Goal: Transaction & Acquisition: Purchase product/service

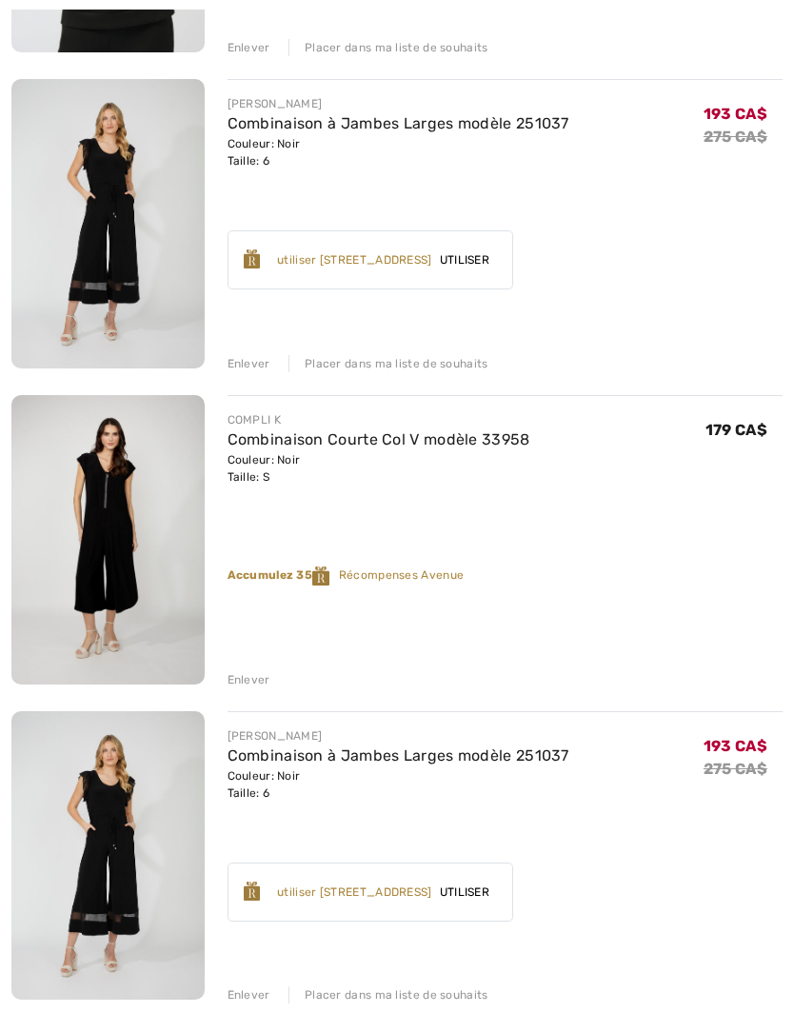
scroll to position [1156, 0]
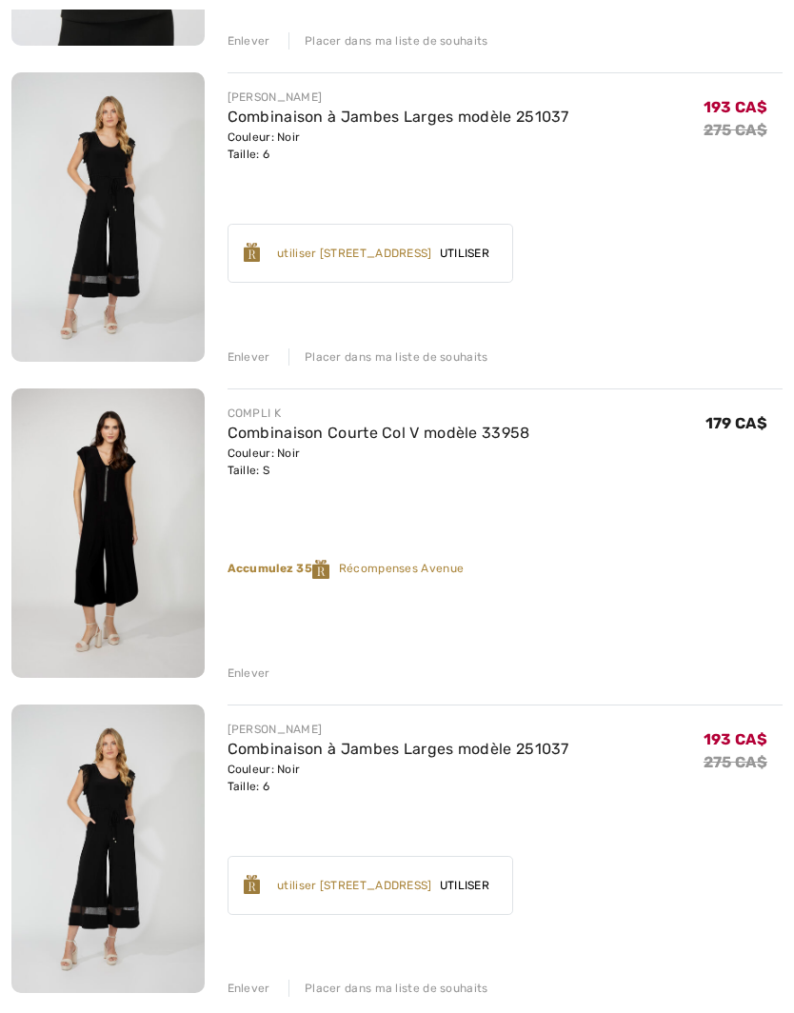
click at [241, 992] on div "Enlever" at bounding box center [248, 987] width 43 height 17
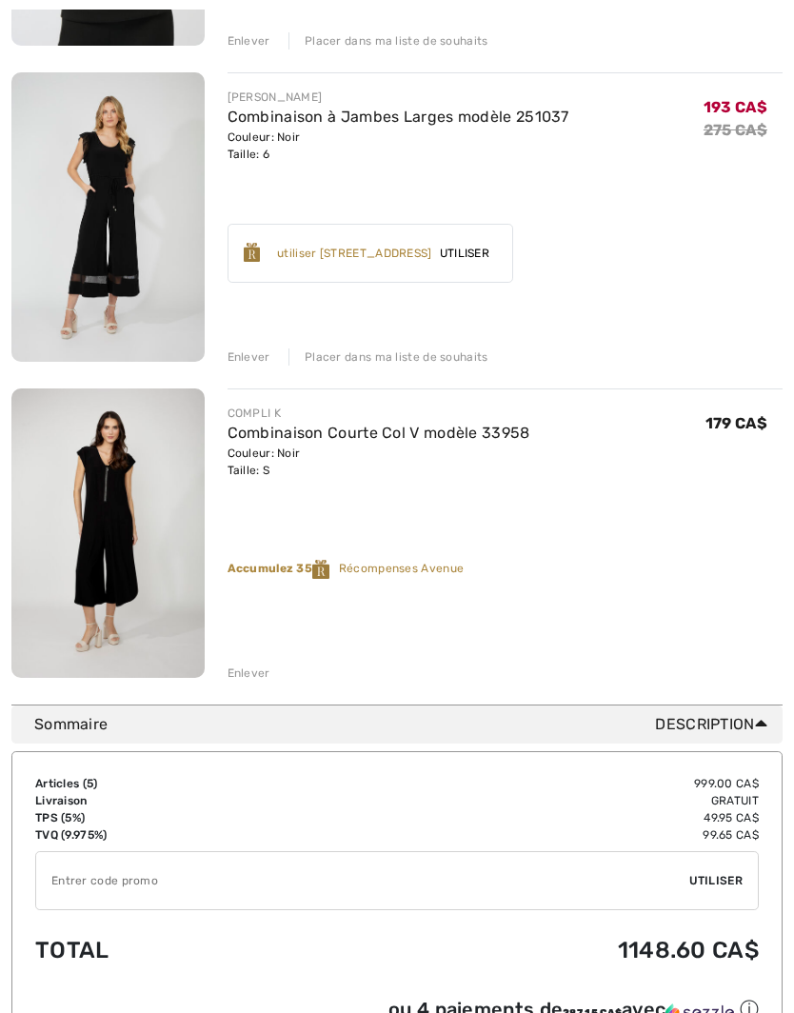
click at [246, 664] on div "Enlever" at bounding box center [248, 672] width 43 height 17
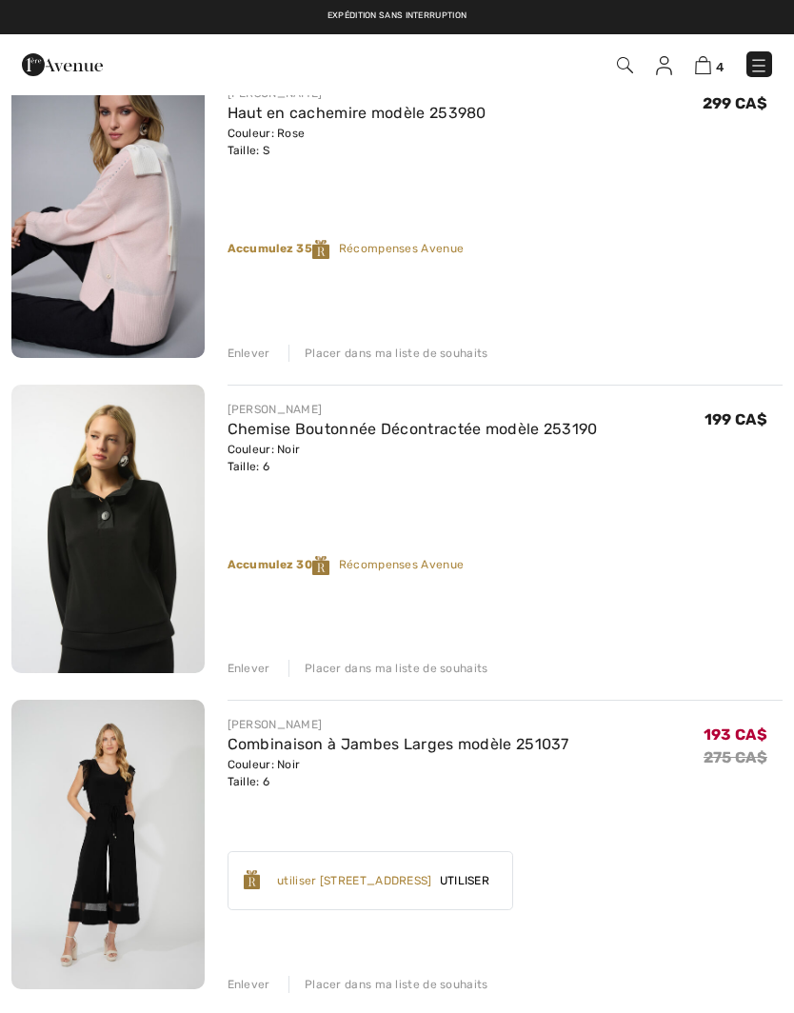
scroll to position [528, 0]
click at [419, 986] on div "Placer dans ma liste de souhaits" at bounding box center [388, 984] width 200 height 17
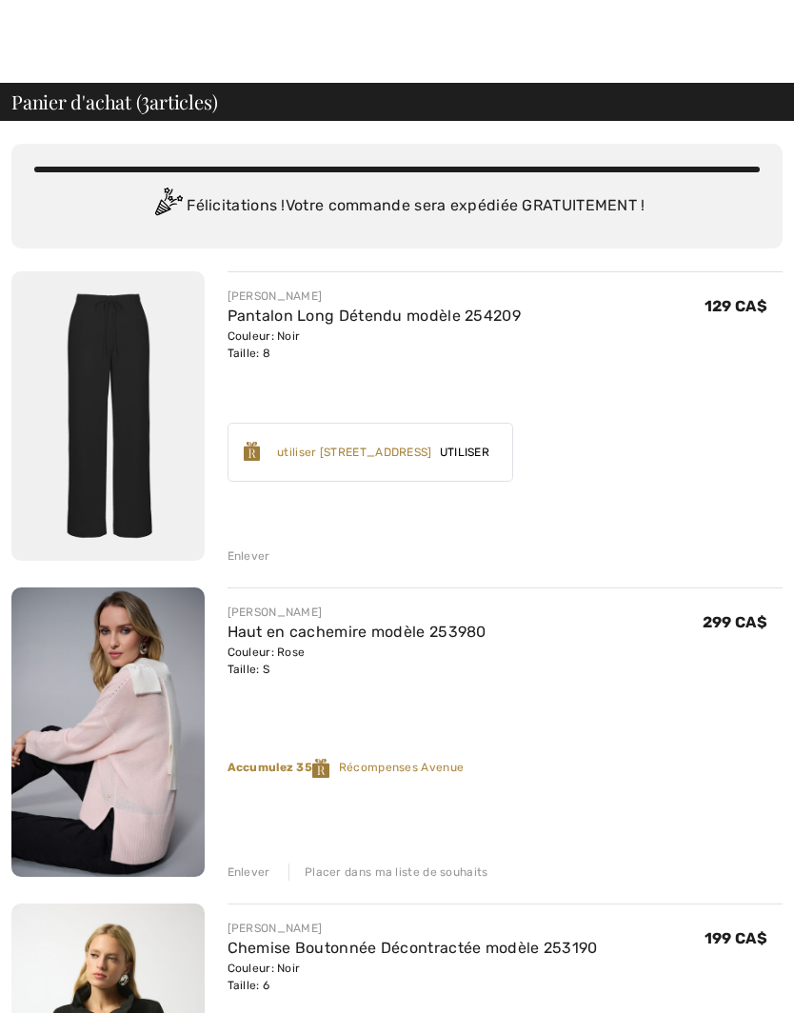
scroll to position [0, 0]
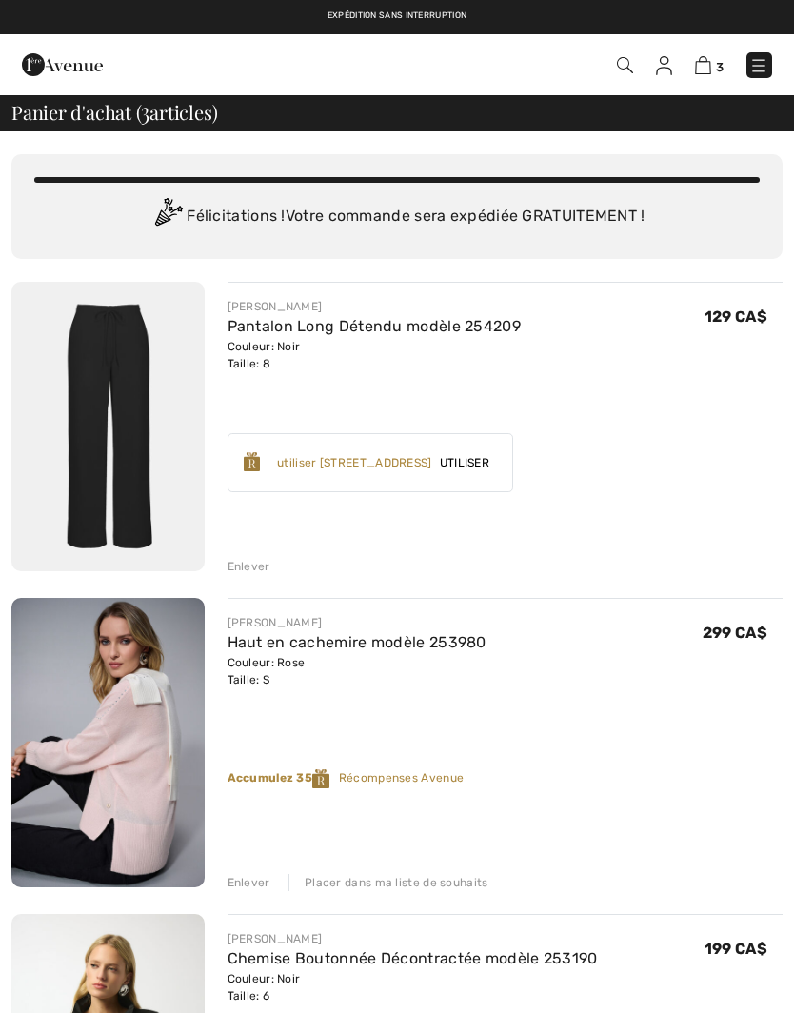
click at [764, 67] on img at bounding box center [758, 65] width 19 height 19
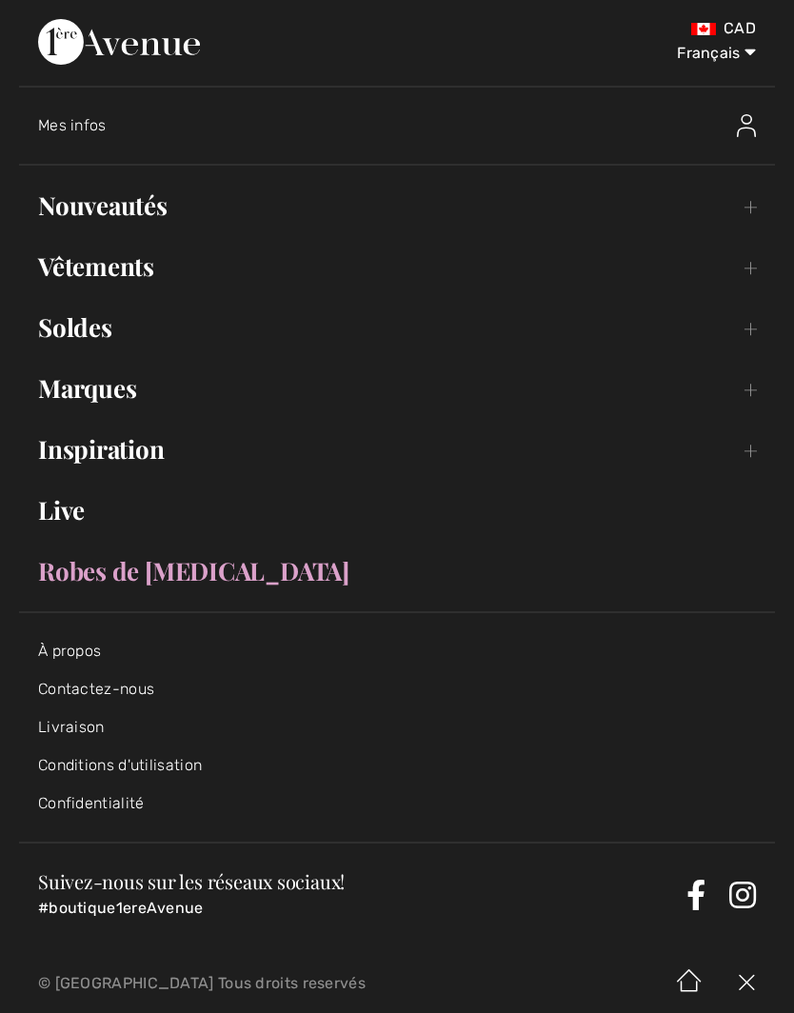
click at [747, 452] on link "Inspiration Toggle submenu" at bounding box center [397, 449] width 756 height 42
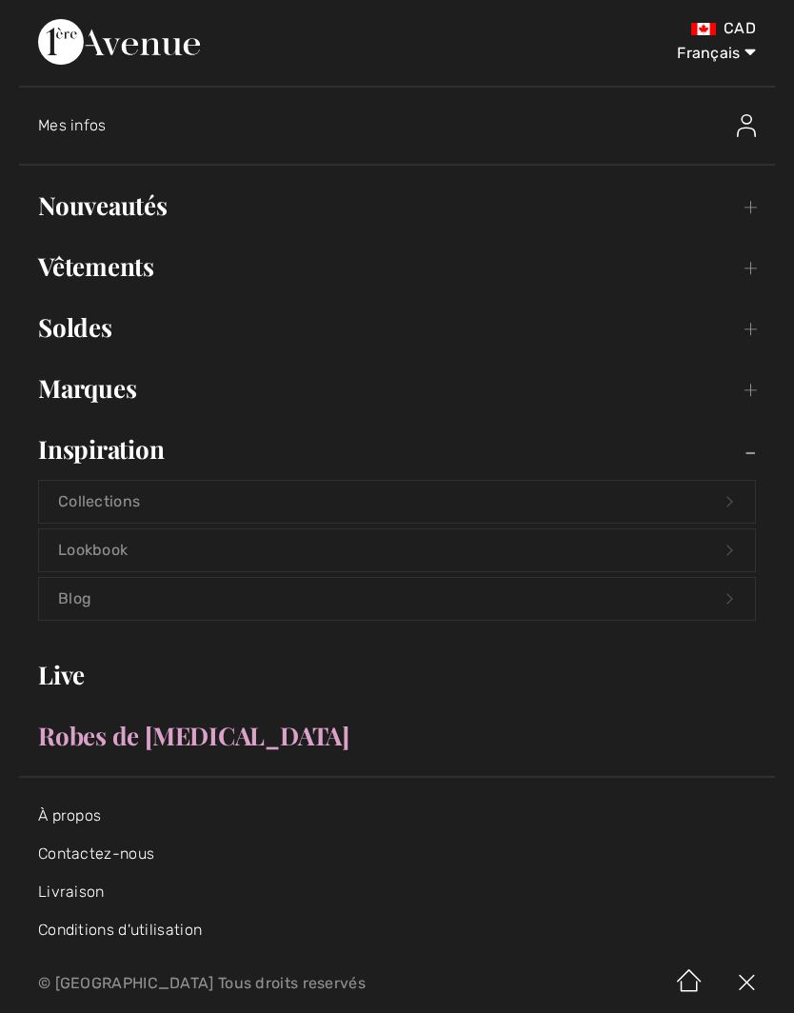
click at [699, 549] on link "Lookbook Open submenu" at bounding box center [397, 550] width 716 height 42
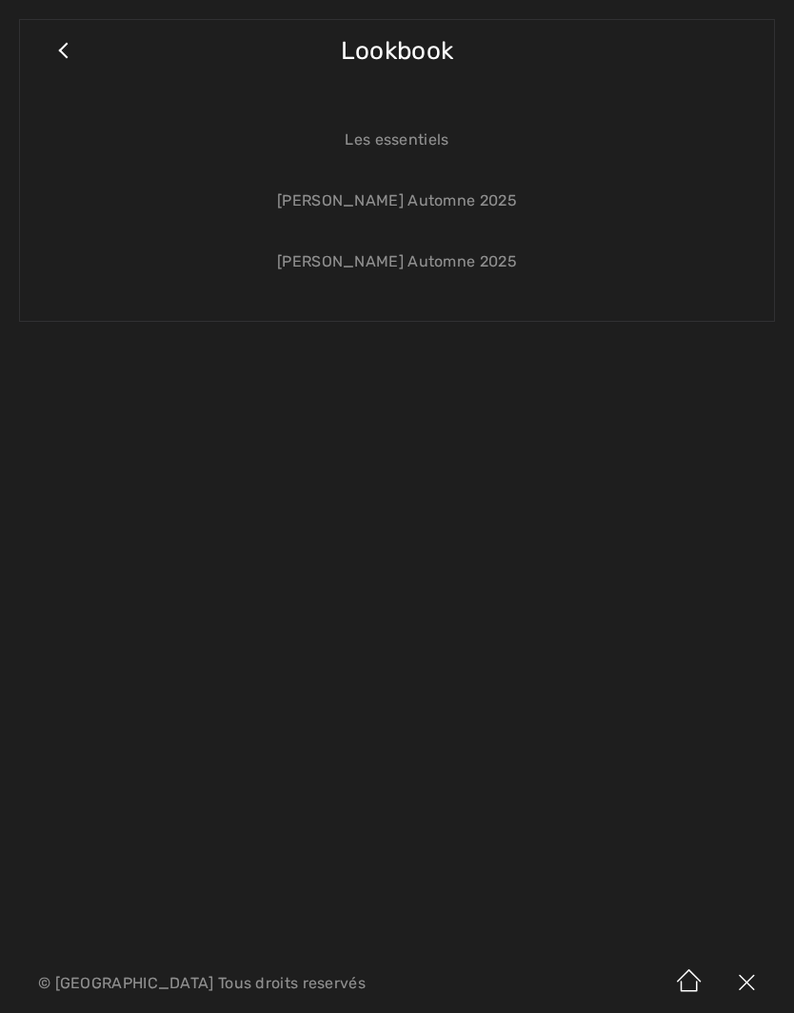
click at [474, 195] on link "[PERSON_NAME] Automne 2025" at bounding box center [397, 201] width 716 height 42
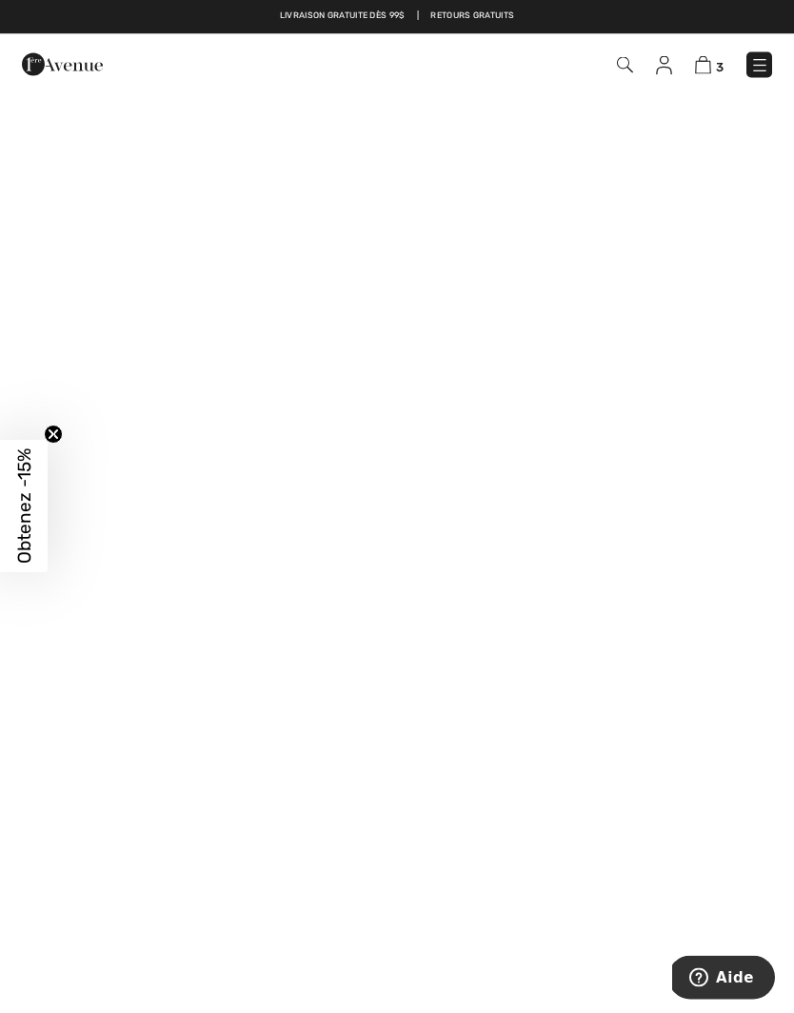
scroll to position [247, 0]
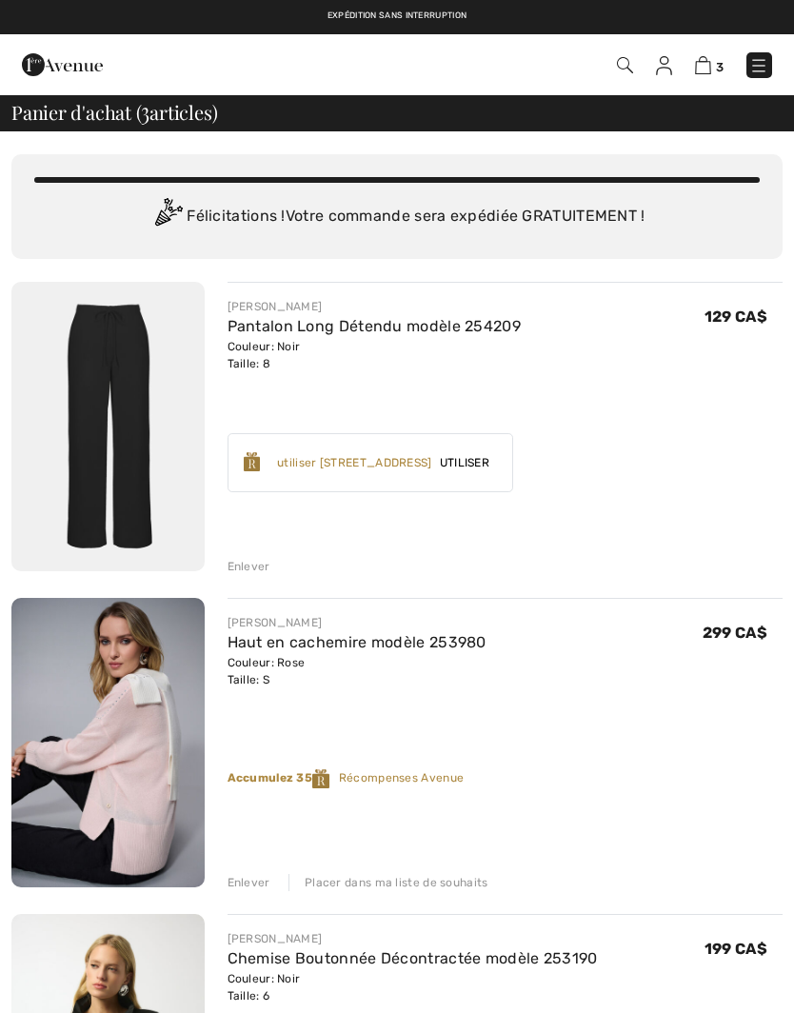
click at [759, 66] on img at bounding box center [758, 65] width 19 height 19
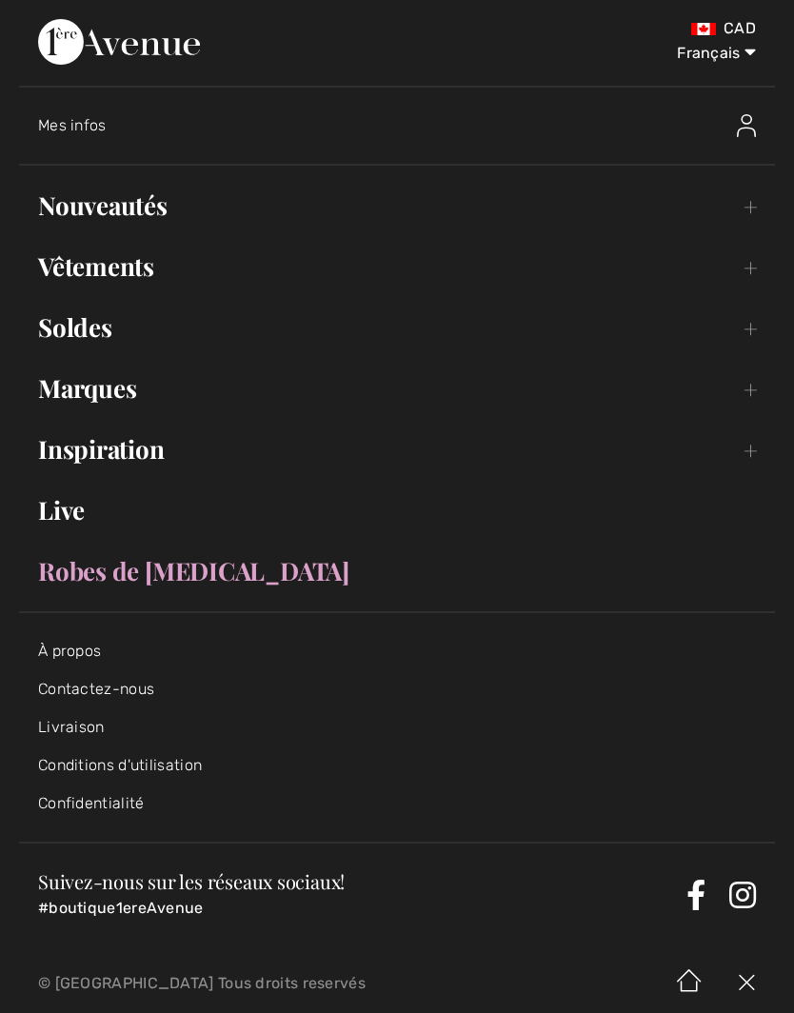
click at [759, 249] on link "Vêtements Toggle submenu" at bounding box center [397, 267] width 756 height 42
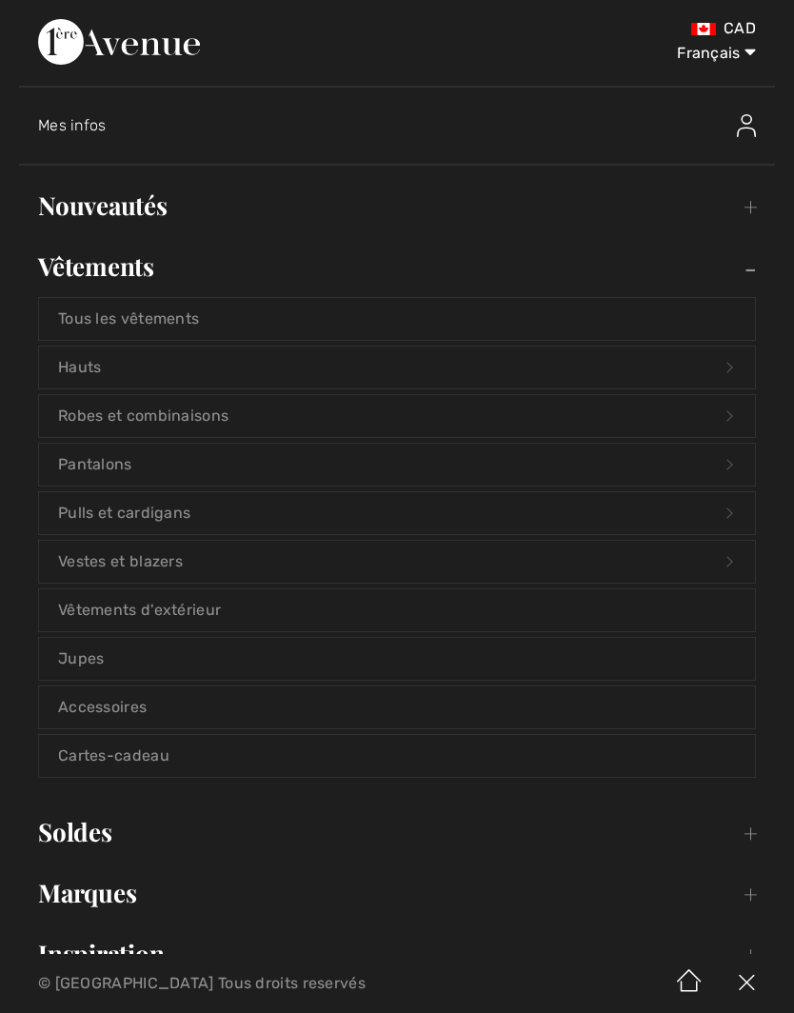
click at [727, 558] on link "Vestes et blazers Open submenu" at bounding box center [397, 562] width 716 height 42
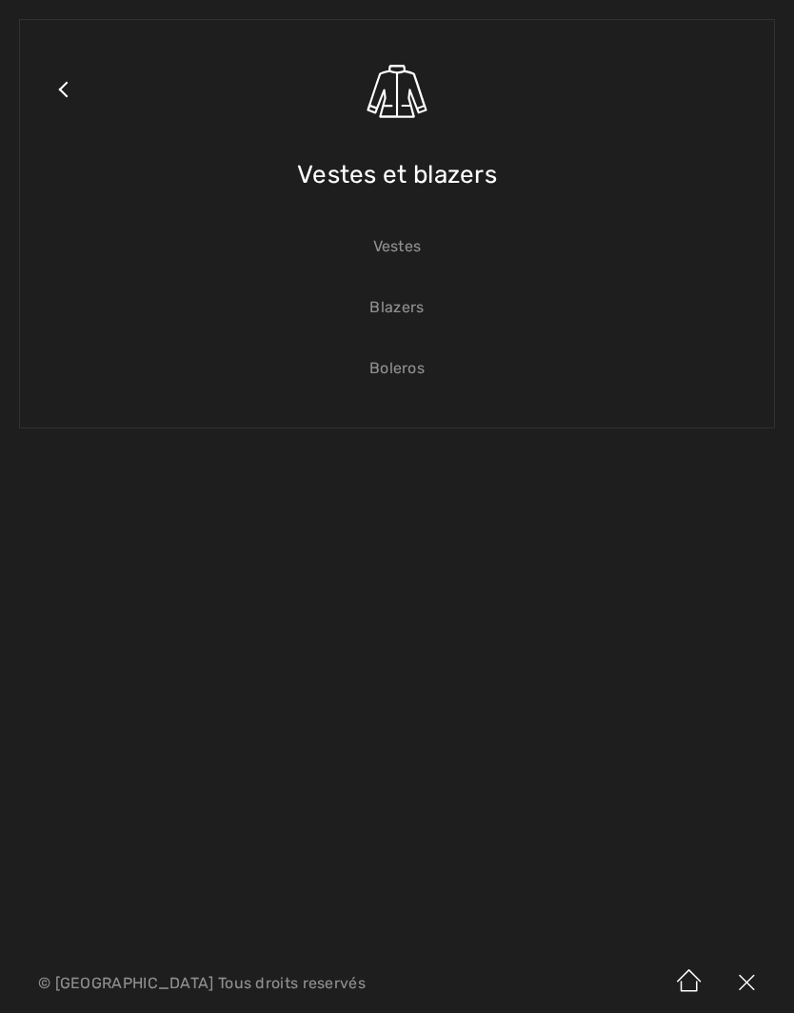
click at [446, 171] on span "Vestes et blazers" at bounding box center [397, 175] width 200 height 68
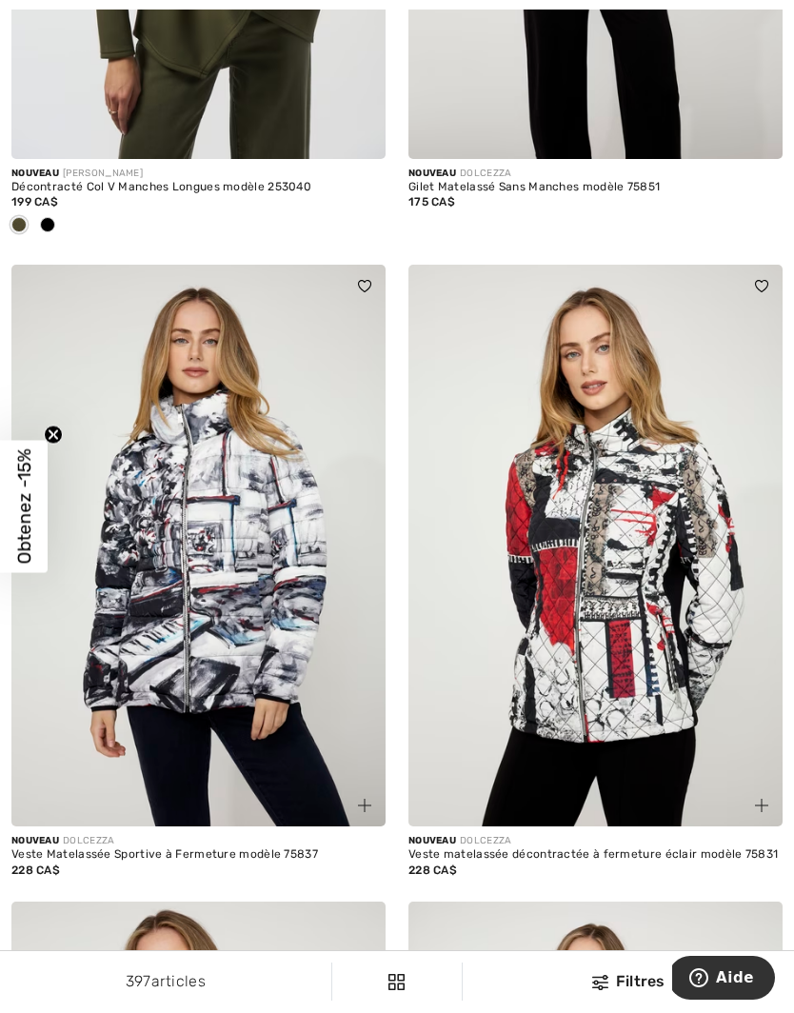
scroll to position [5312, 0]
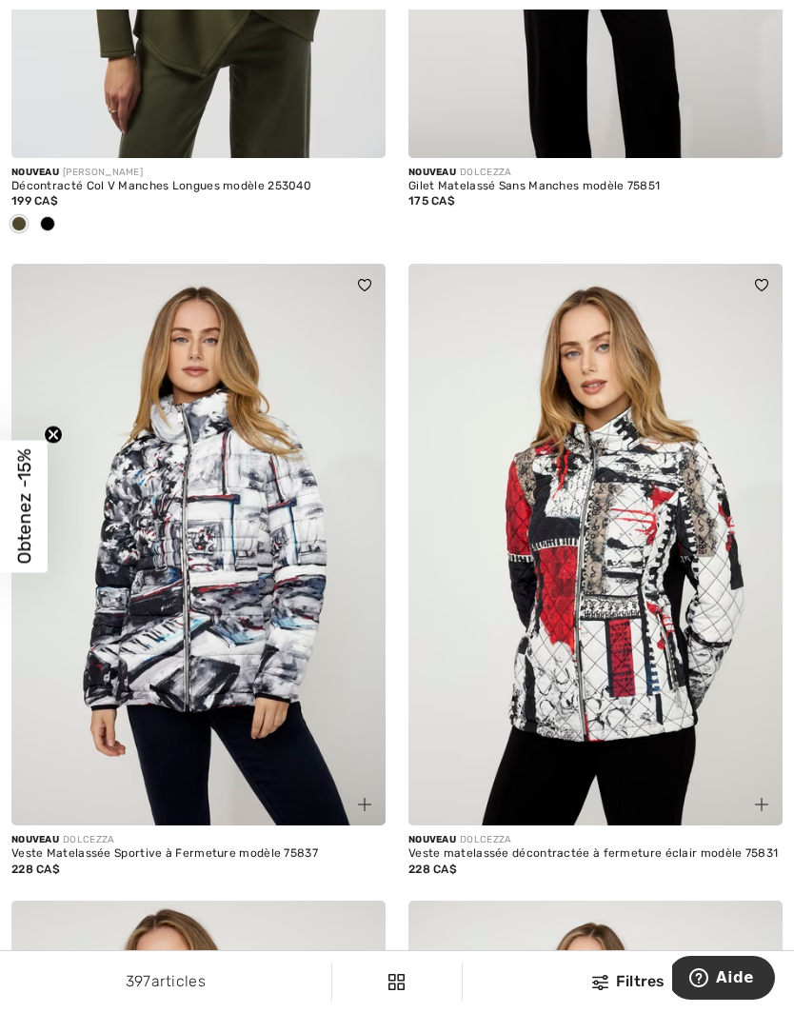
click at [611, 653] on img at bounding box center [595, 544] width 374 height 561
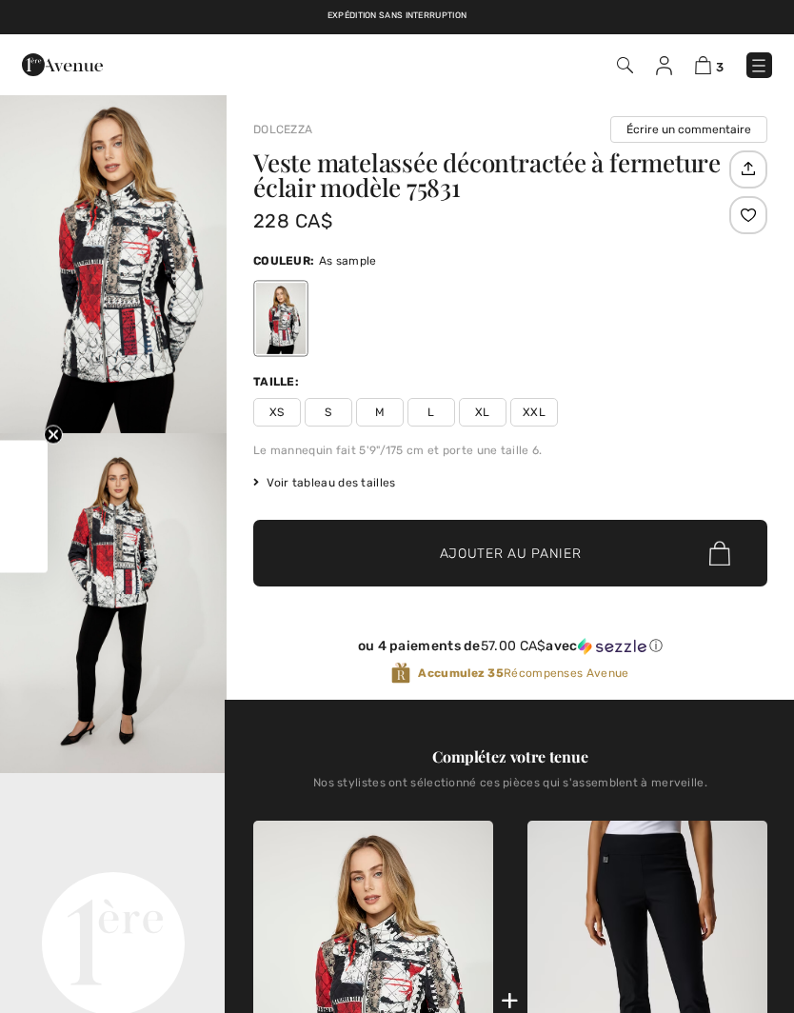
checkbox input "true"
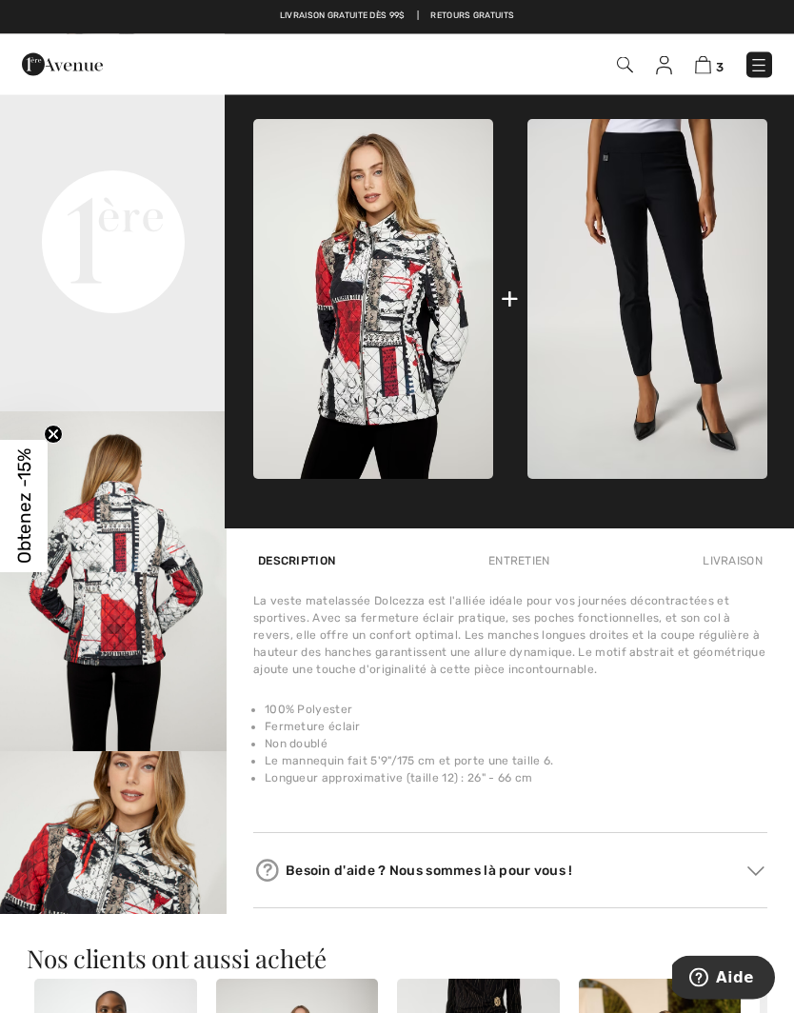
scroll to position [702, 0]
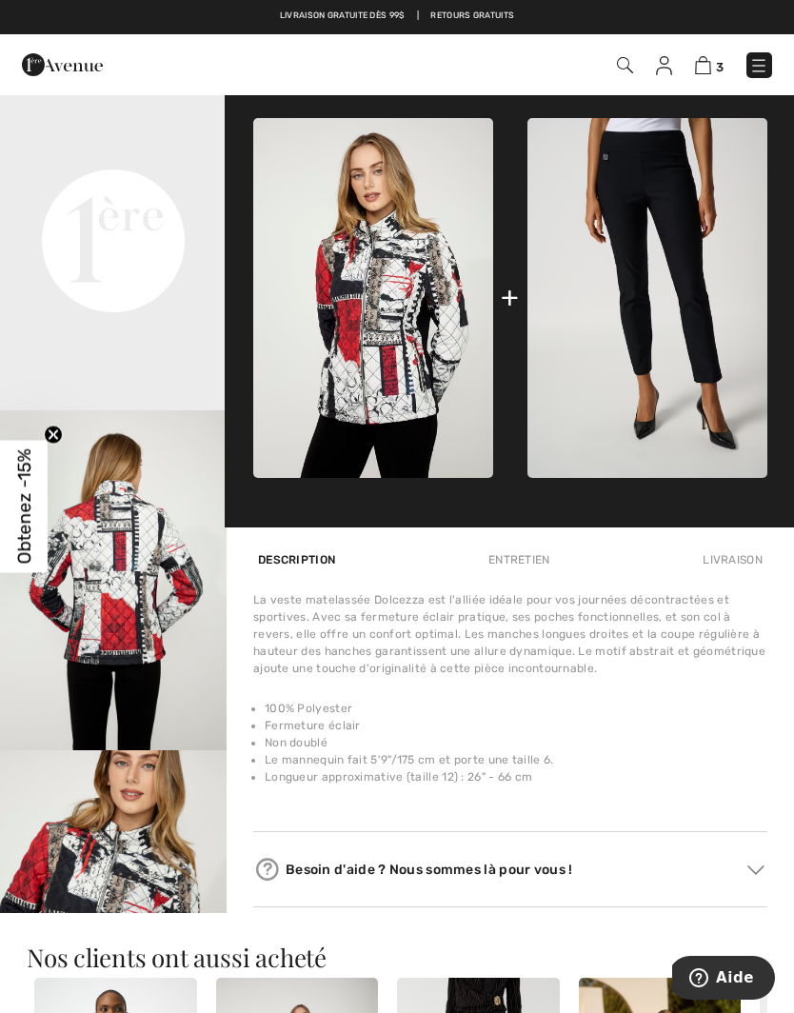
click at [536, 561] on div "Entretien" at bounding box center [518, 559] width 71 height 34
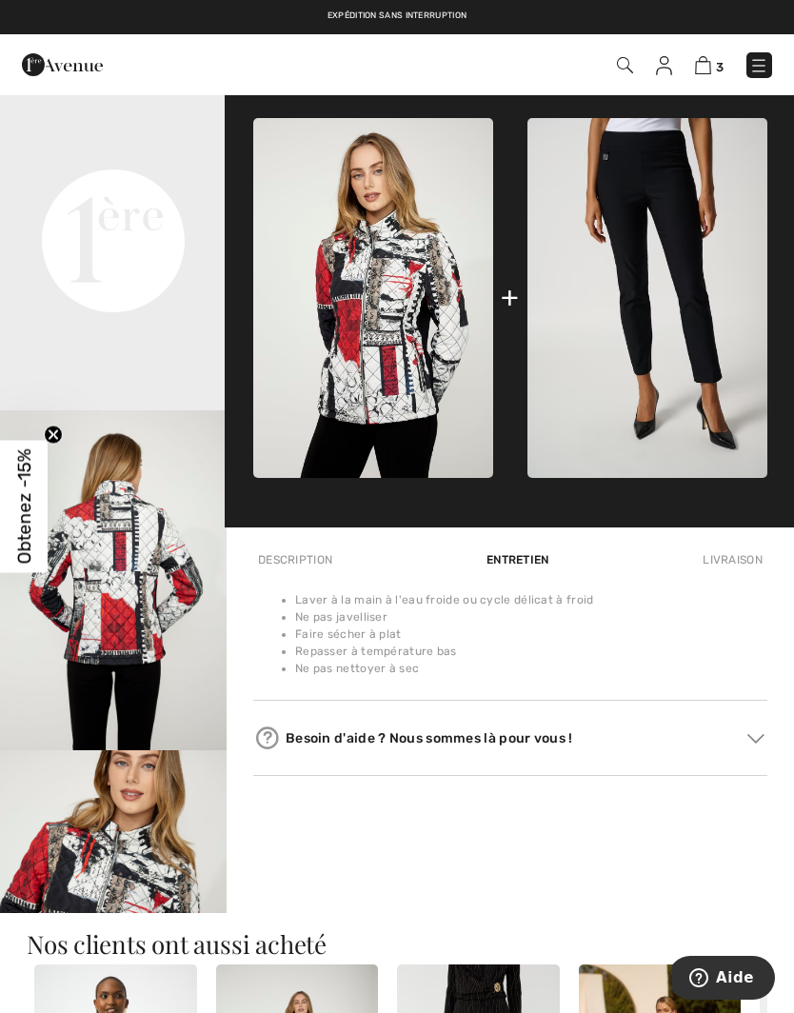
click at [309, 562] on div "Description" at bounding box center [295, 559] width 84 height 34
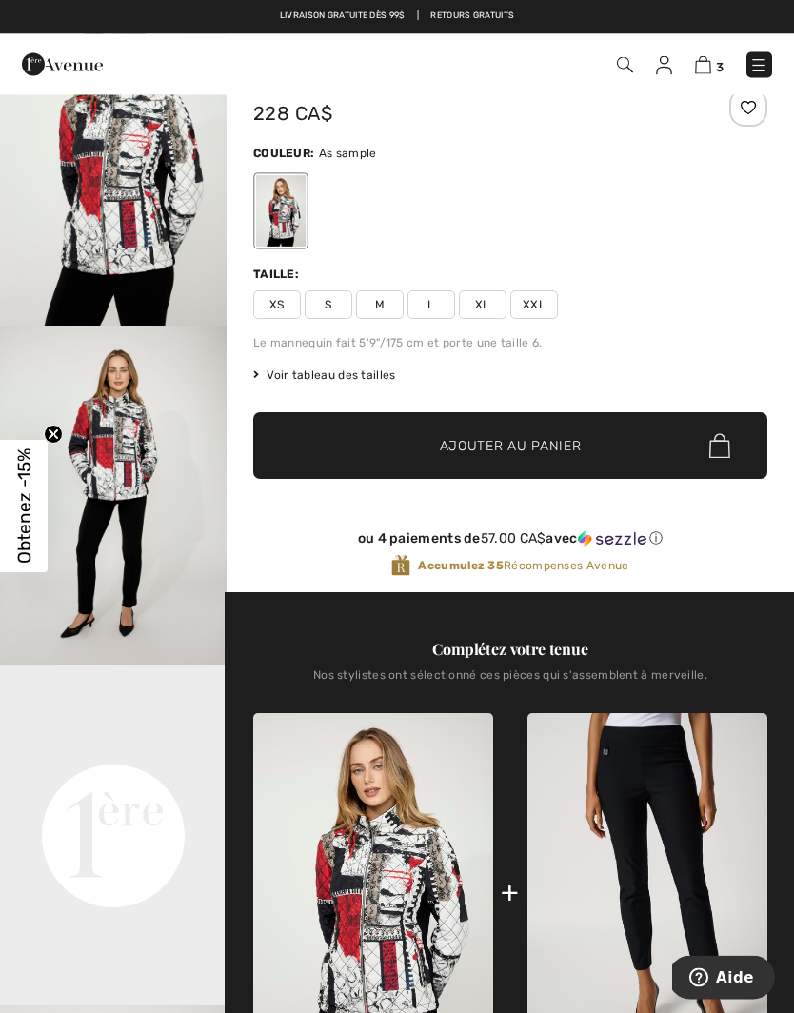
scroll to position [0, 0]
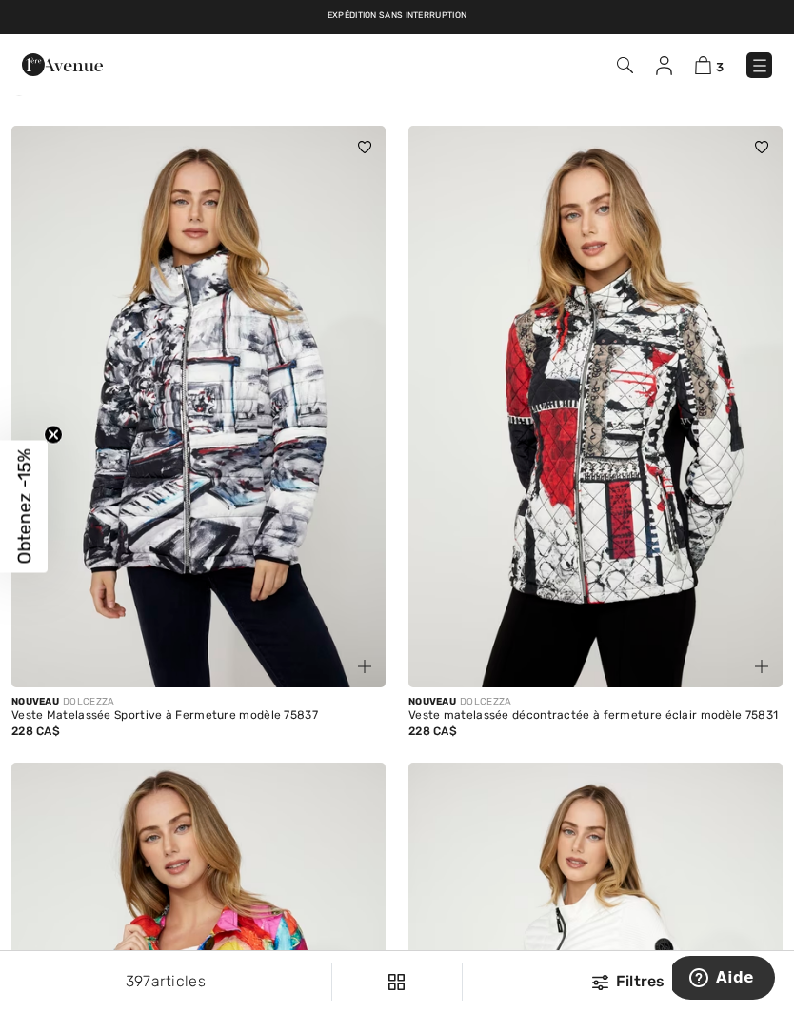
scroll to position [5431, 0]
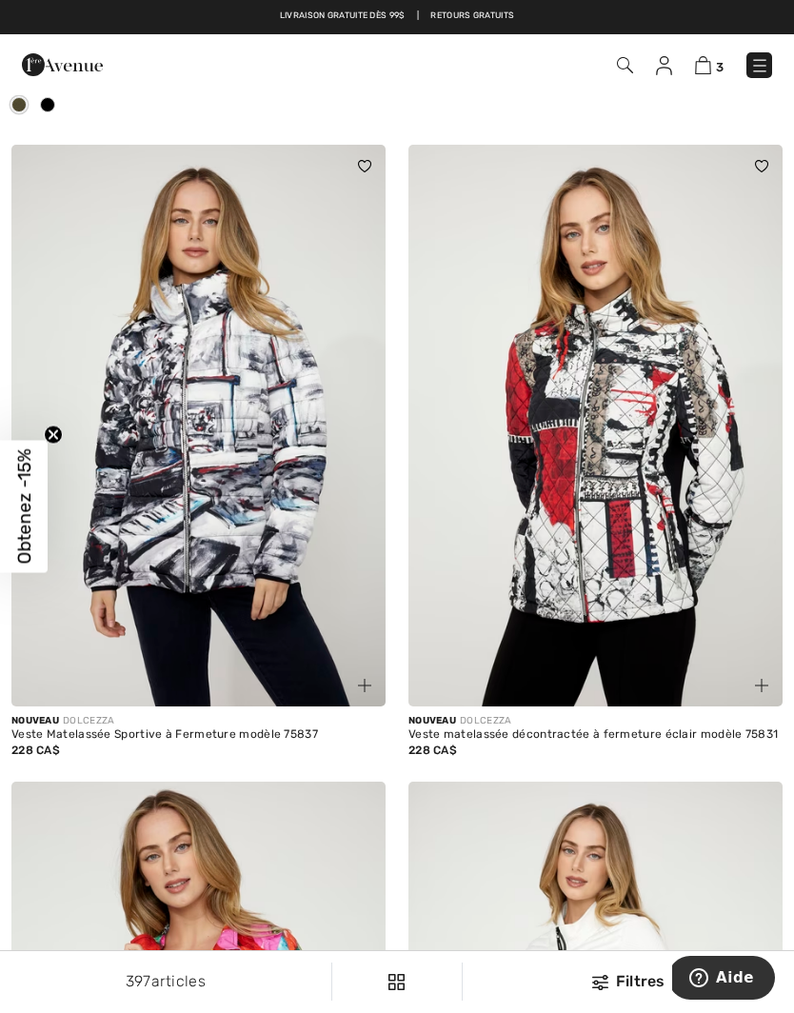
click at [260, 566] on img at bounding box center [198, 425] width 374 height 561
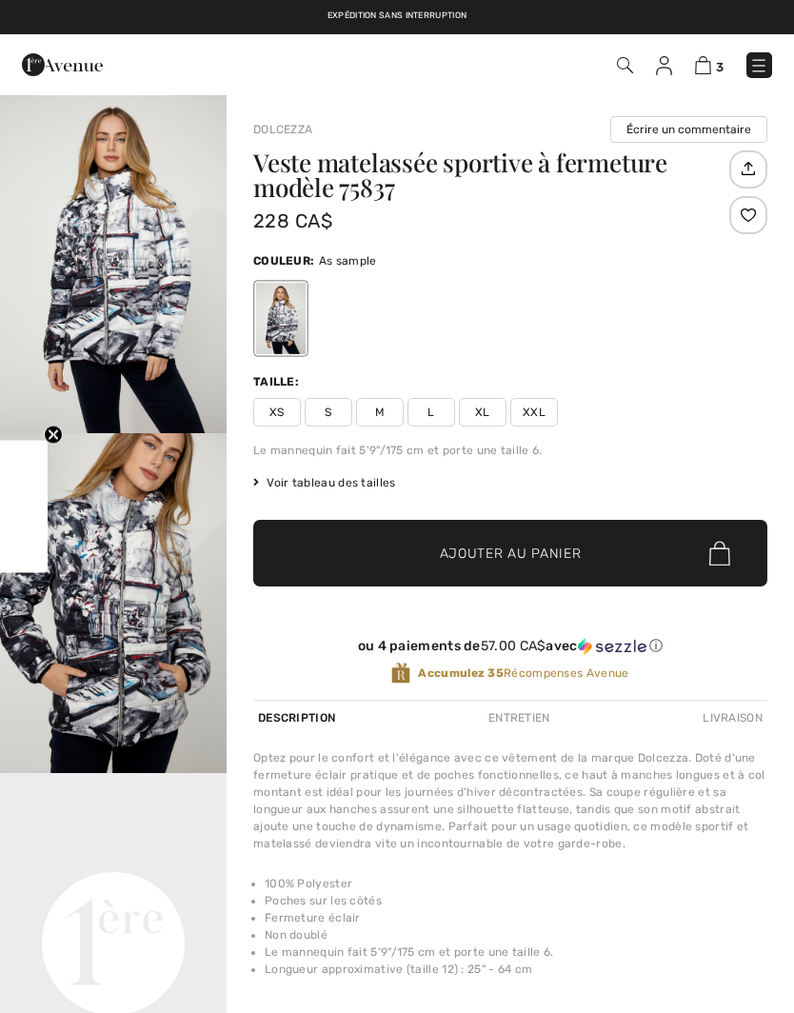
checkbox input "true"
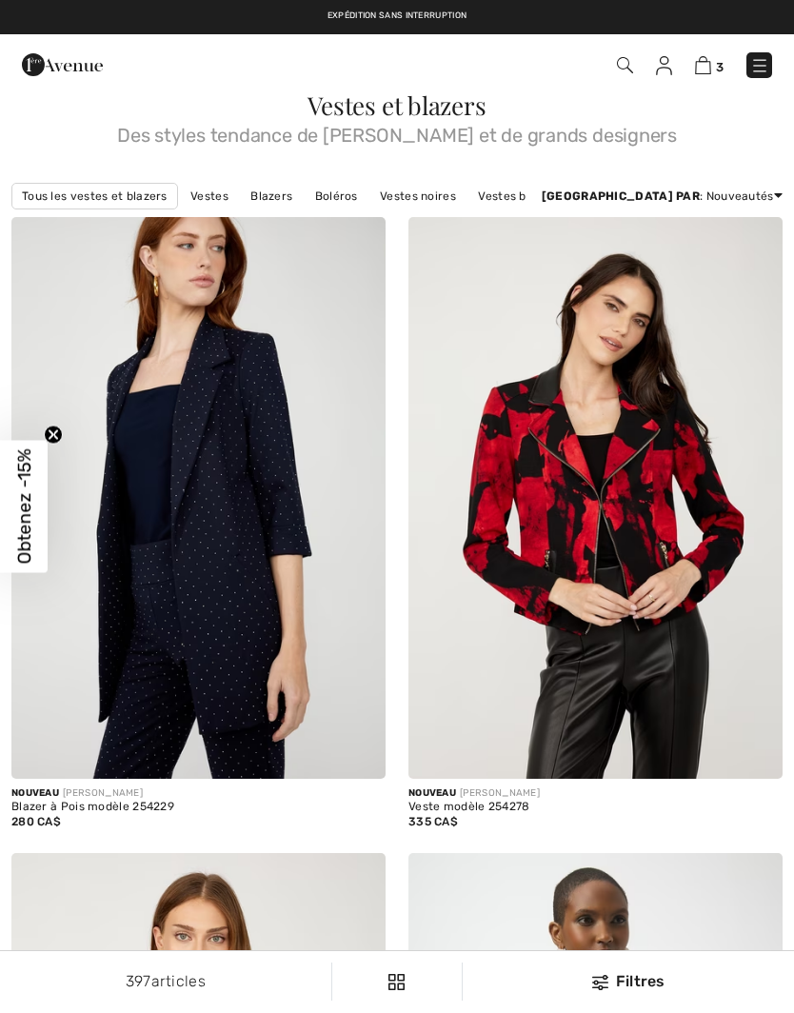
checkbox input "true"
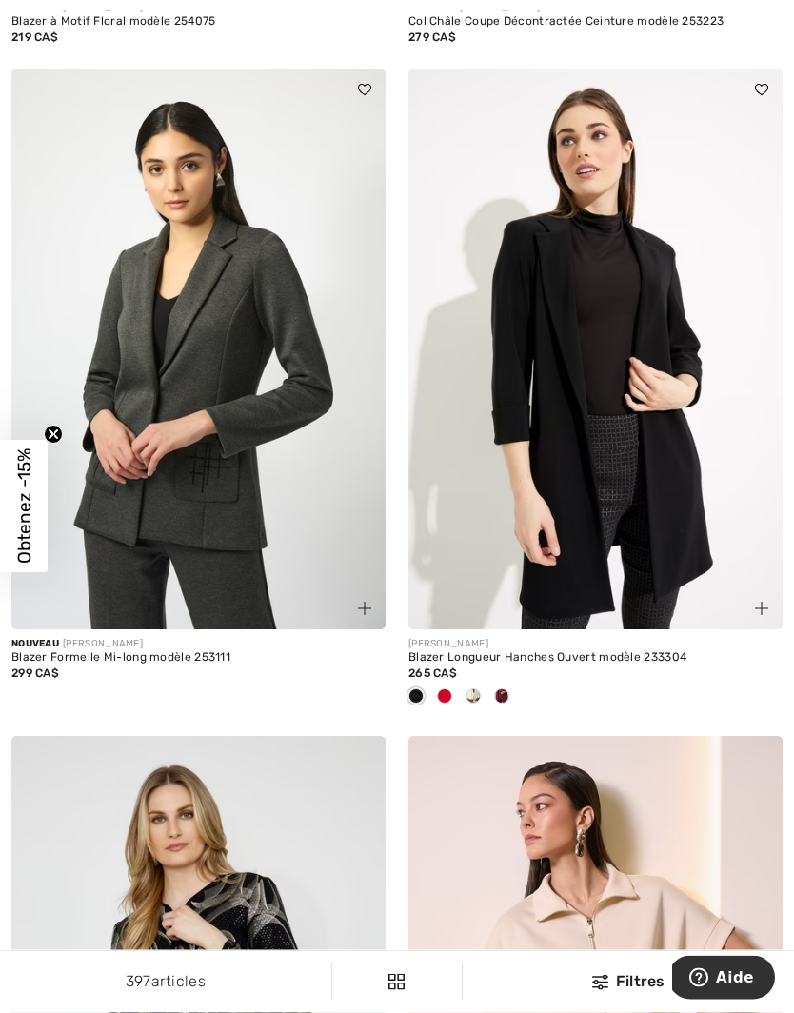
scroll to position [10114, 0]
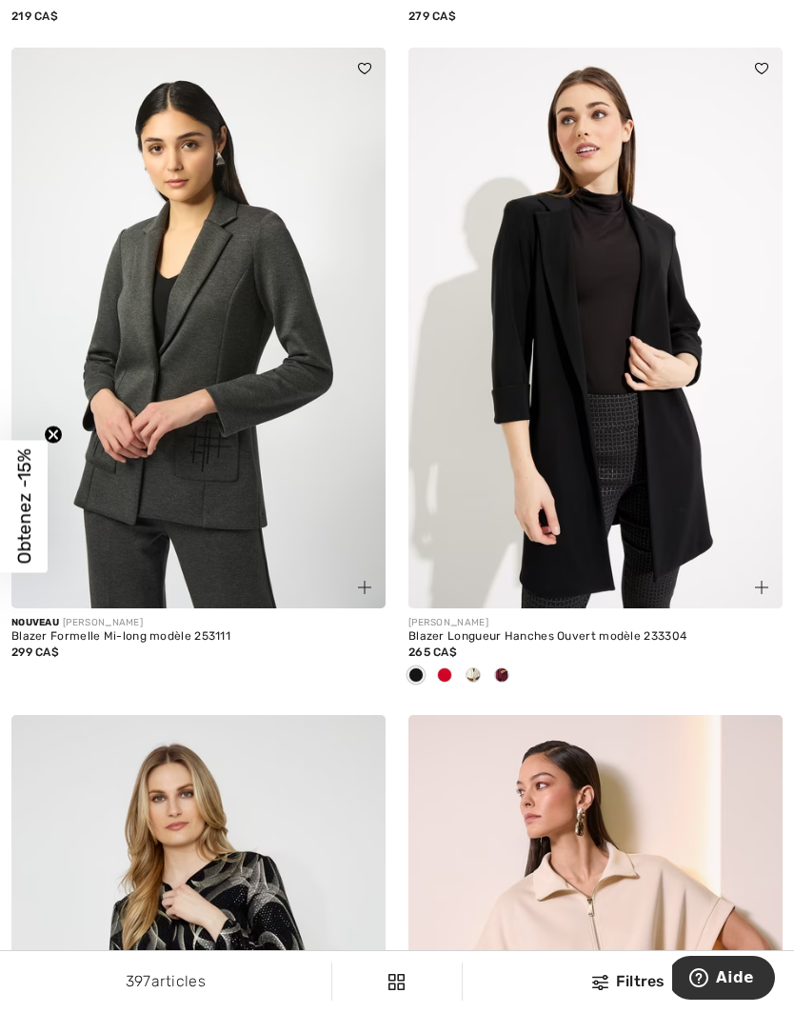
click at [446, 667] on span at bounding box center [444, 674] width 15 height 15
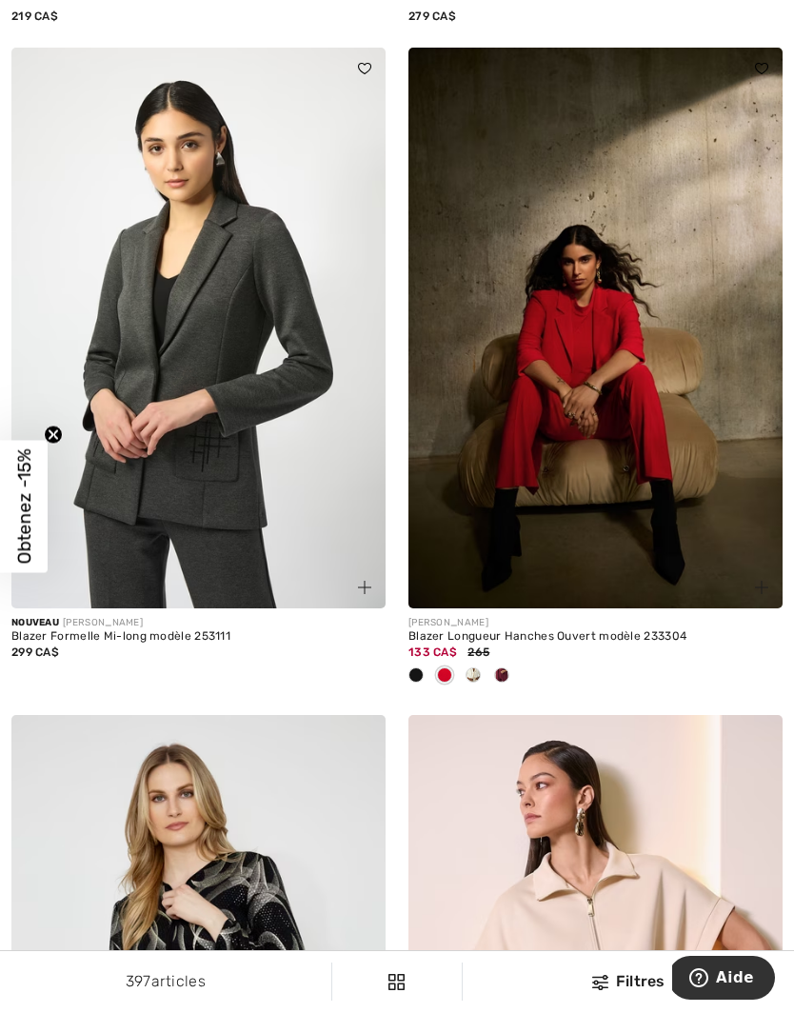
click at [478, 667] on span at bounding box center [472, 674] width 15 height 15
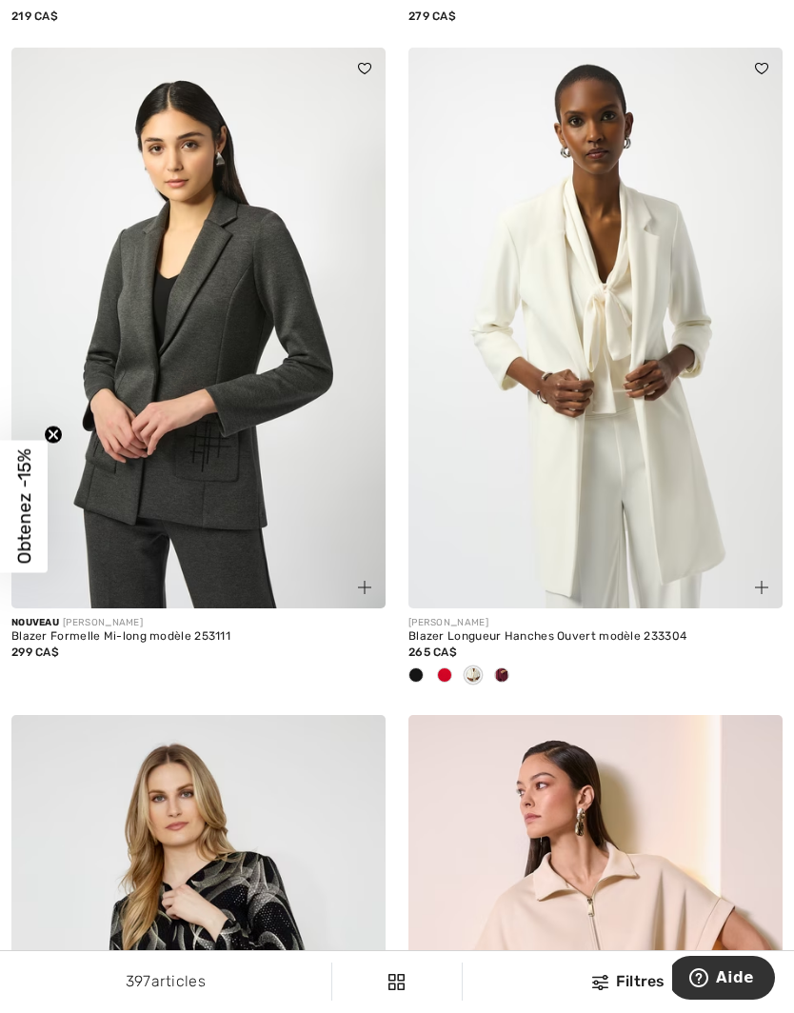
click at [513, 660] on div at bounding box center [501, 675] width 29 height 31
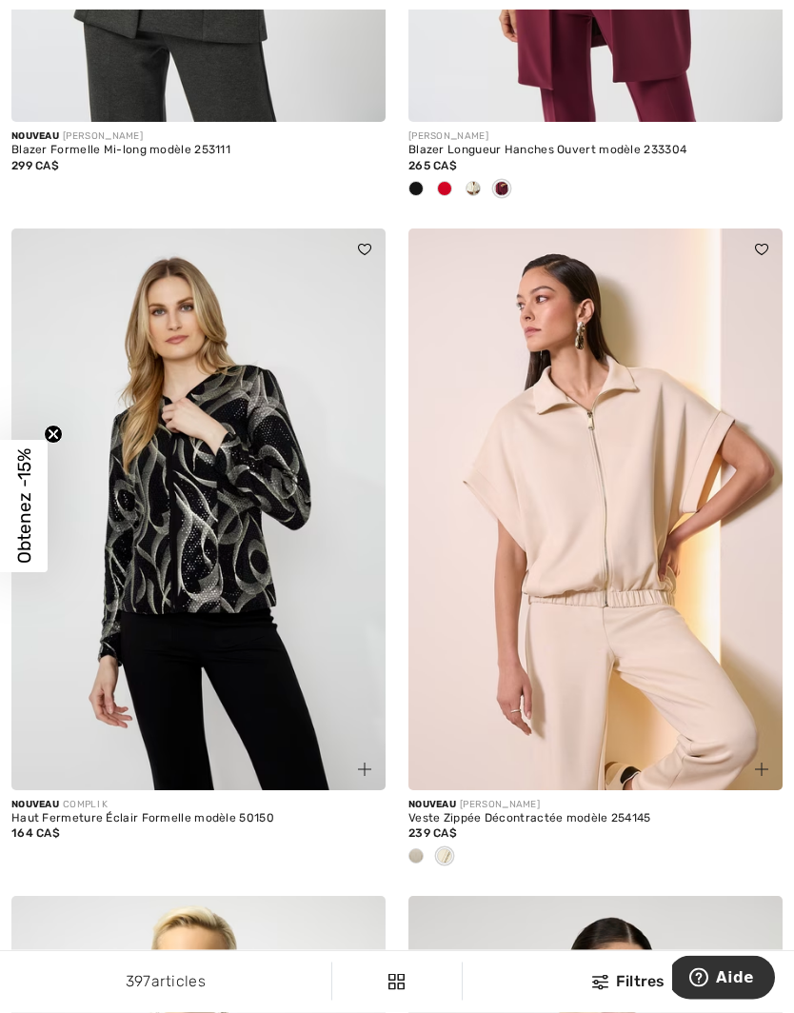
scroll to position [10600, 0]
click at [424, 841] on div at bounding box center [416, 856] width 29 height 31
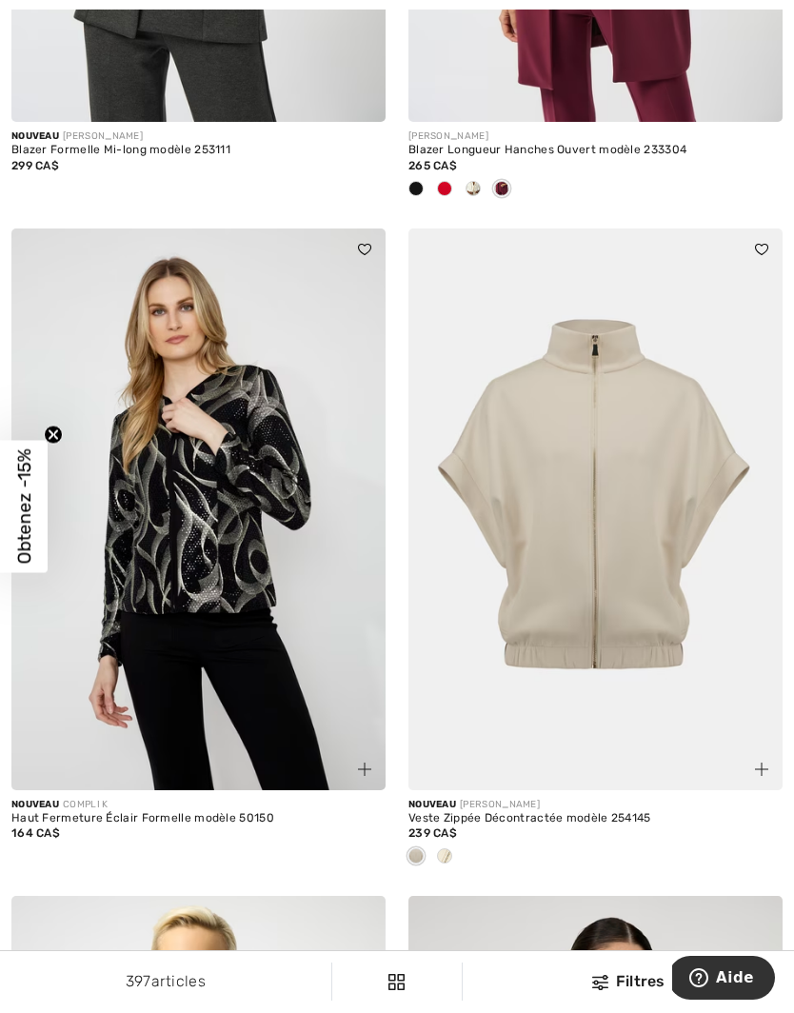
click at [450, 841] on div at bounding box center [444, 856] width 29 height 31
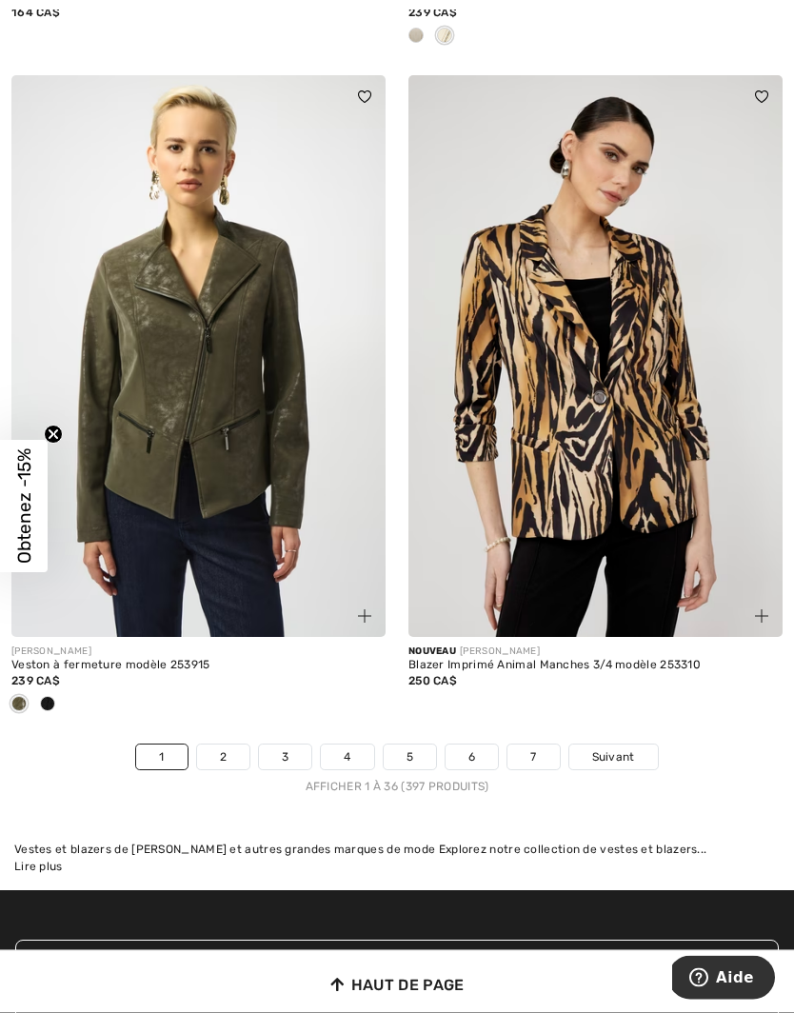
scroll to position [11420, 0]
click at [219, 744] on link "2" at bounding box center [223, 756] width 52 height 25
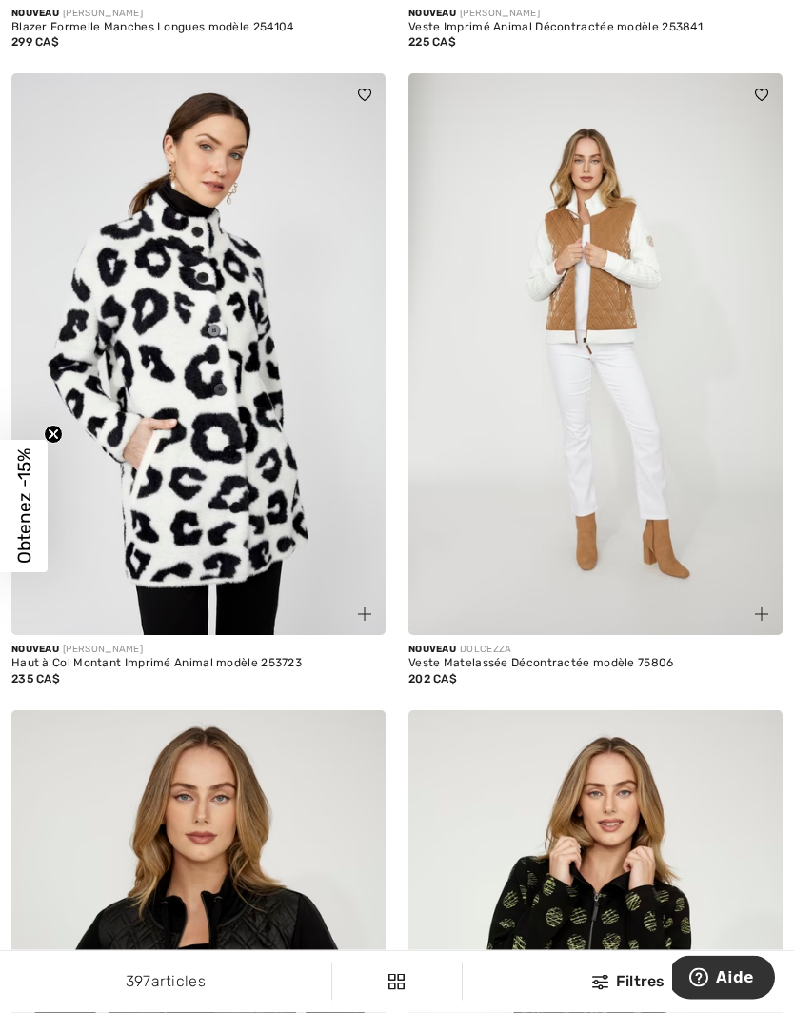
scroll to position [779, 0]
click at [639, 470] on img at bounding box center [595, 353] width 374 height 561
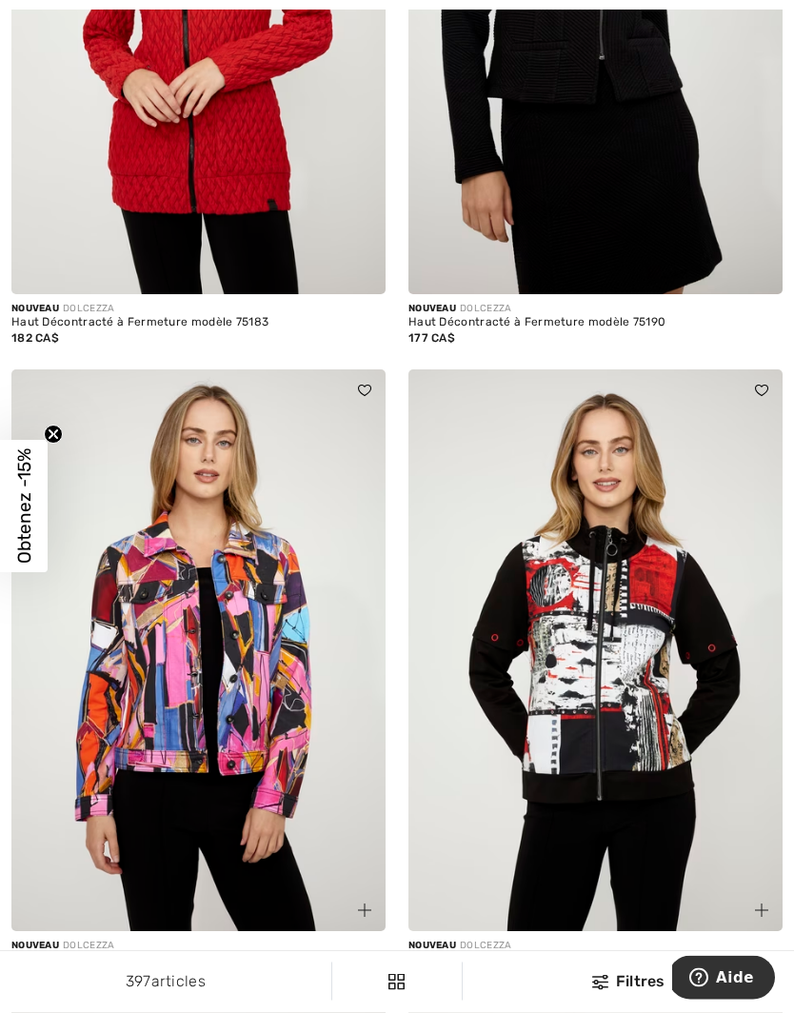
scroll to position [2392, 0]
click at [667, 655] on img at bounding box center [595, 649] width 374 height 561
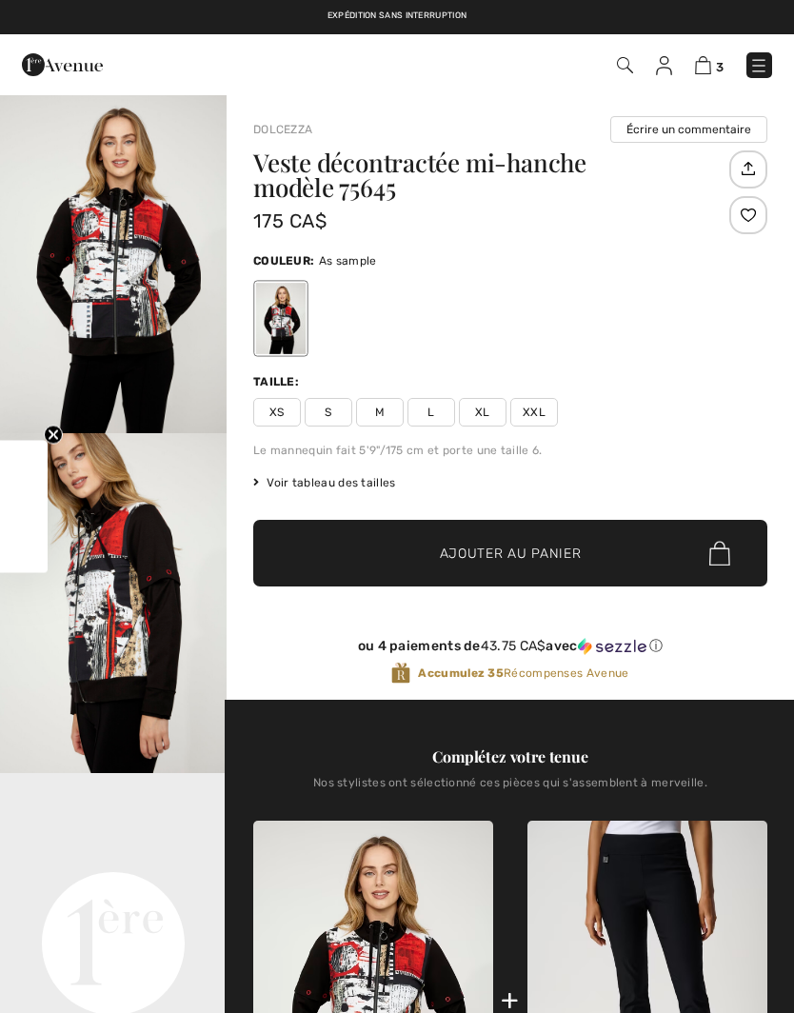
checkbox input "true"
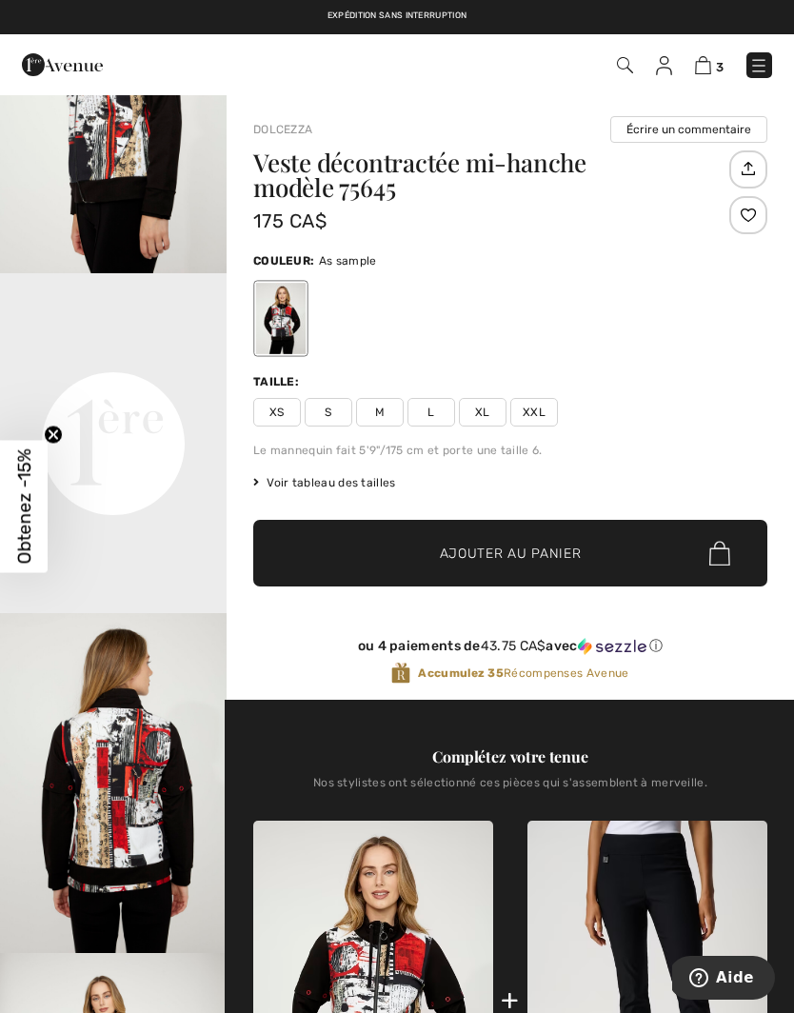
click at [330, 414] on span "S" at bounding box center [329, 412] width 48 height 29
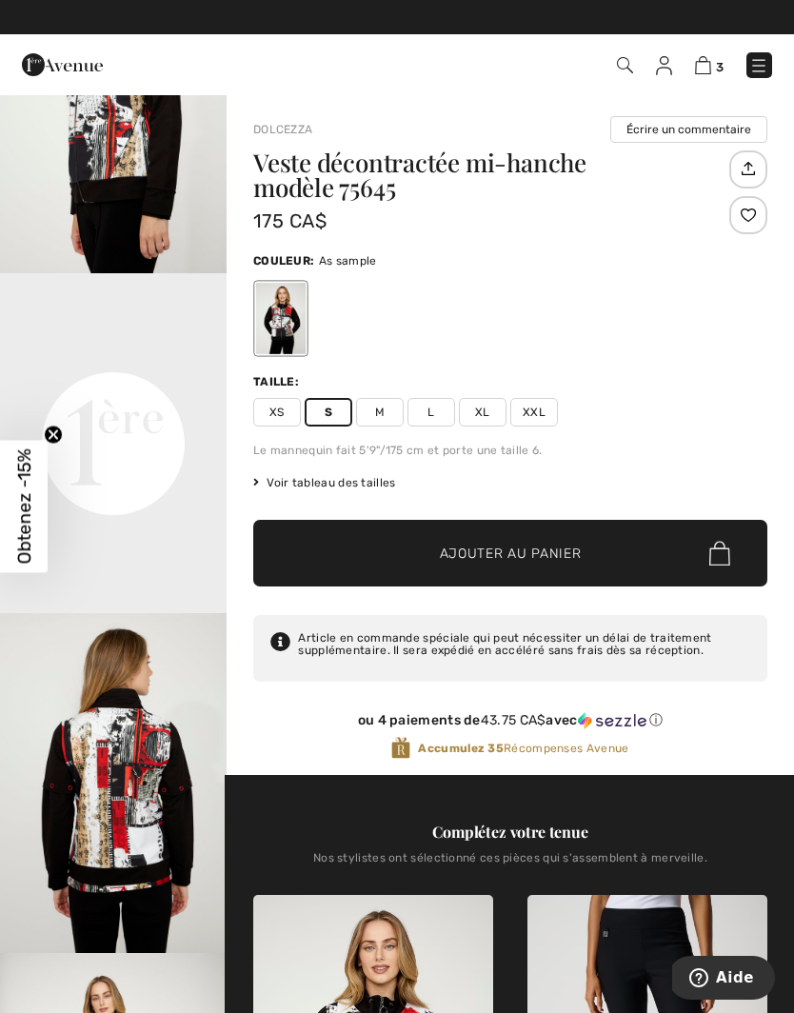
click at [539, 549] on span "Ajouter au panier" at bounding box center [511, 553] width 142 height 20
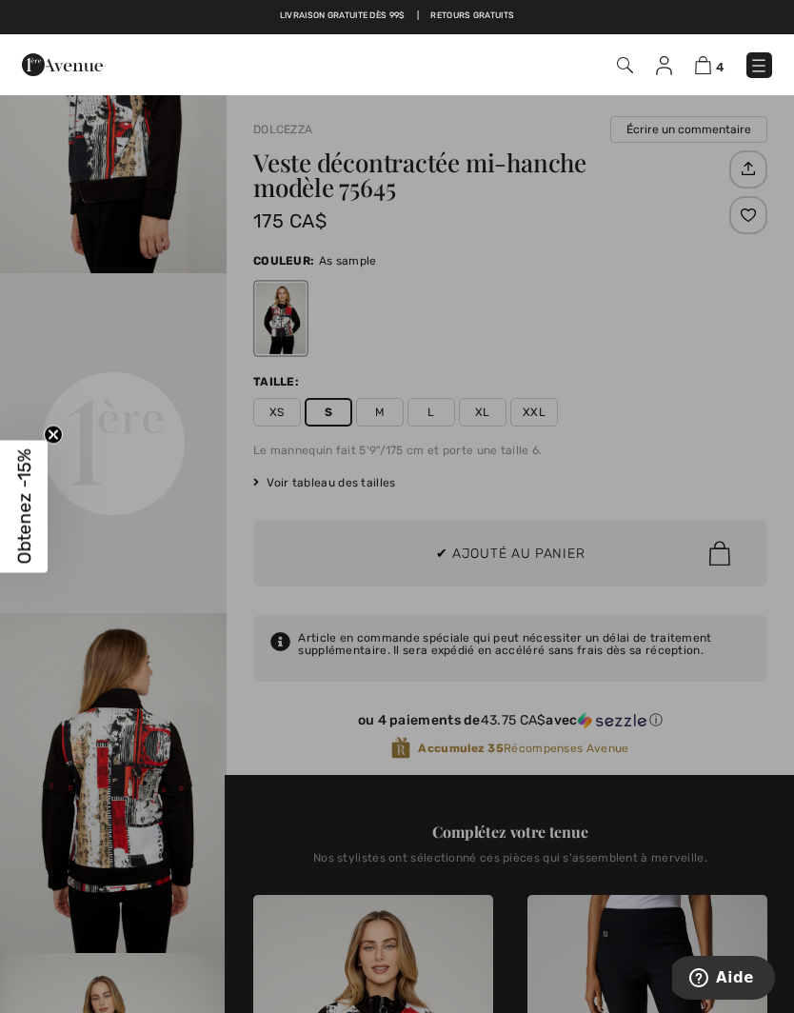
click at [752, 724] on div at bounding box center [397, 506] width 794 height 1013
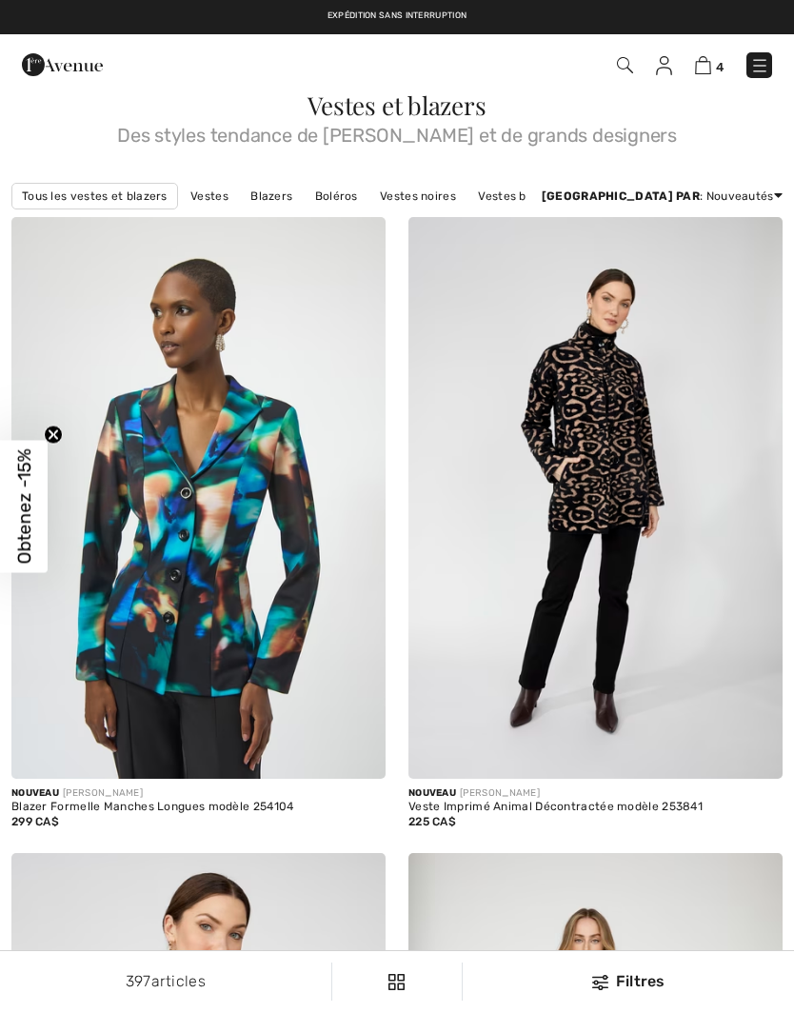
checkbox input "true"
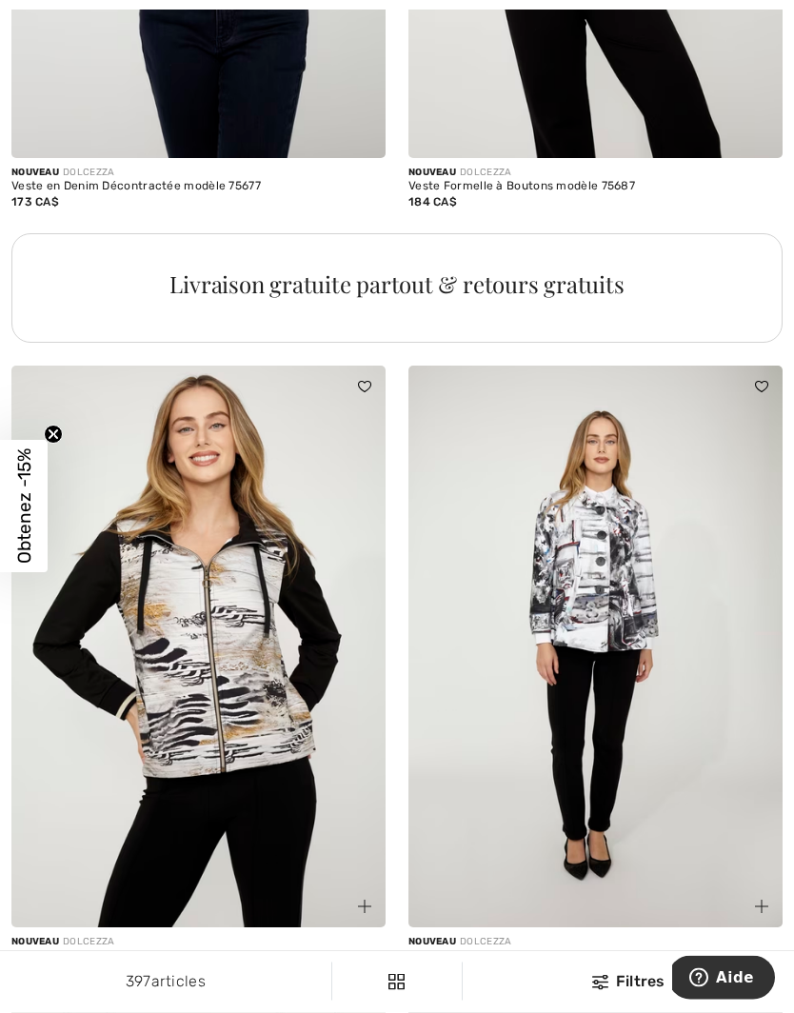
scroll to position [3800, 0]
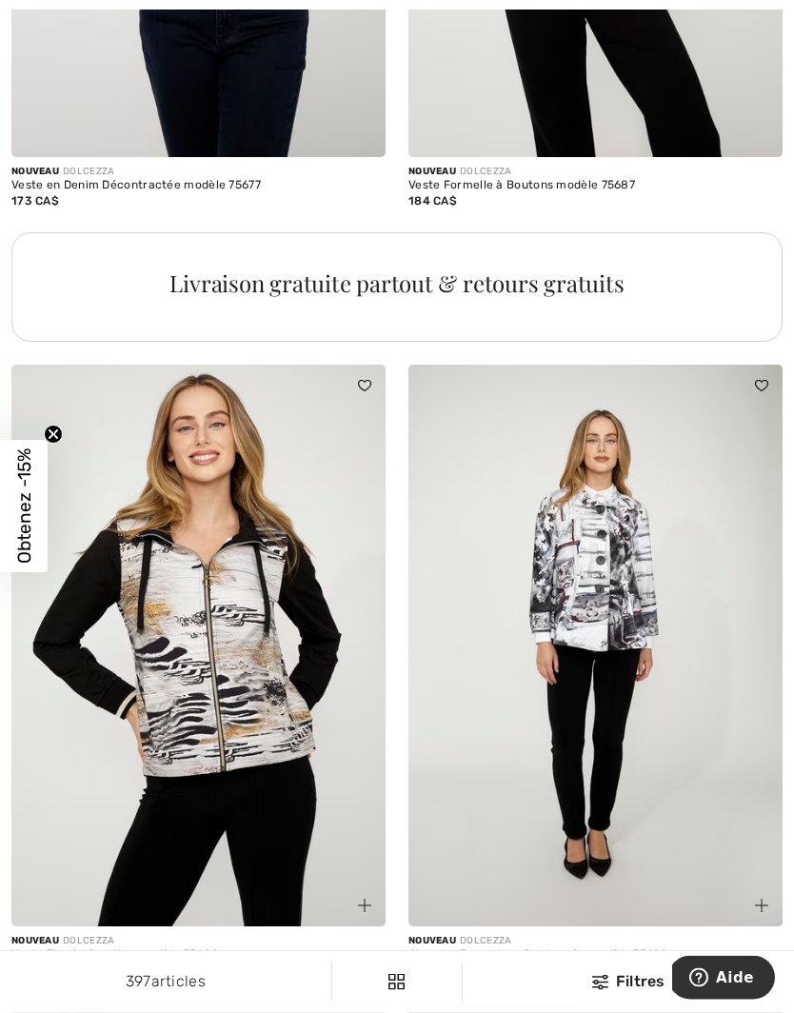
click at [671, 690] on img at bounding box center [595, 645] width 374 height 561
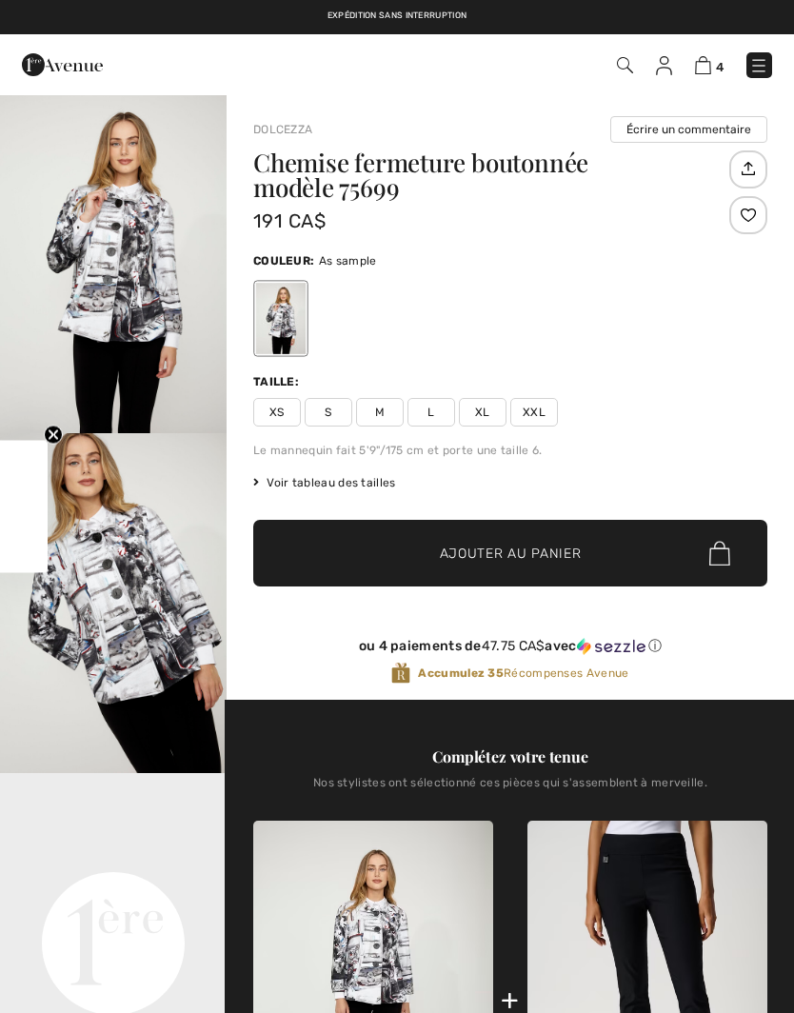
checkbox input "true"
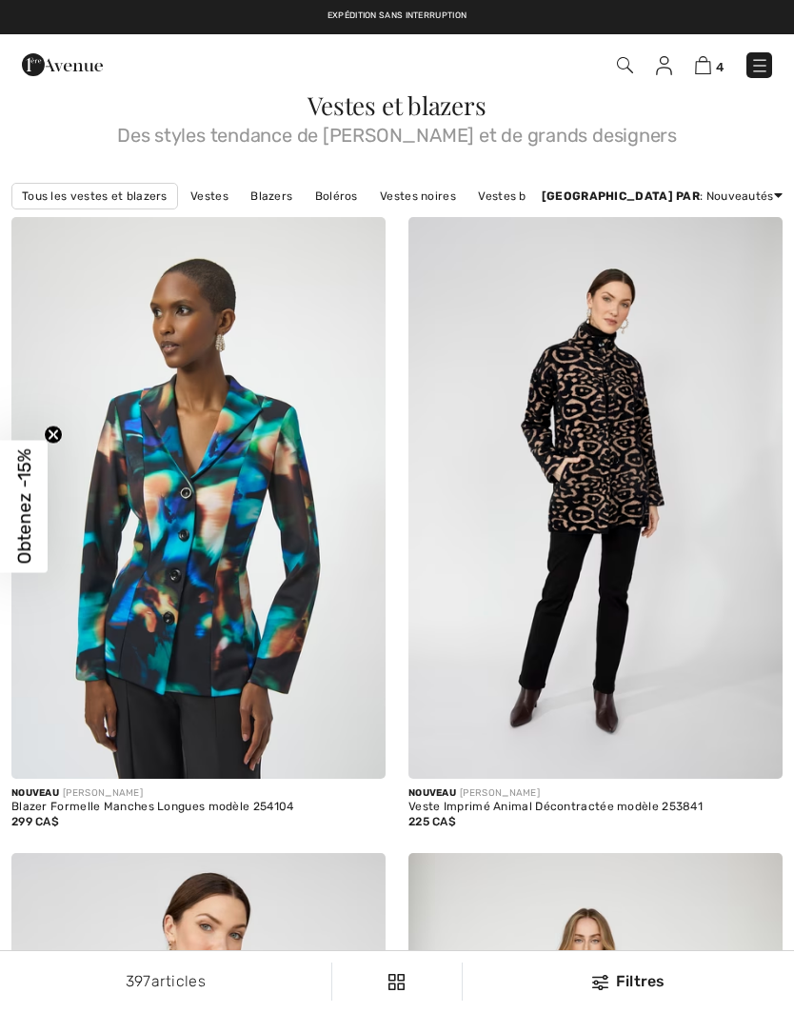
checkbox input "true"
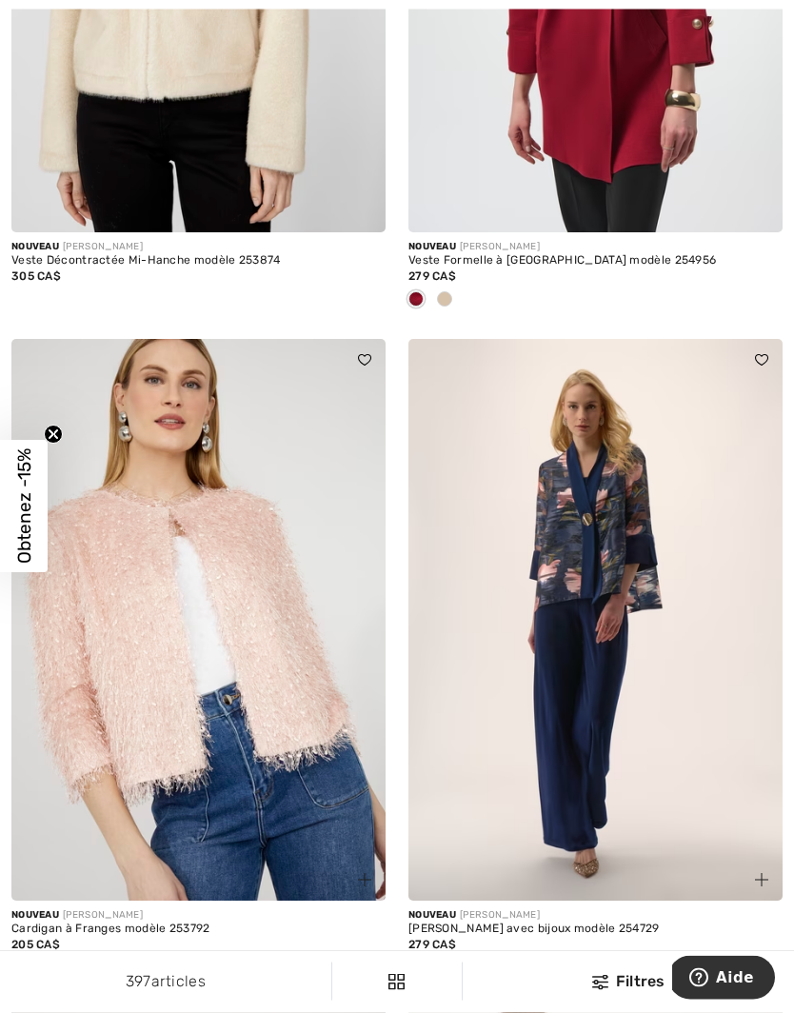
scroll to position [6433, 0]
click at [34, 955] on div at bounding box center [47, 968] width 29 height 31
click at [21, 953] on div at bounding box center [19, 968] width 29 height 31
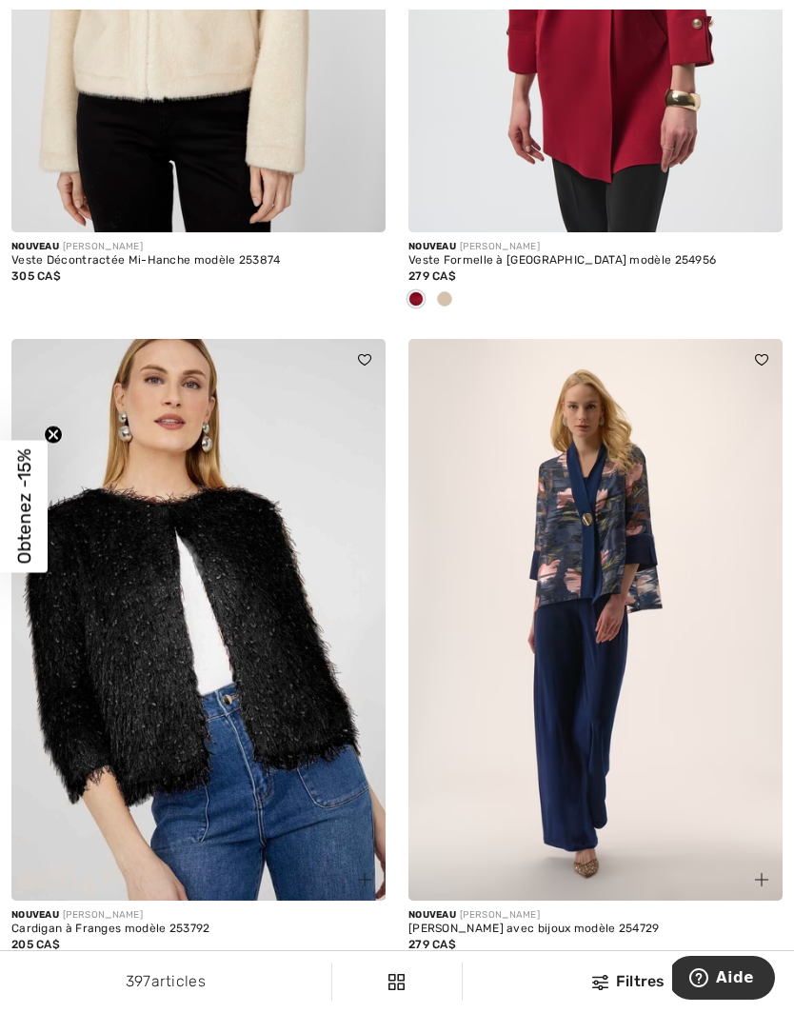
click at [55, 953] on div at bounding box center [47, 968] width 29 height 31
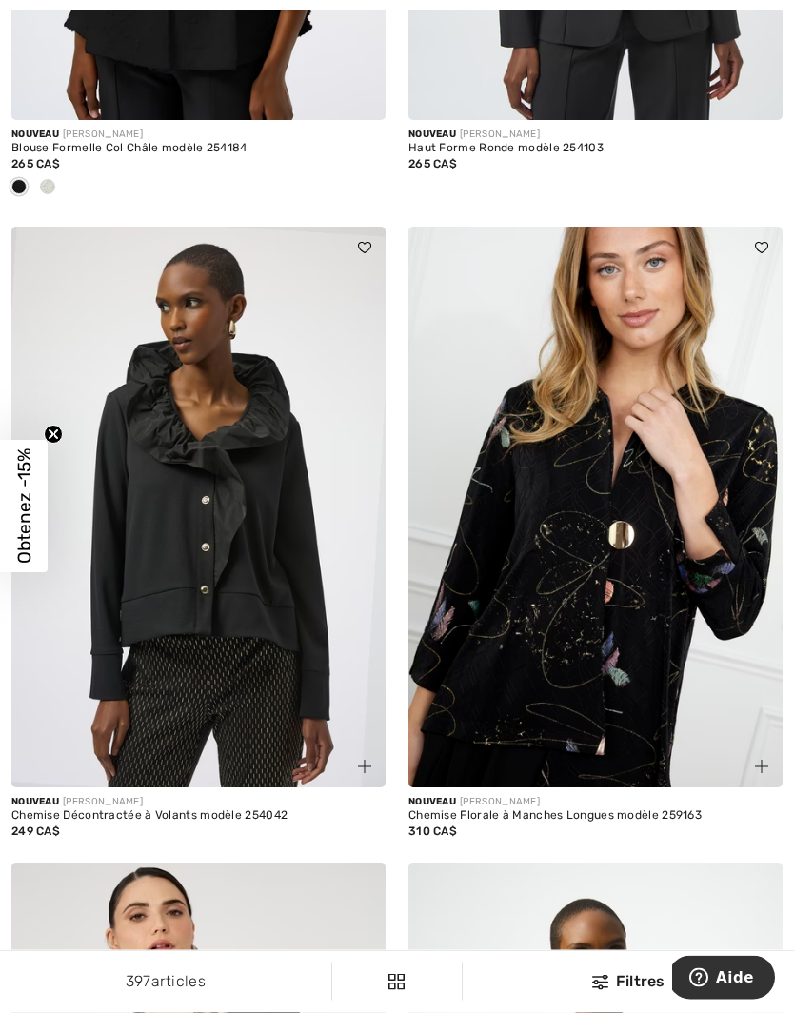
scroll to position [9287, 0]
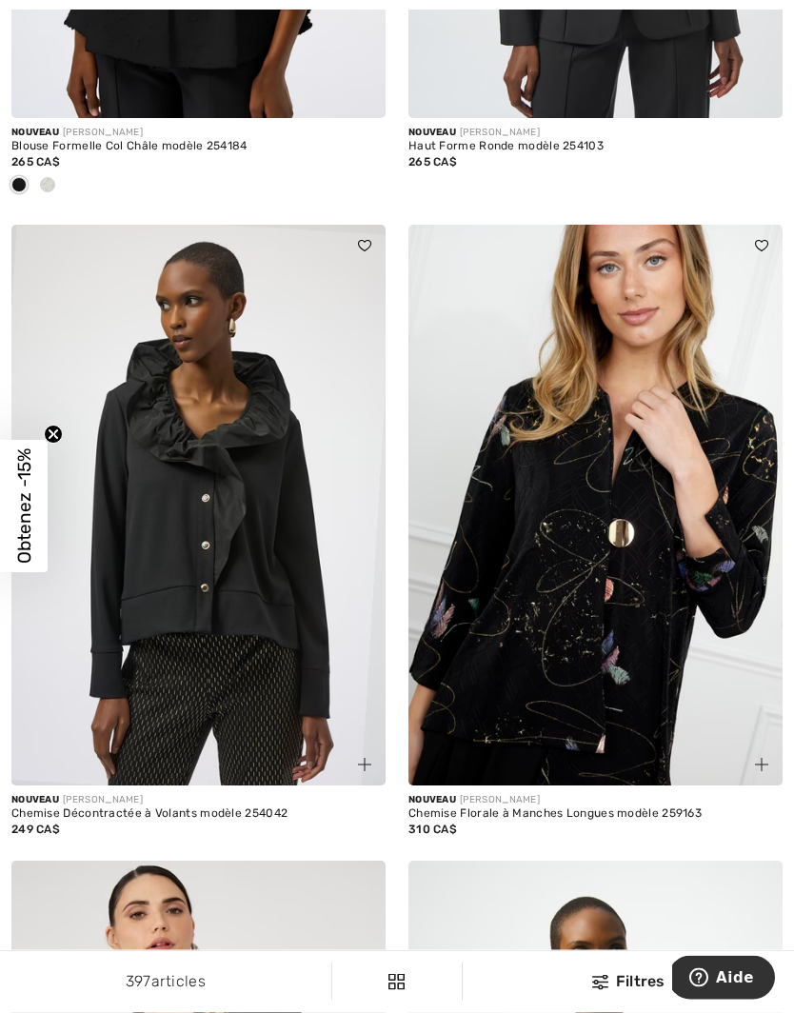
click at [619, 638] on img at bounding box center [595, 506] width 374 height 561
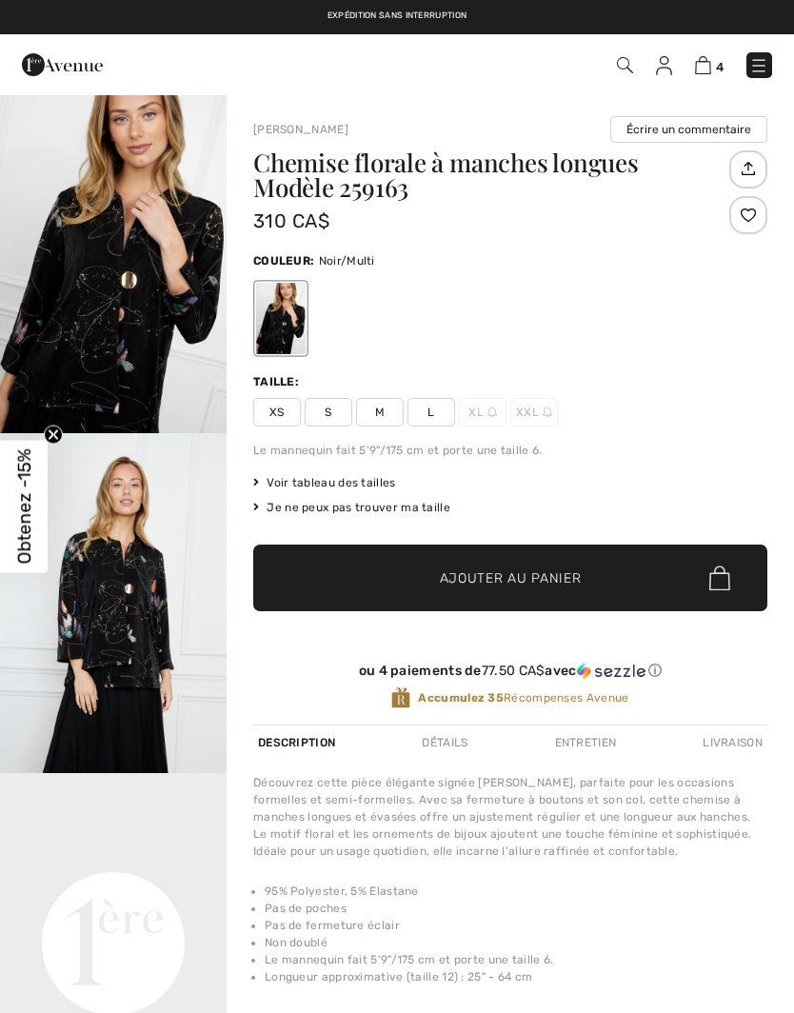
checkbox input "true"
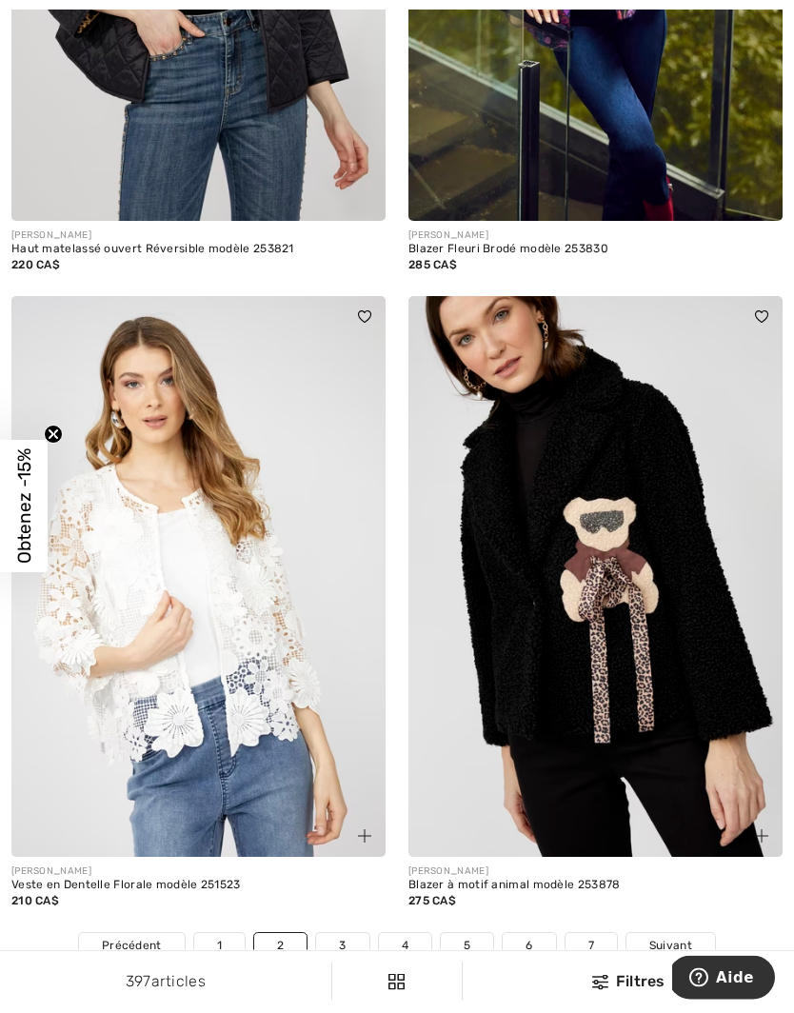
scroll to position [11124, 0]
click at [629, 677] on img at bounding box center [595, 576] width 374 height 561
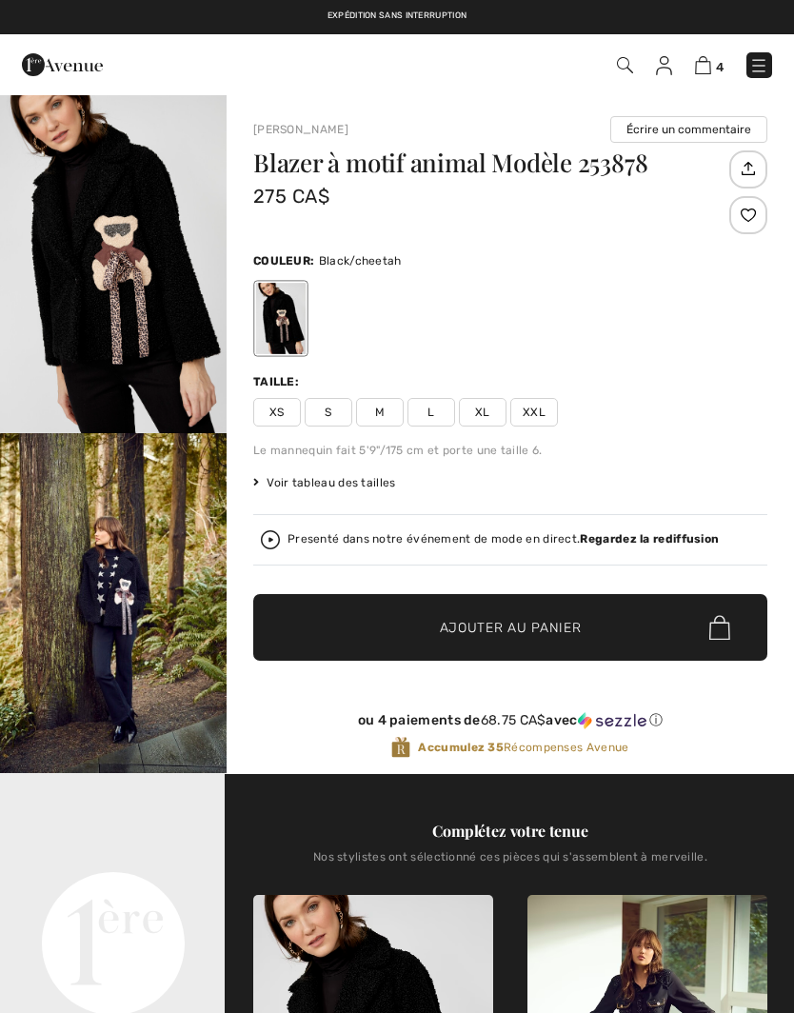
checkbox input "true"
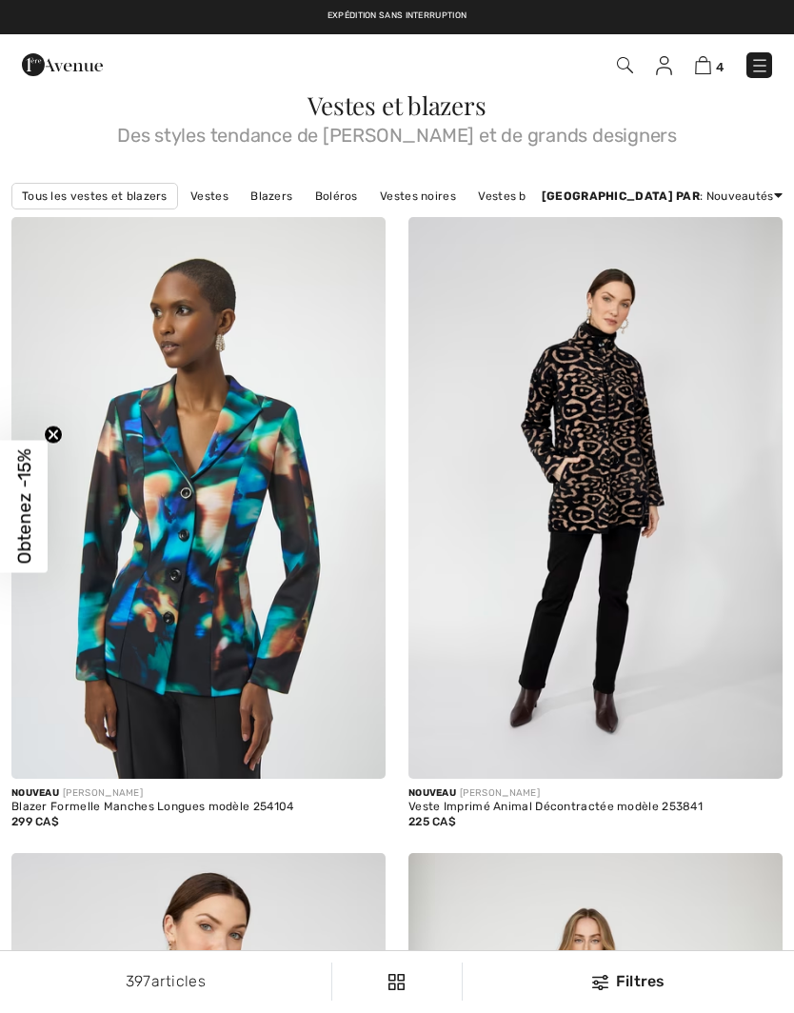
checkbox input "true"
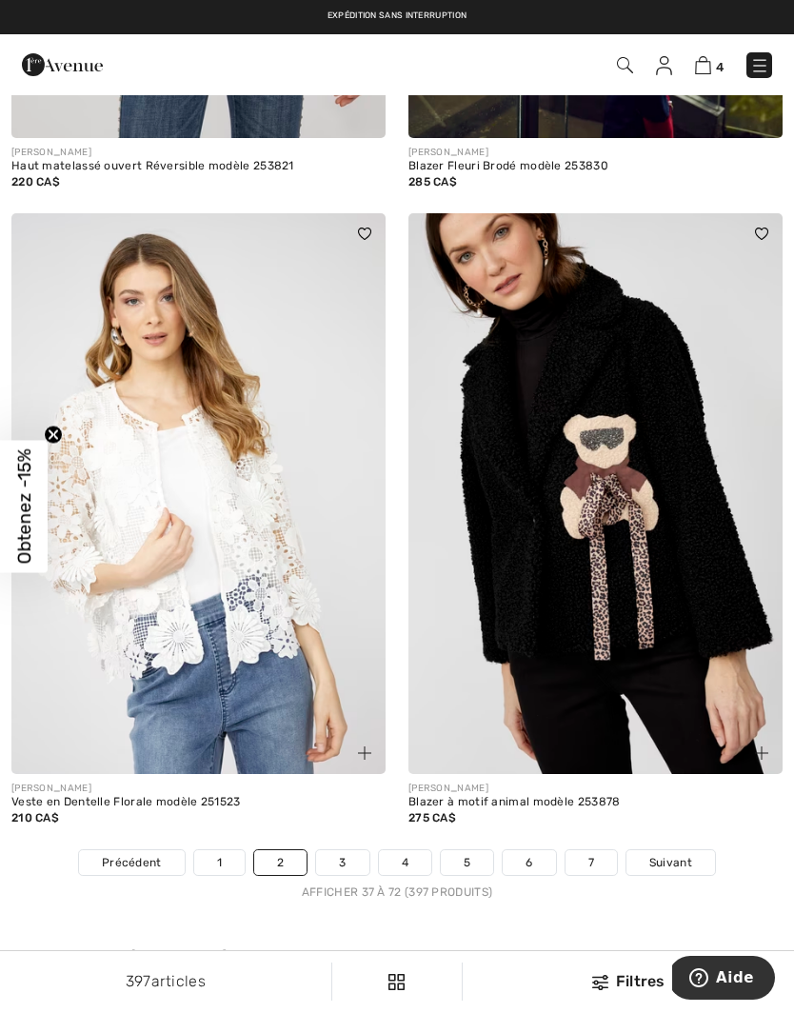
click at [350, 850] on link "3" at bounding box center [342, 862] width 52 height 25
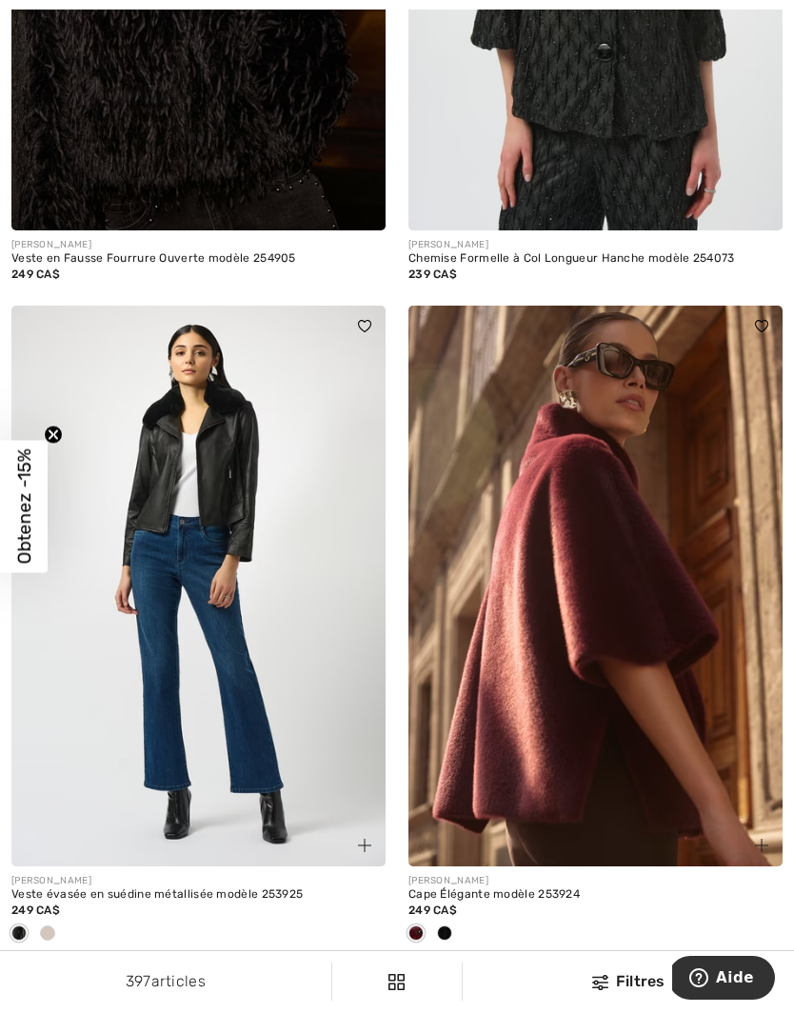
scroll to position [1232, 0]
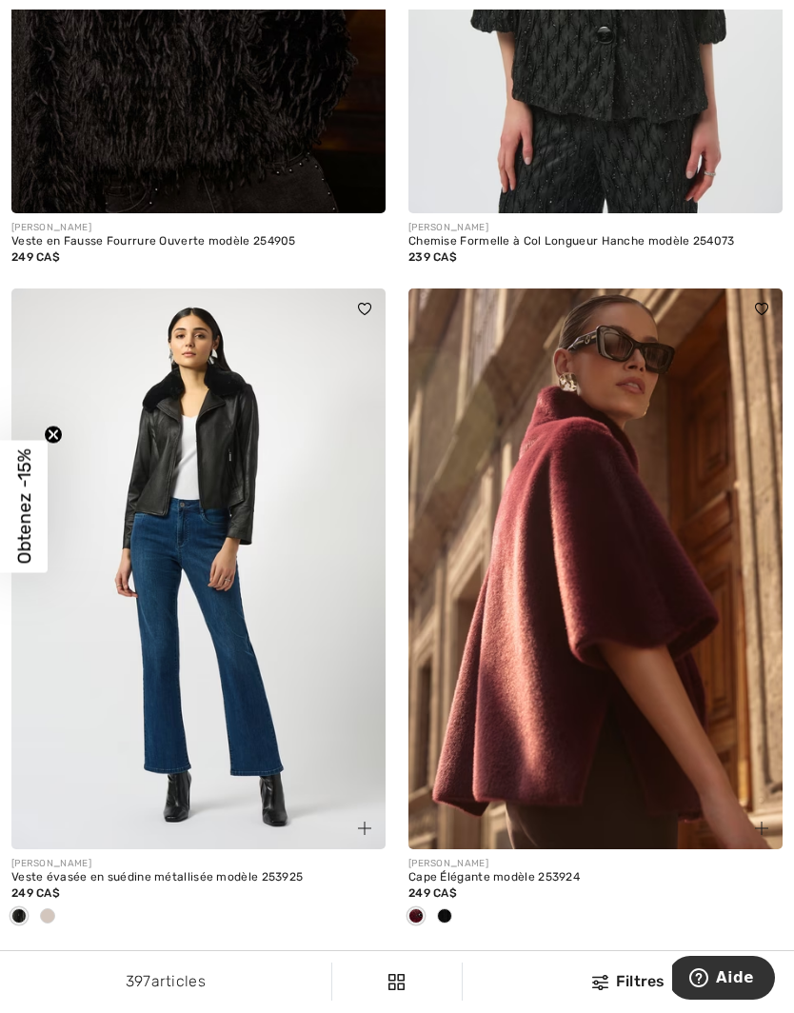
click at [450, 910] on span at bounding box center [444, 915] width 15 height 15
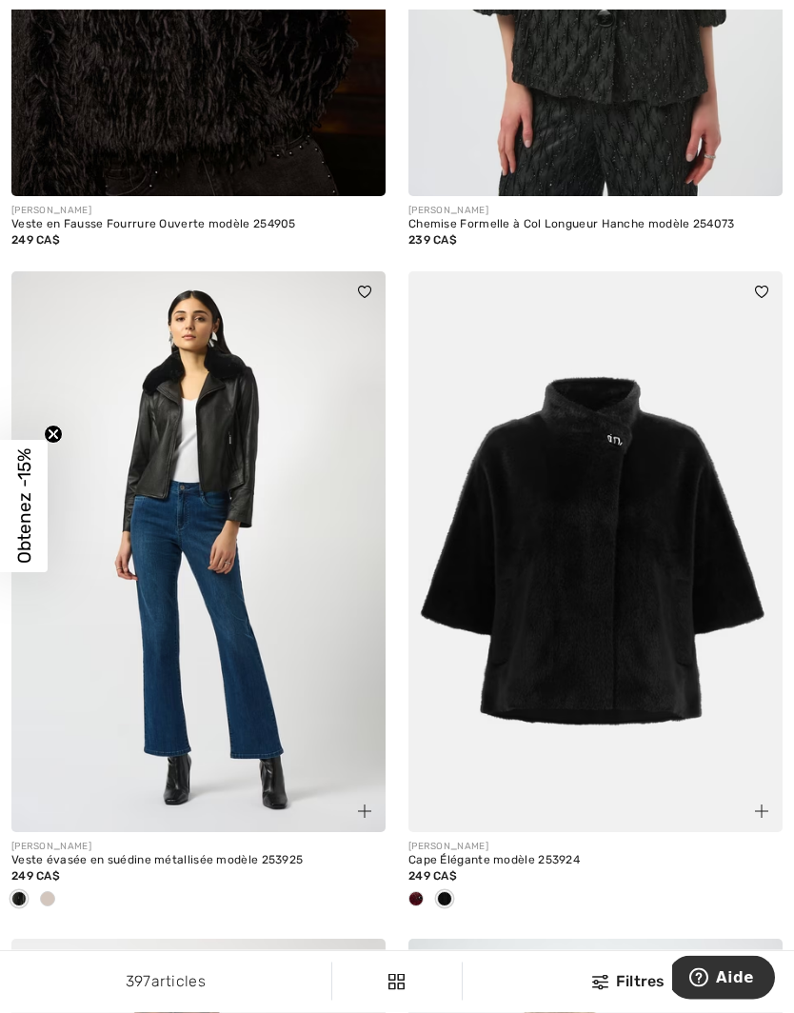
scroll to position [1251, 0]
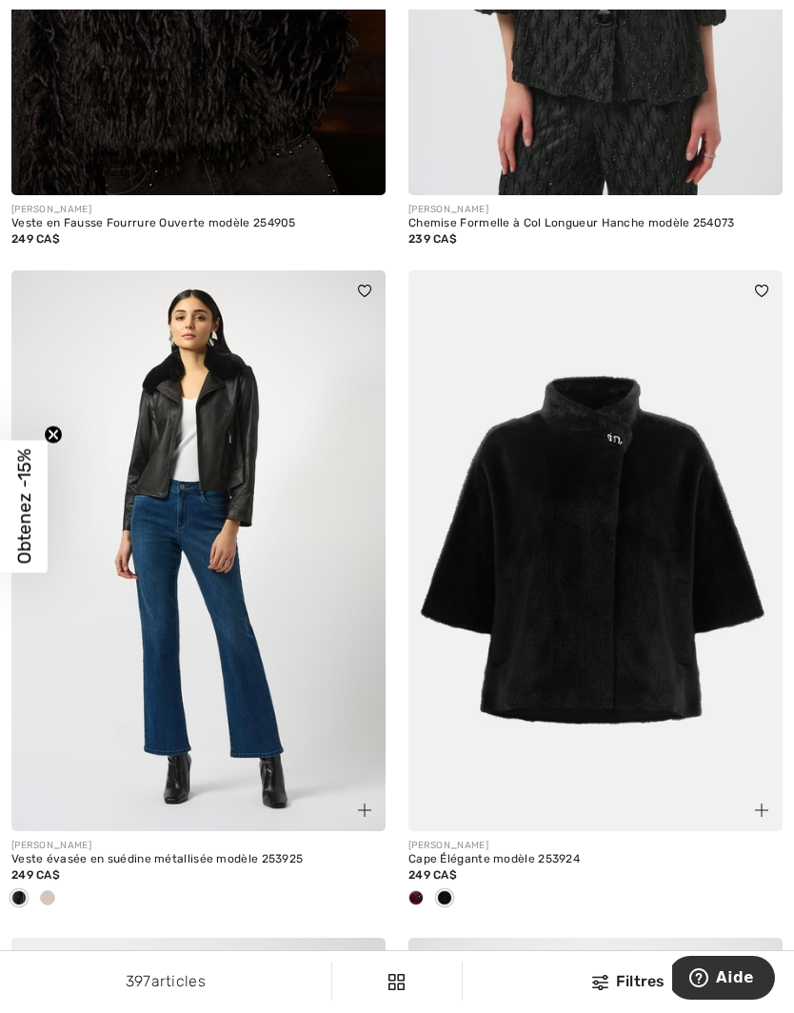
click at [616, 682] on img at bounding box center [595, 550] width 374 height 561
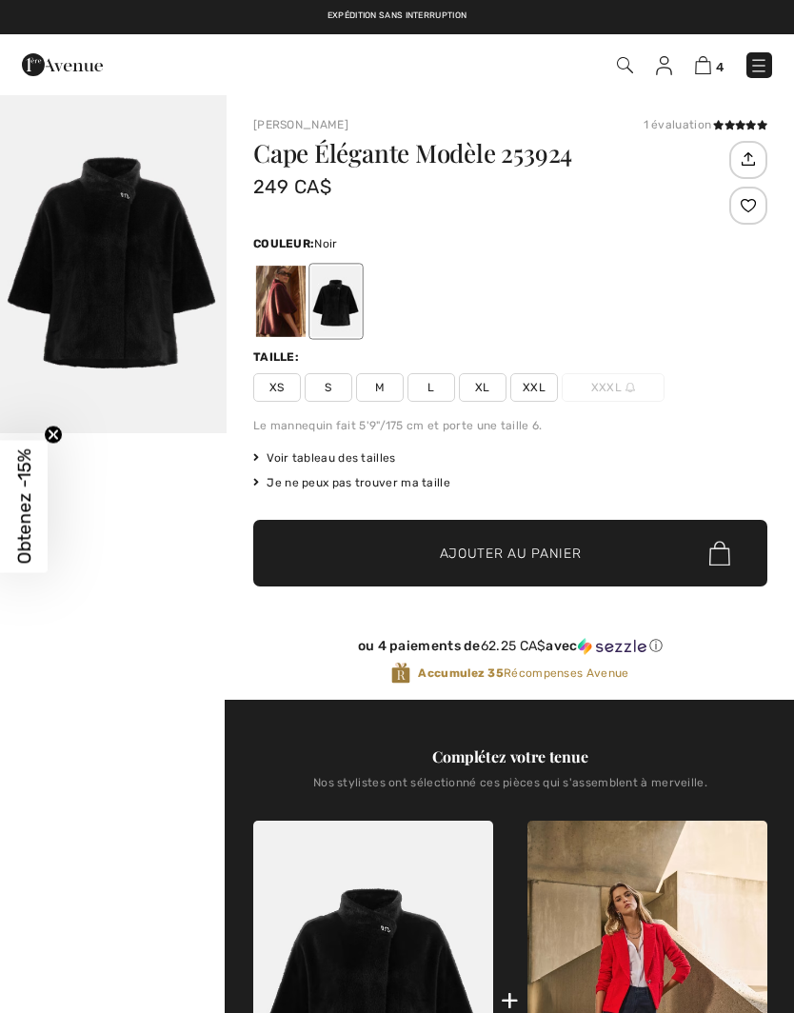
checkbox input "true"
click at [278, 305] on div at bounding box center [280, 301] width 49 height 71
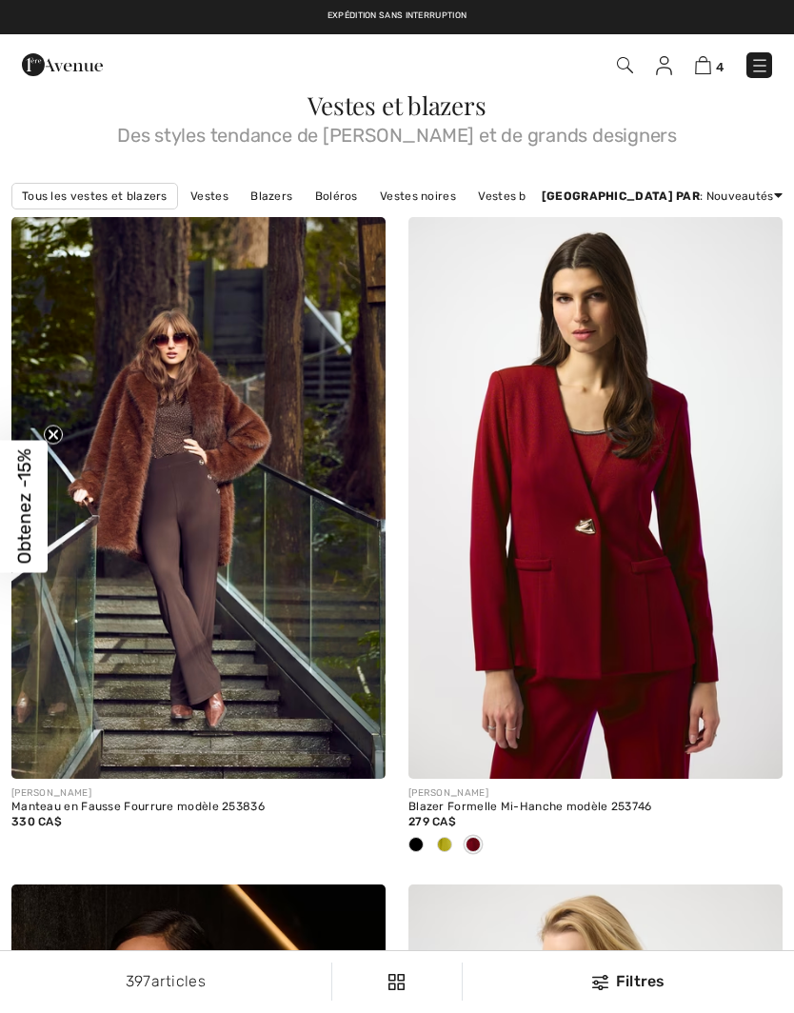
checkbox input "true"
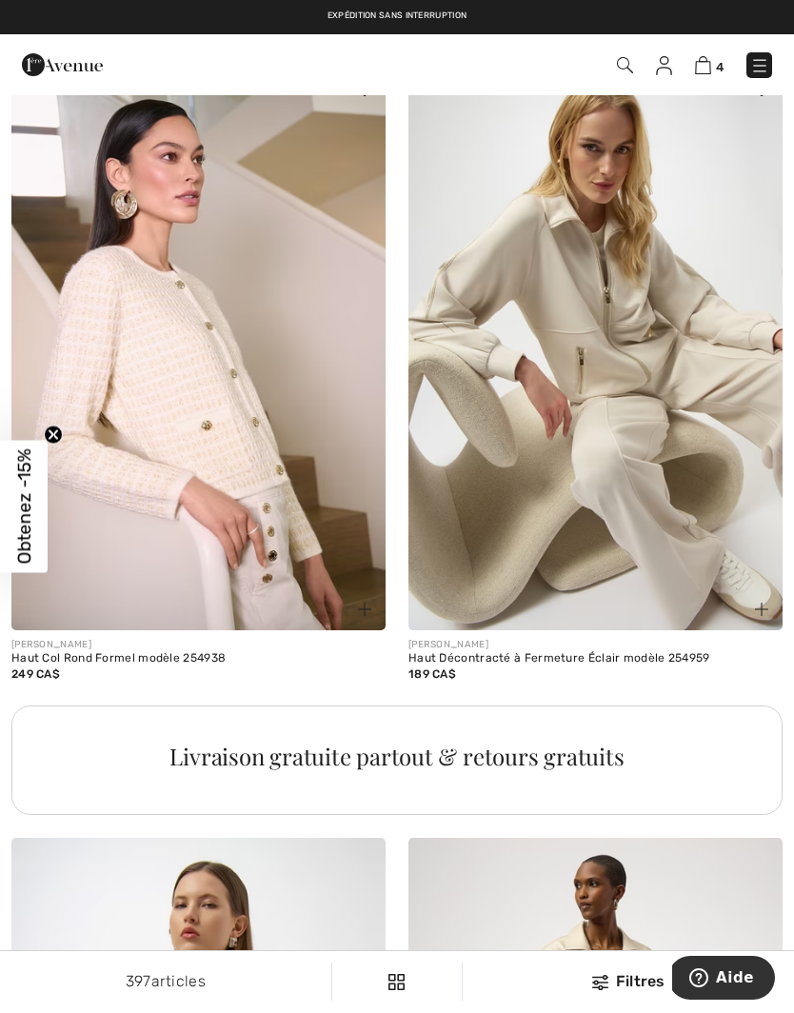
scroll to position [3392, 0]
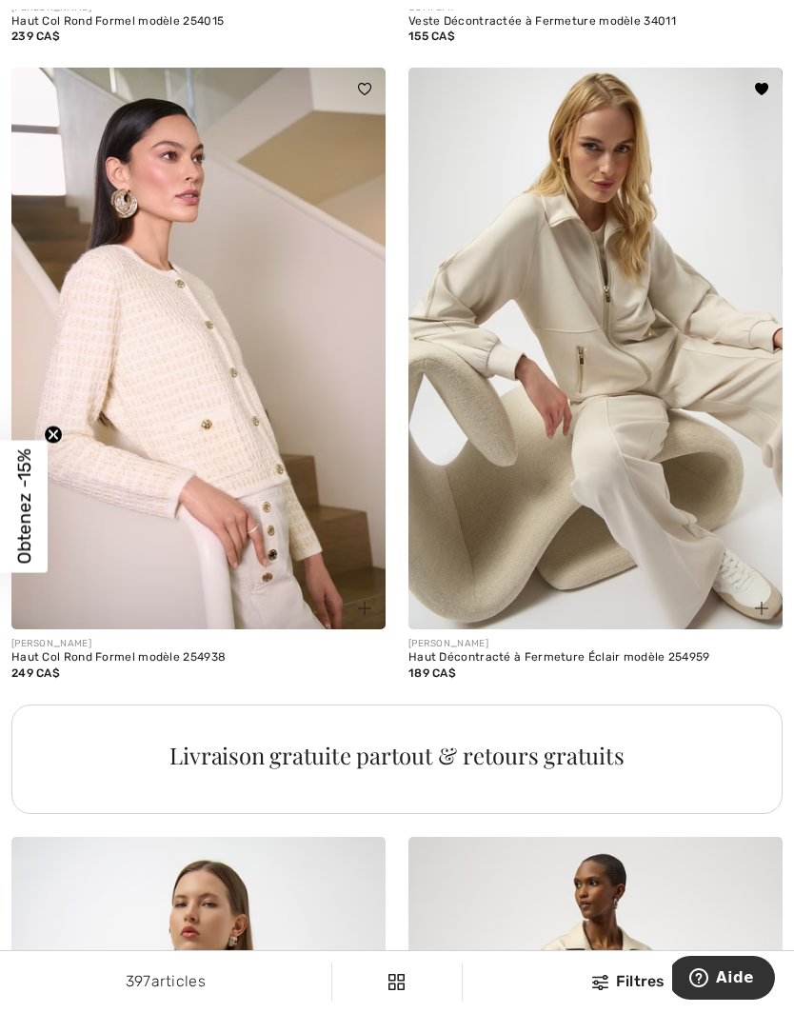
click at [767, 601] on img at bounding box center [761, 607] width 13 height 13
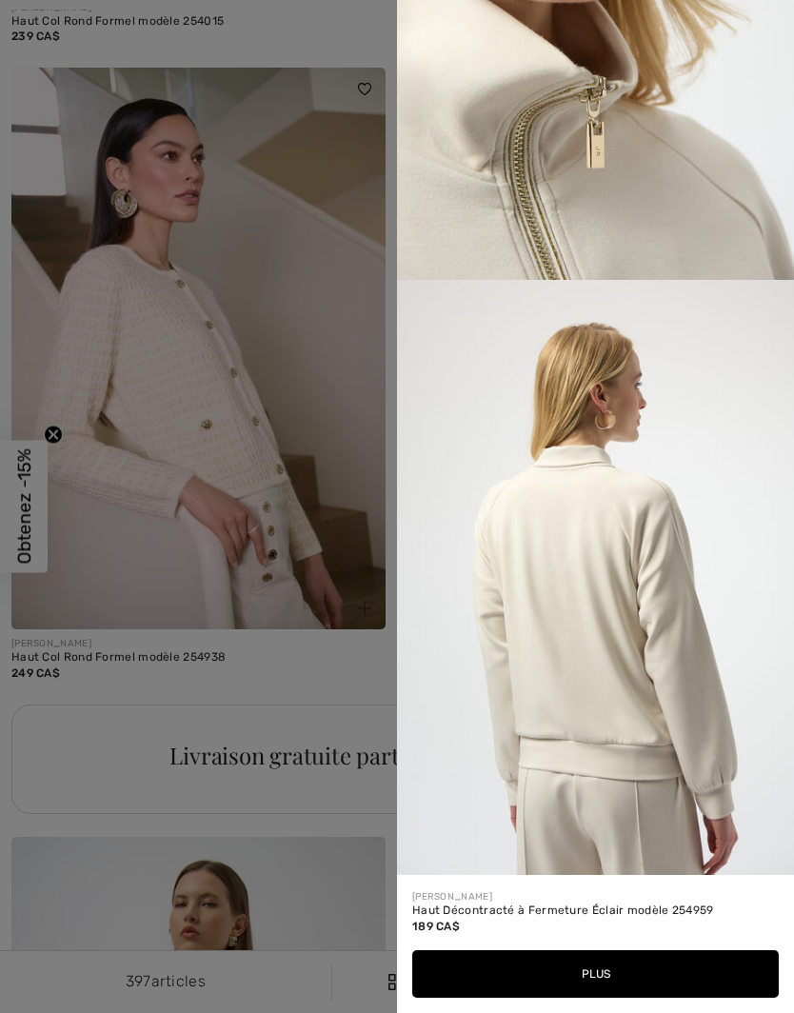
scroll to position [2125, 0]
click at [327, 860] on div at bounding box center [397, 506] width 794 height 1013
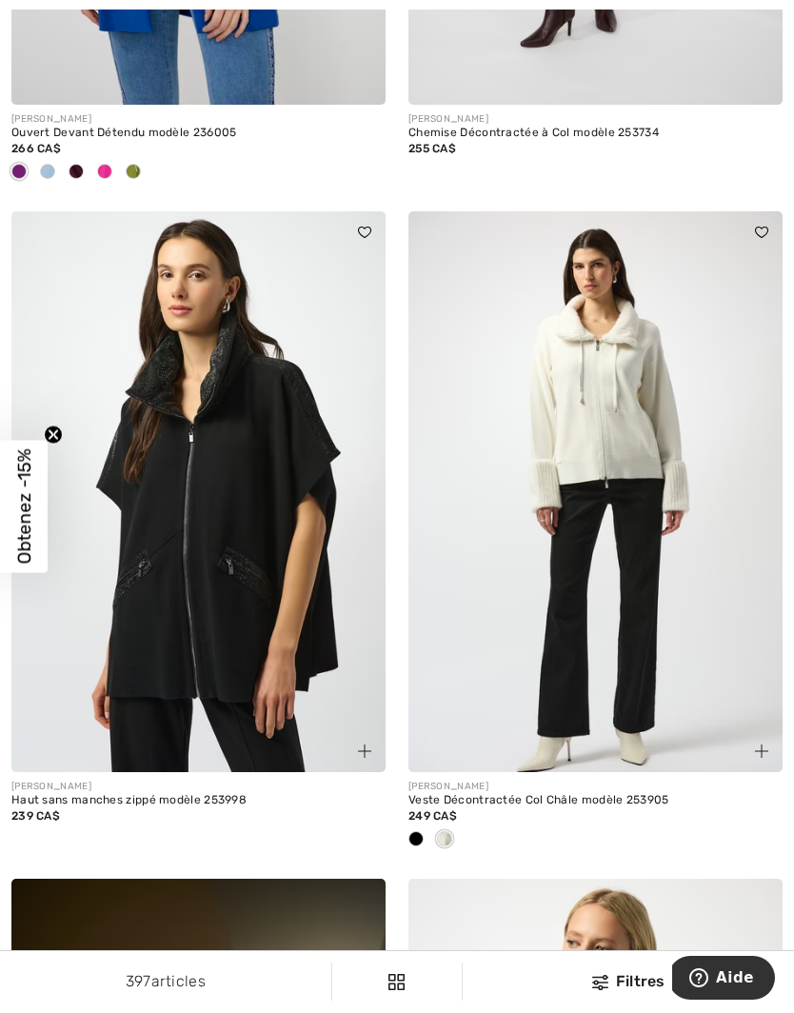
scroll to position [9364, 0]
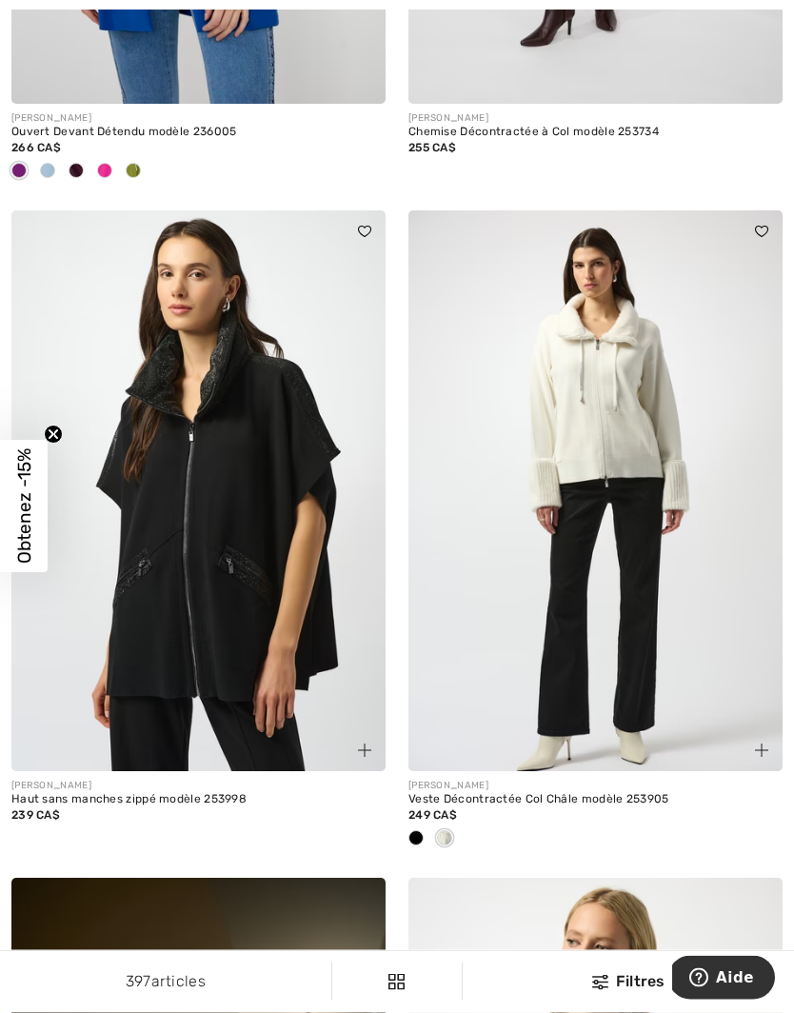
click at [615, 487] on img at bounding box center [595, 491] width 374 height 561
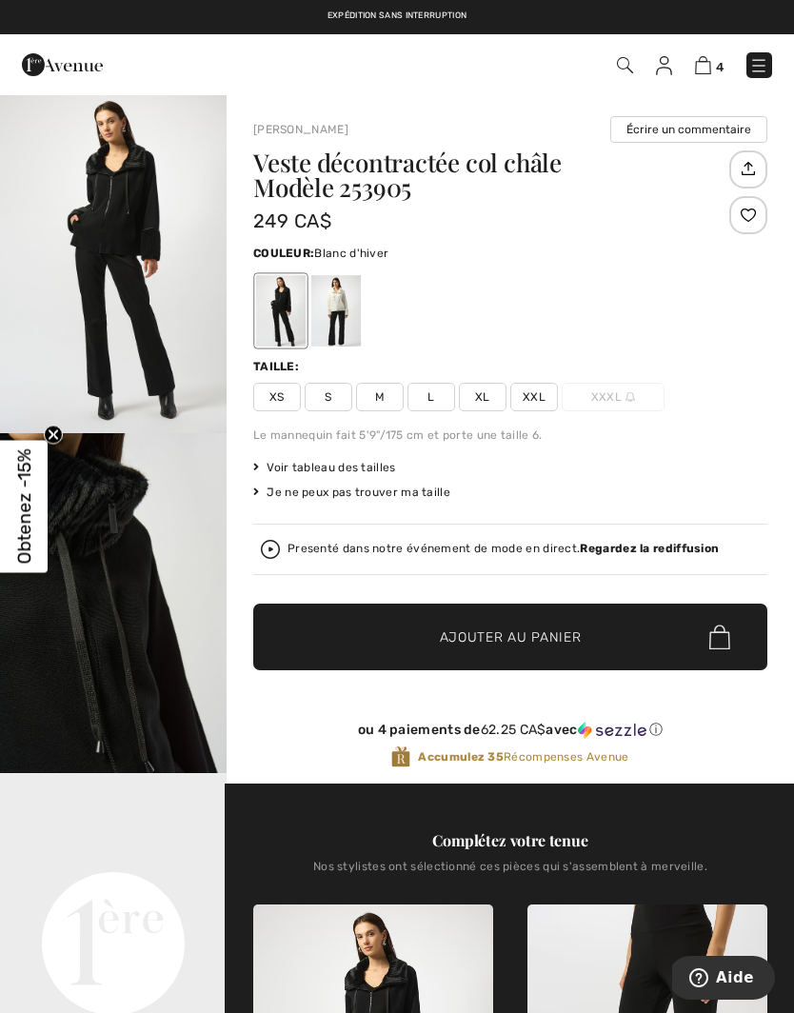
click at [335, 314] on div at bounding box center [335, 310] width 49 height 71
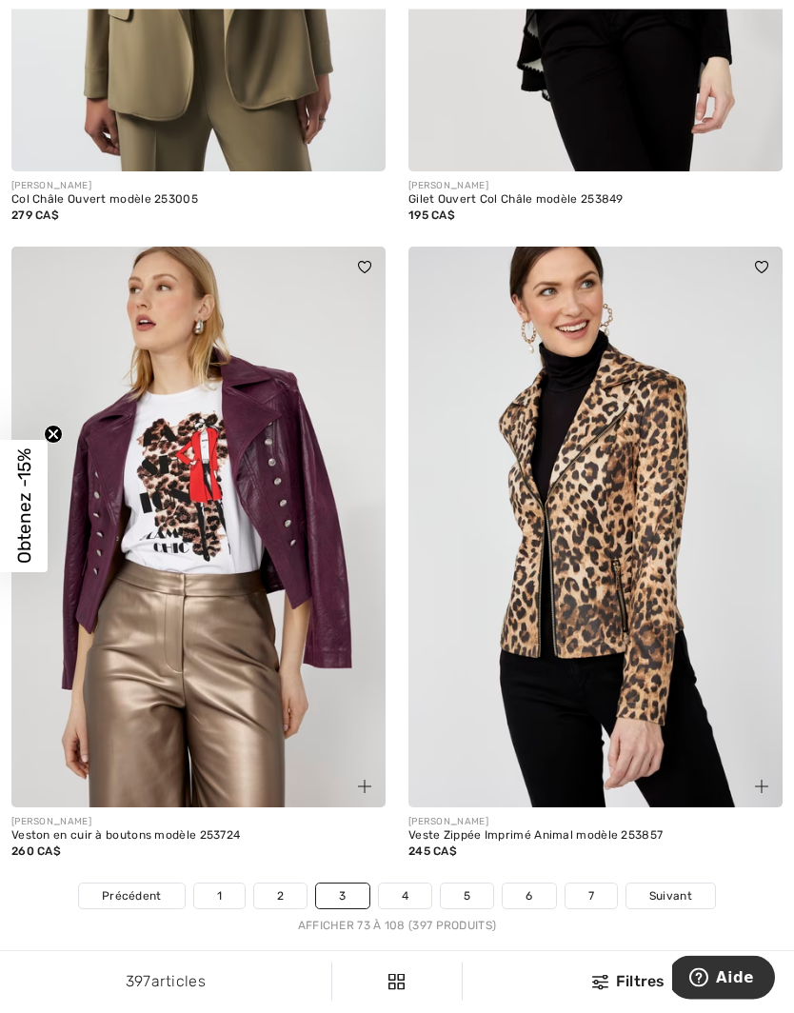
scroll to position [11303, 0]
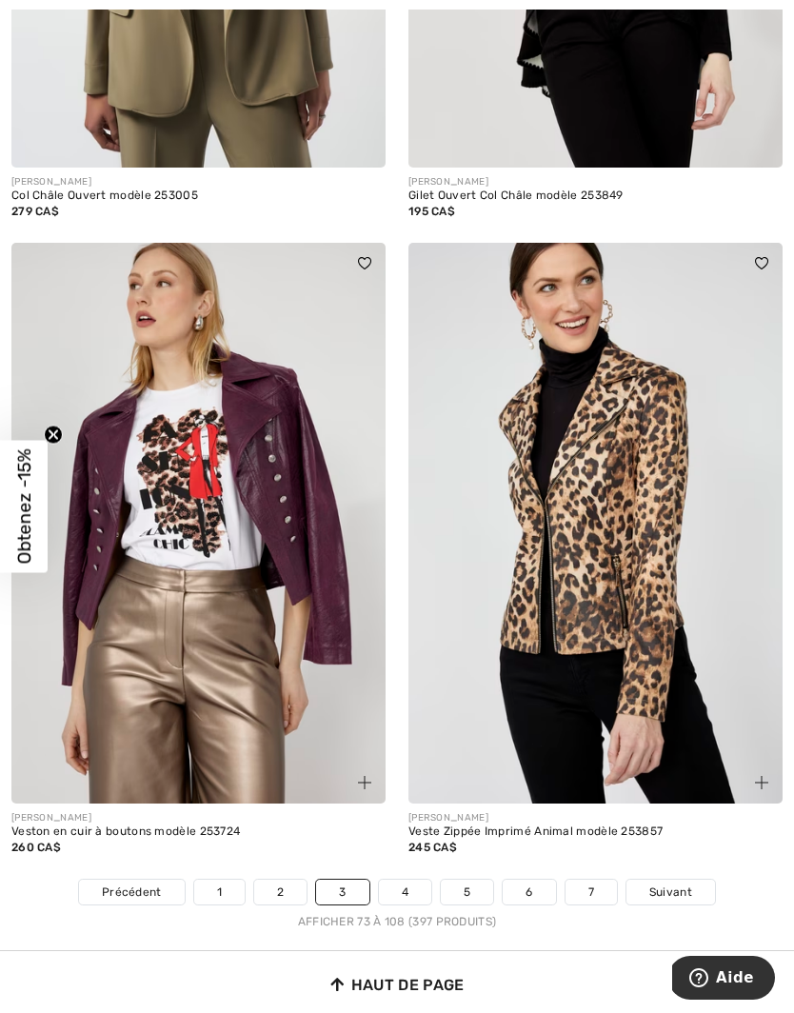
click at [671, 883] on span "Suivant" at bounding box center [670, 891] width 43 height 17
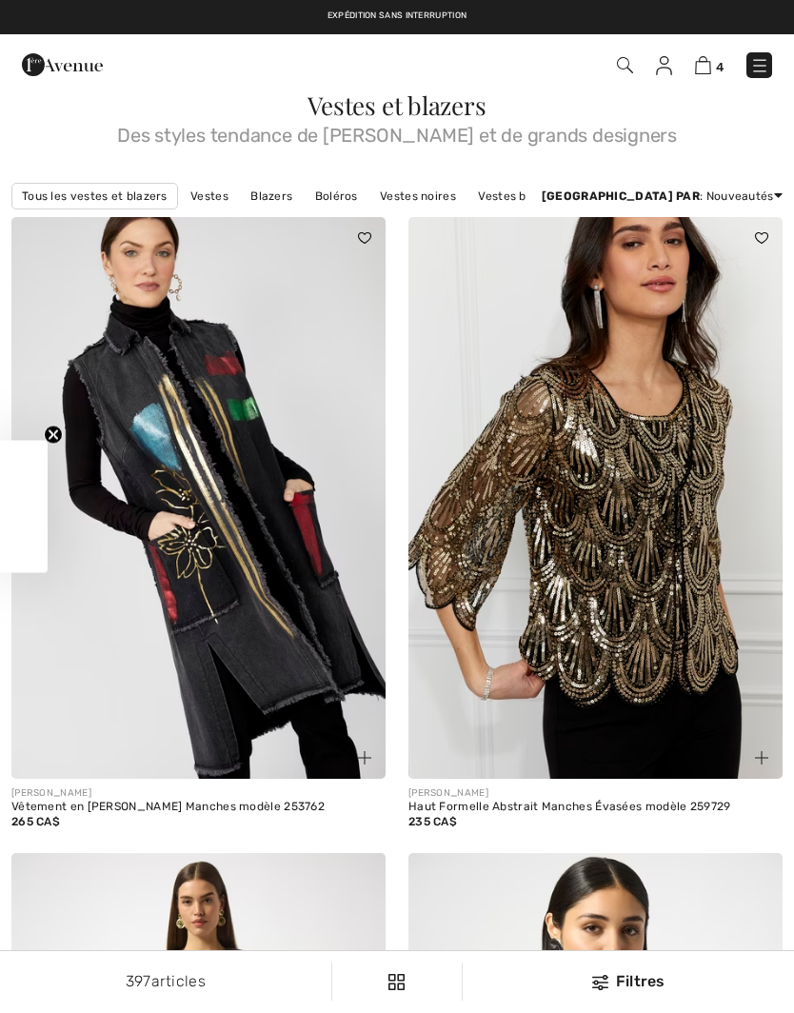
checkbox input "true"
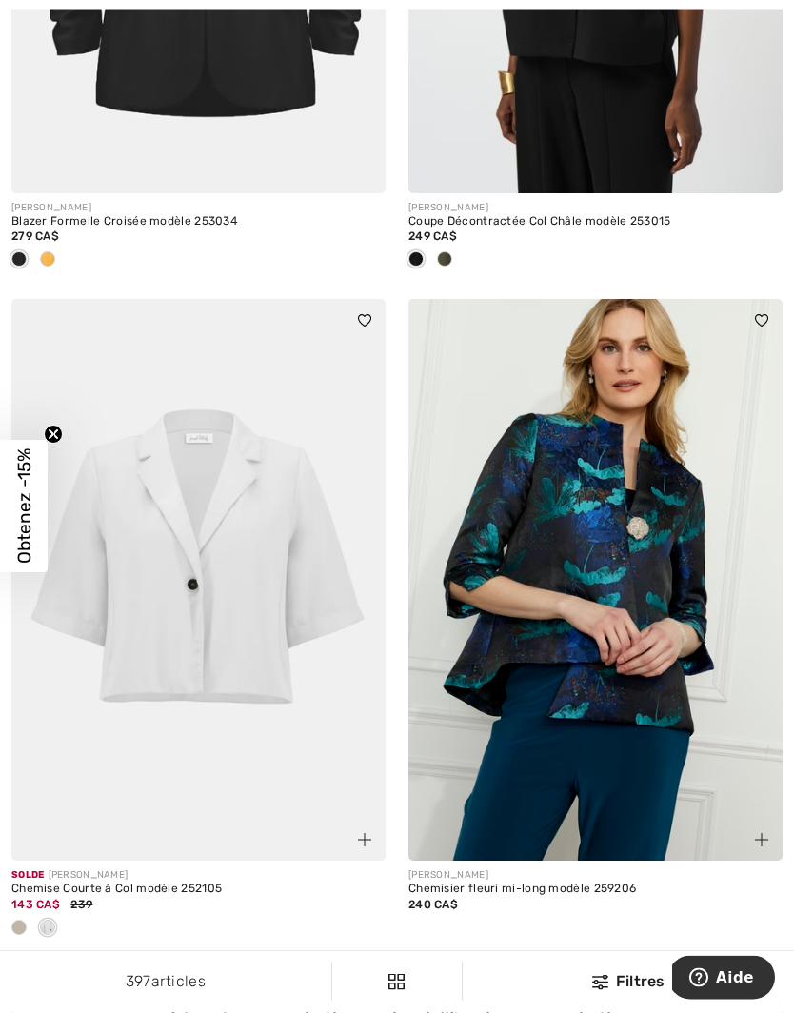
scroll to position [7158, 0]
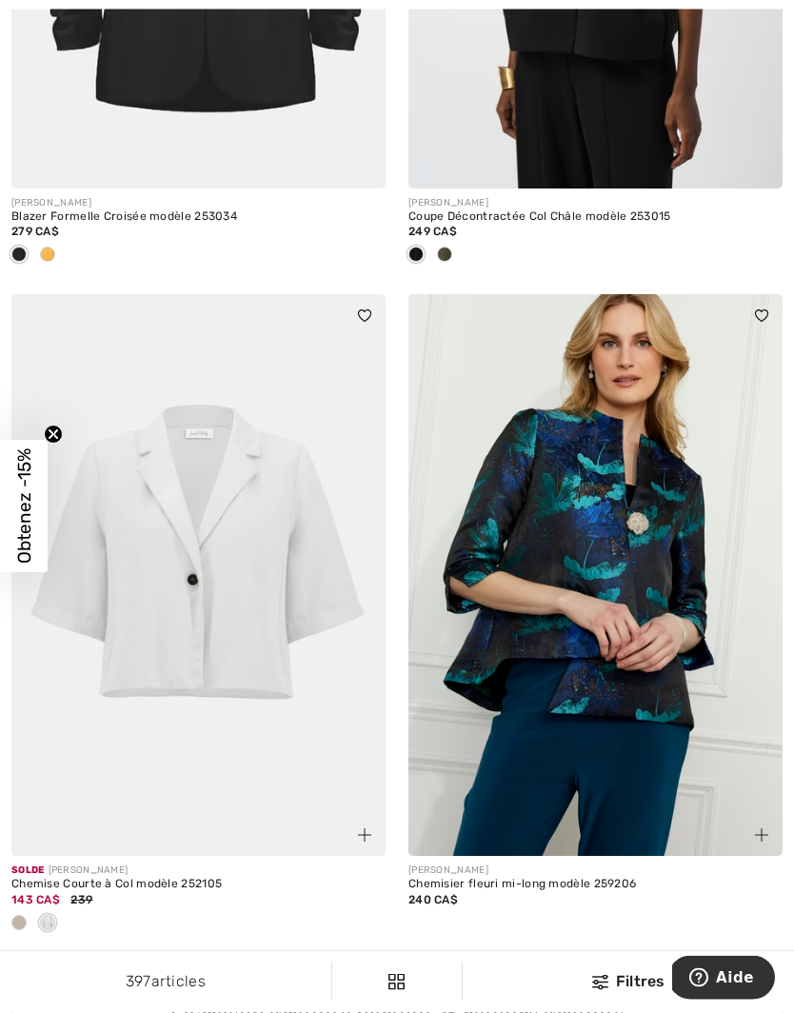
click at [601, 551] on img at bounding box center [595, 575] width 374 height 561
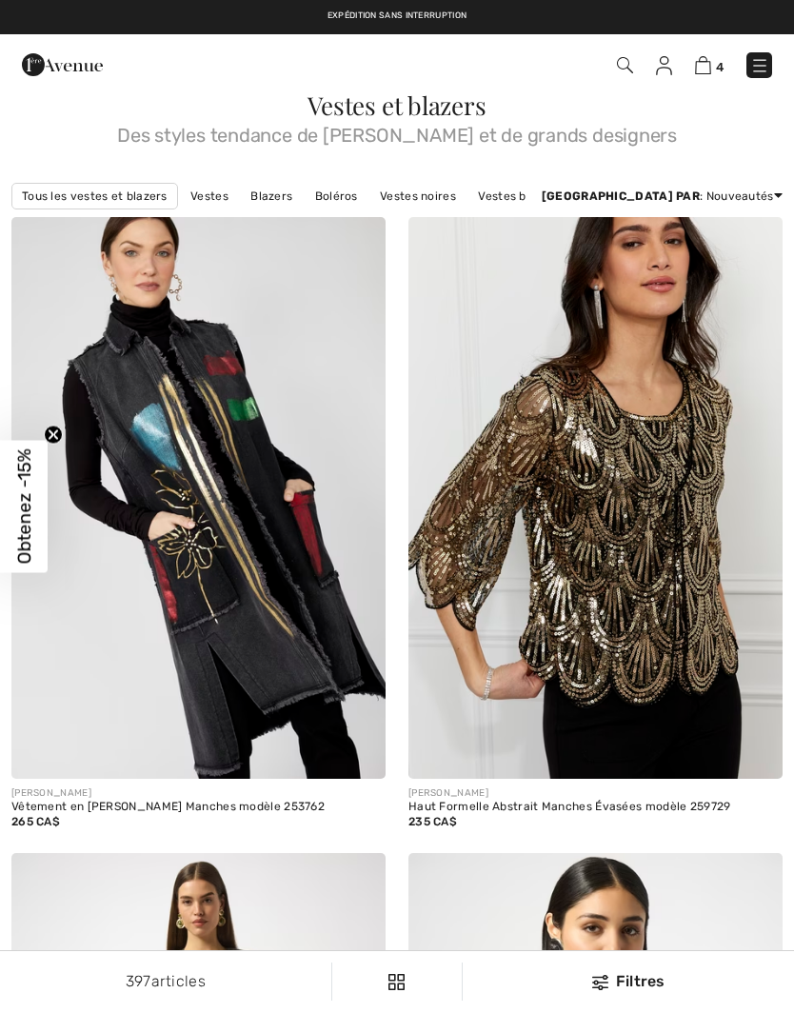
checkbox input "true"
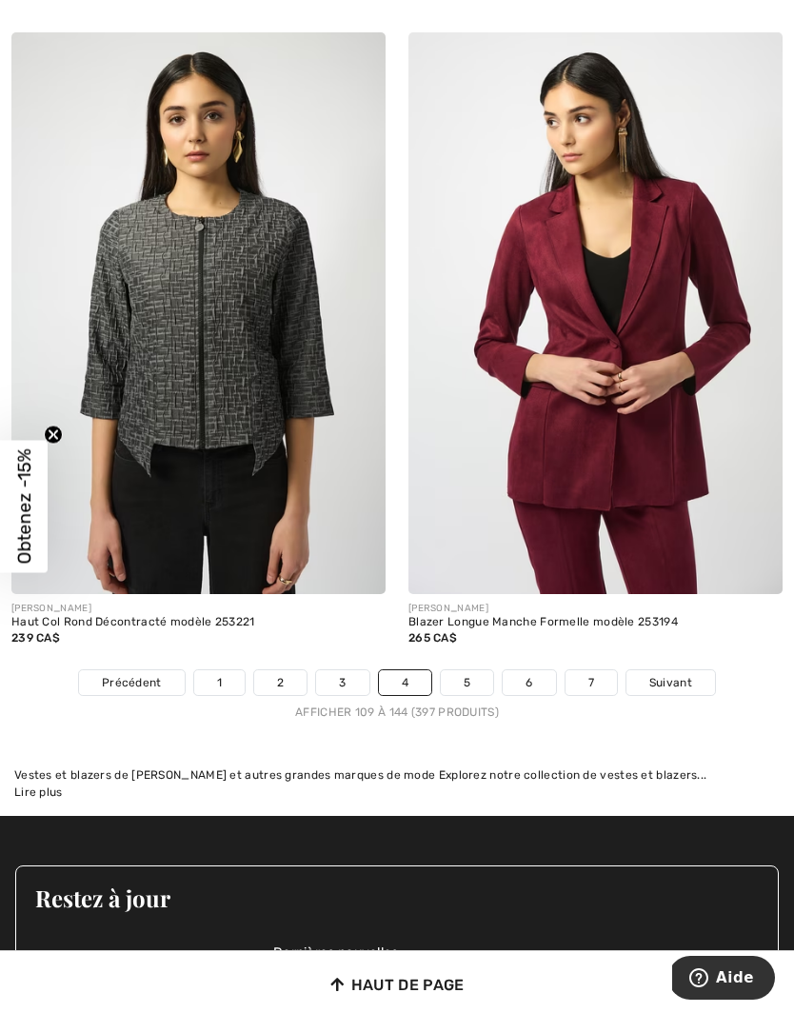
scroll to position [11420, 0]
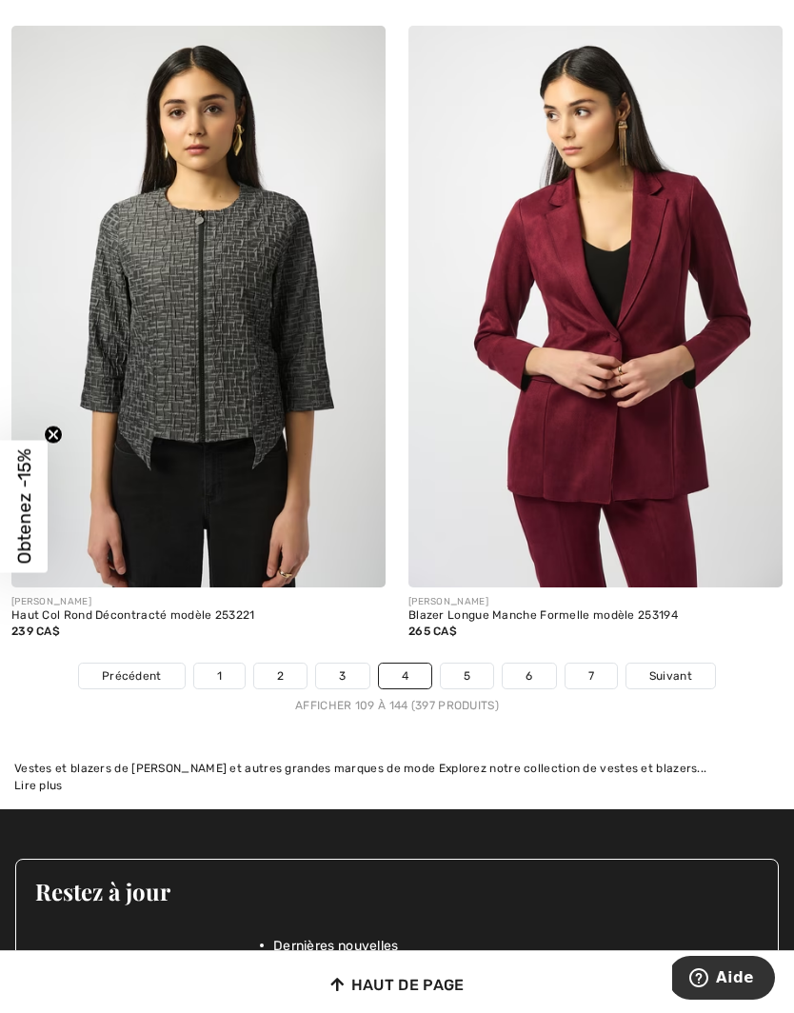
click at [671, 667] on span "Suivant" at bounding box center [670, 675] width 43 height 17
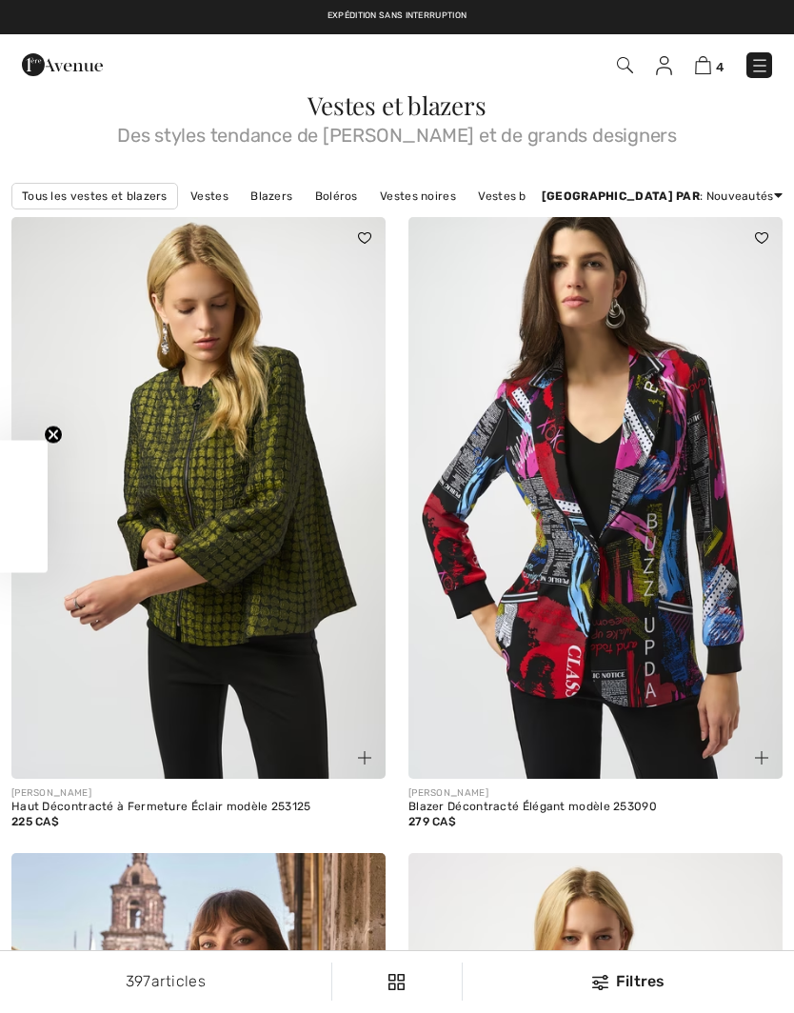
checkbox input "true"
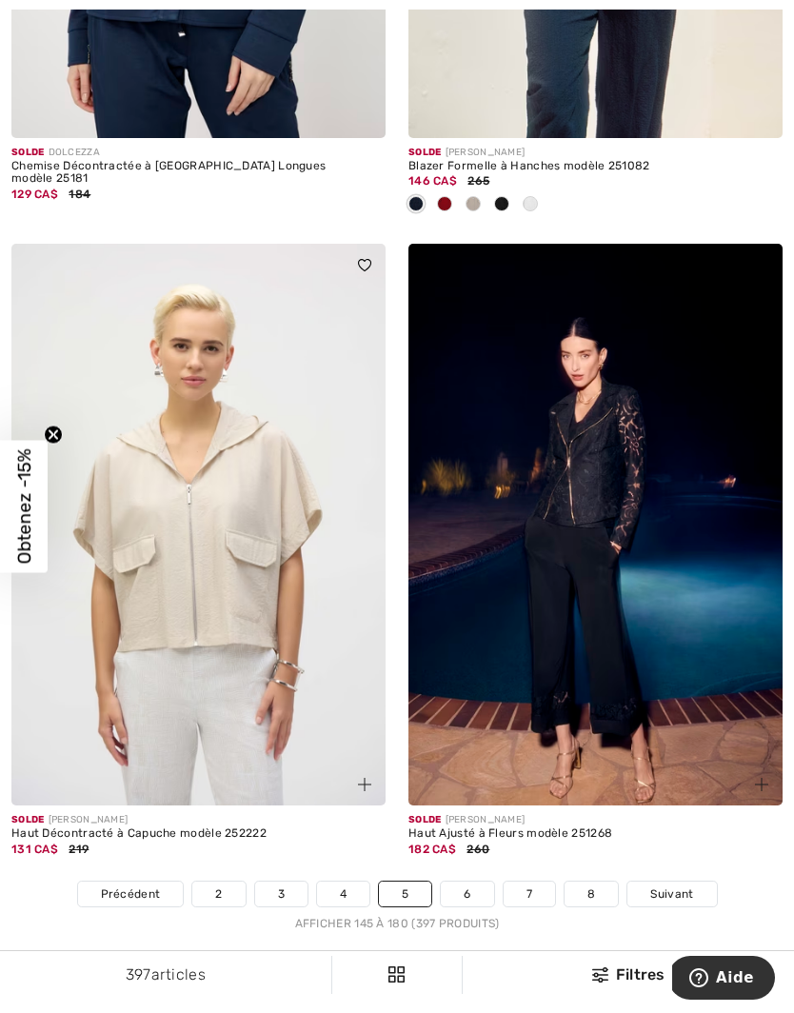
scroll to position [11257, 0]
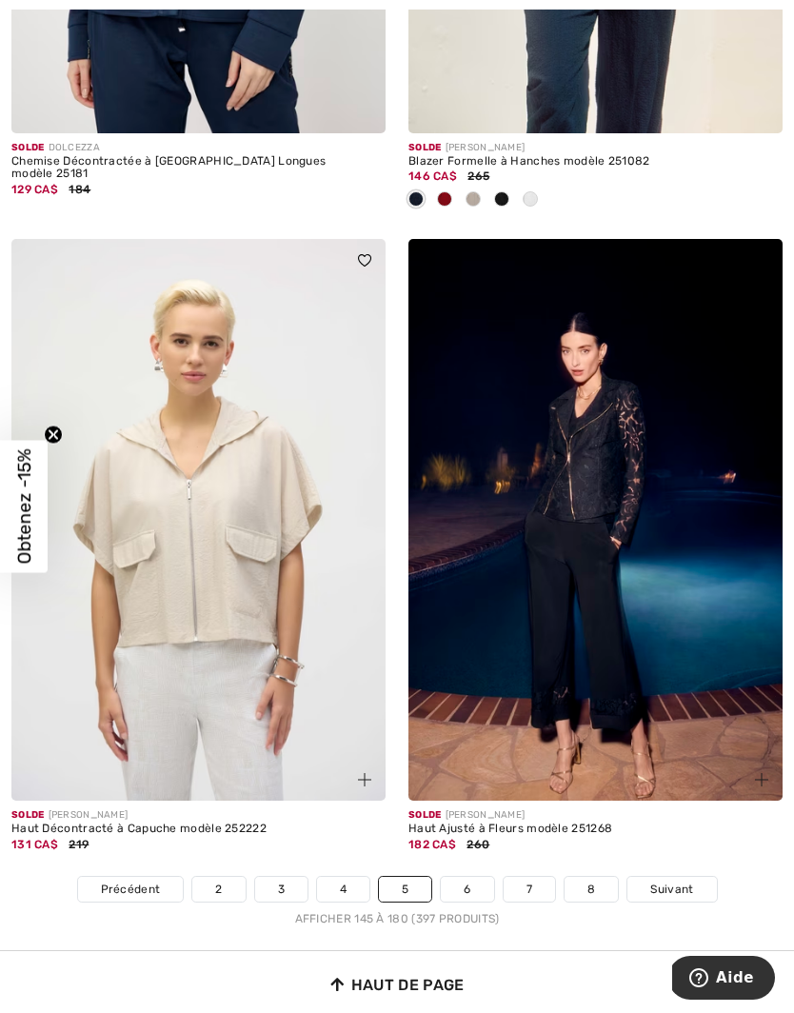
click at [680, 880] on span "Suivant" at bounding box center [671, 888] width 43 height 17
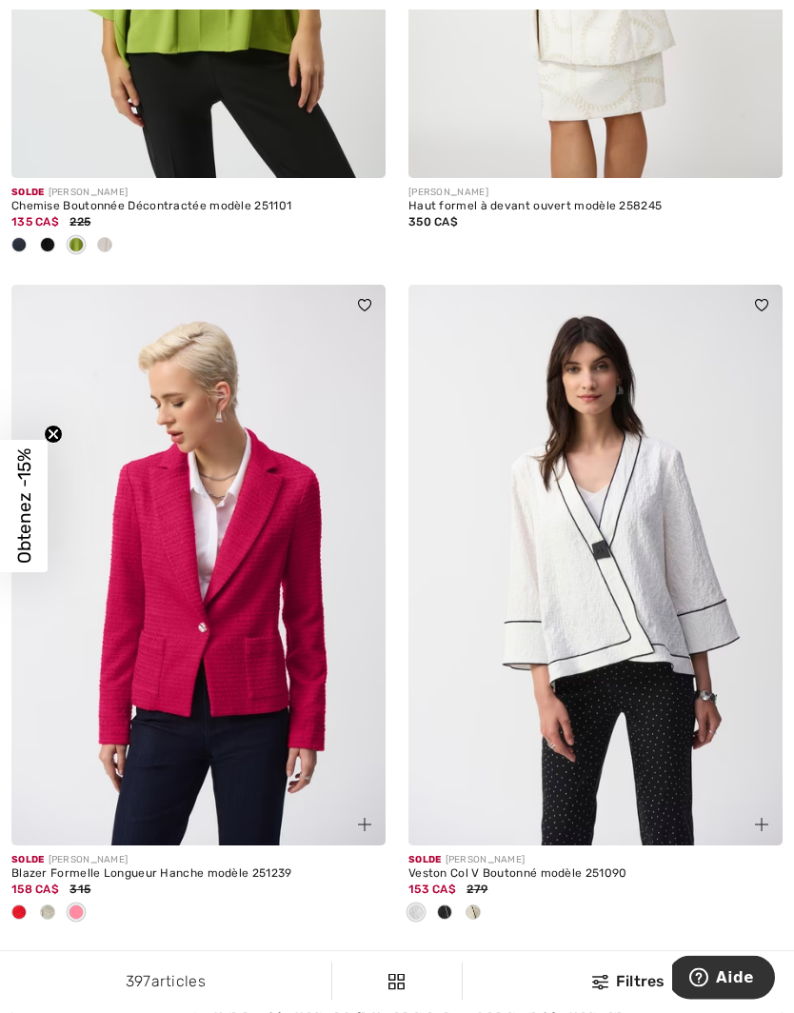
scroll to position [7219, 0]
click at [252, 700] on img at bounding box center [198, 565] width 374 height 561
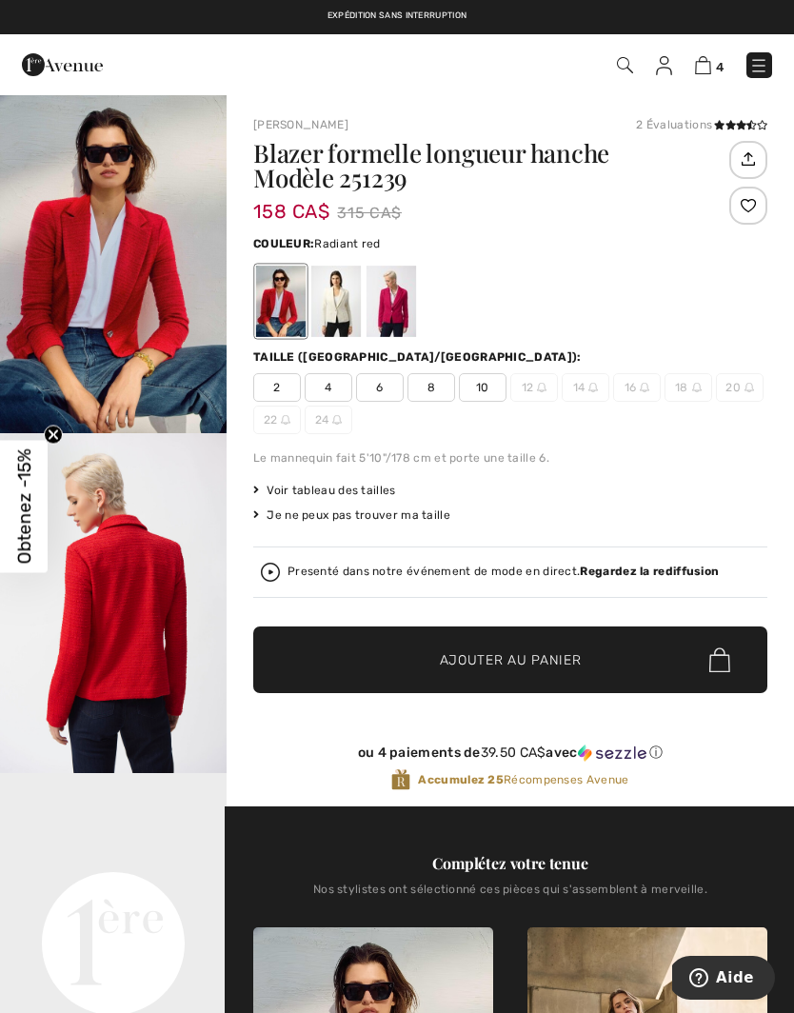
click at [429, 395] on span "8" at bounding box center [431, 387] width 48 height 29
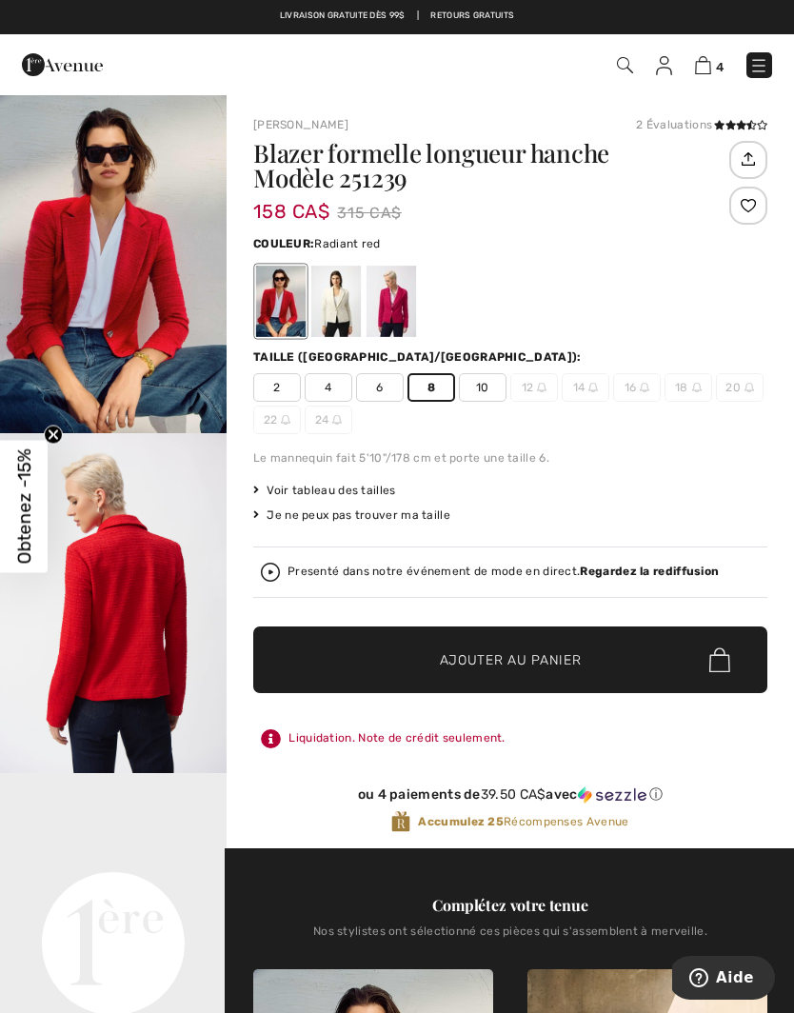
click at [508, 655] on span "Ajouter au panier" at bounding box center [511, 660] width 142 height 20
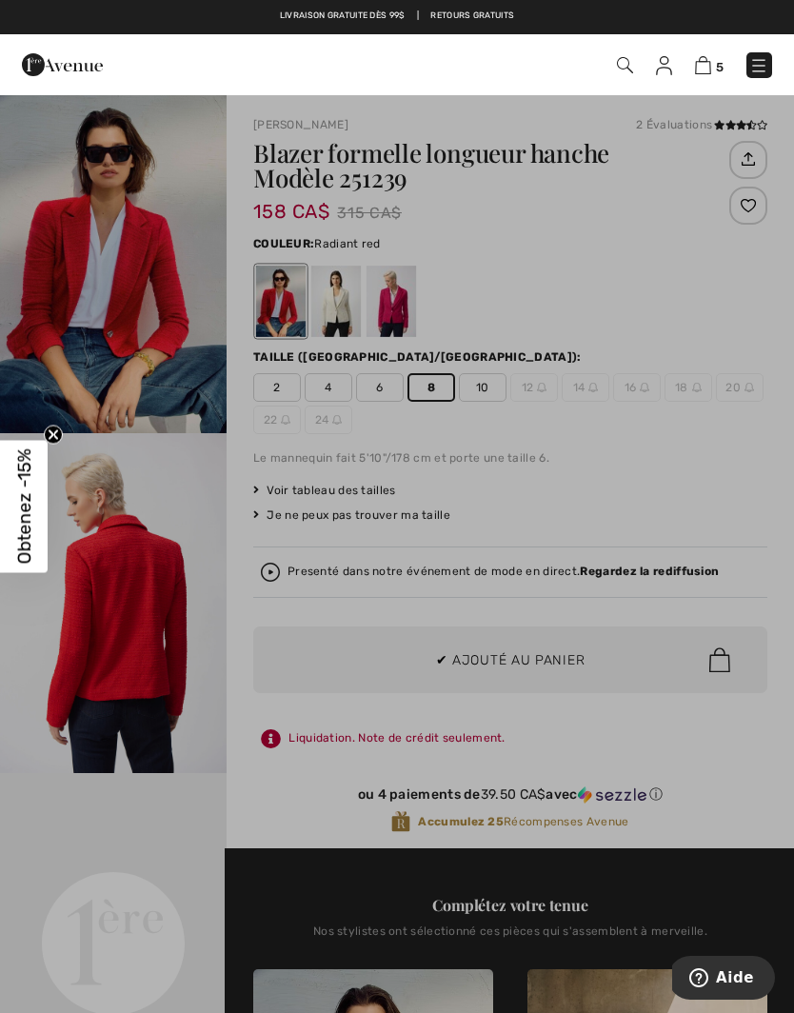
click at [634, 472] on div at bounding box center [397, 506] width 794 height 1013
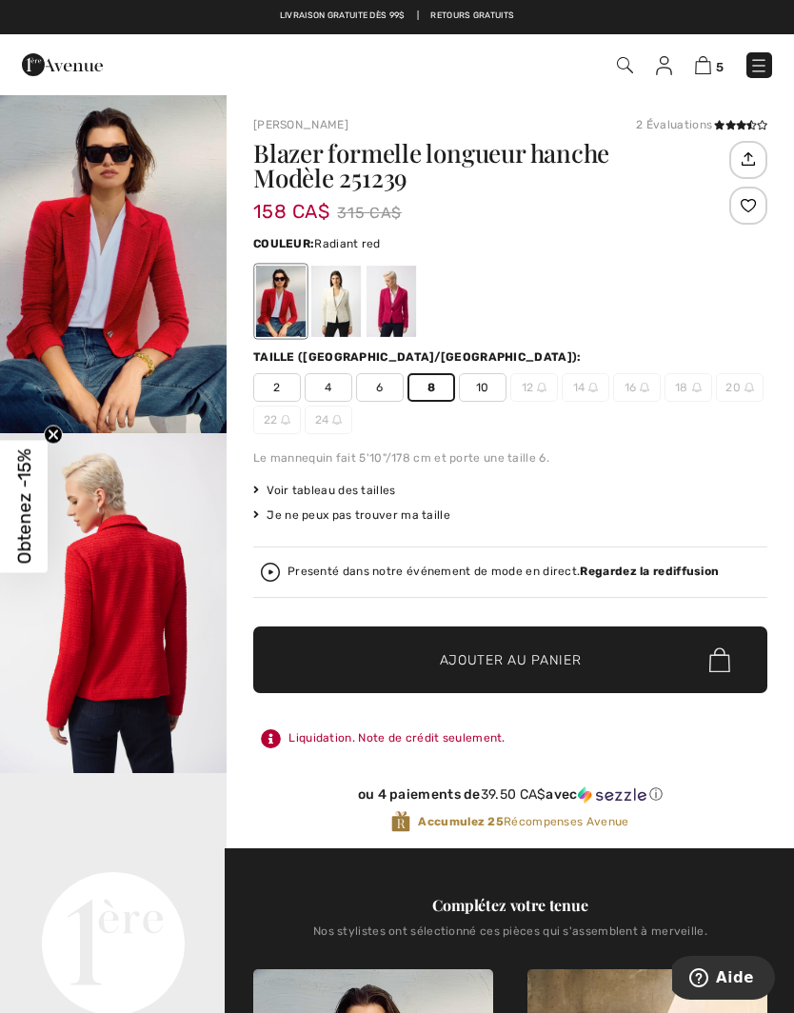
click at [483, 391] on span "10" at bounding box center [483, 387] width 48 height 29
click at [384, 392] on span "6" at bounding box center [380, 387] width 48 height 29
click at [337, 305] on div at bounding box center [335, 301] width 49 height 71
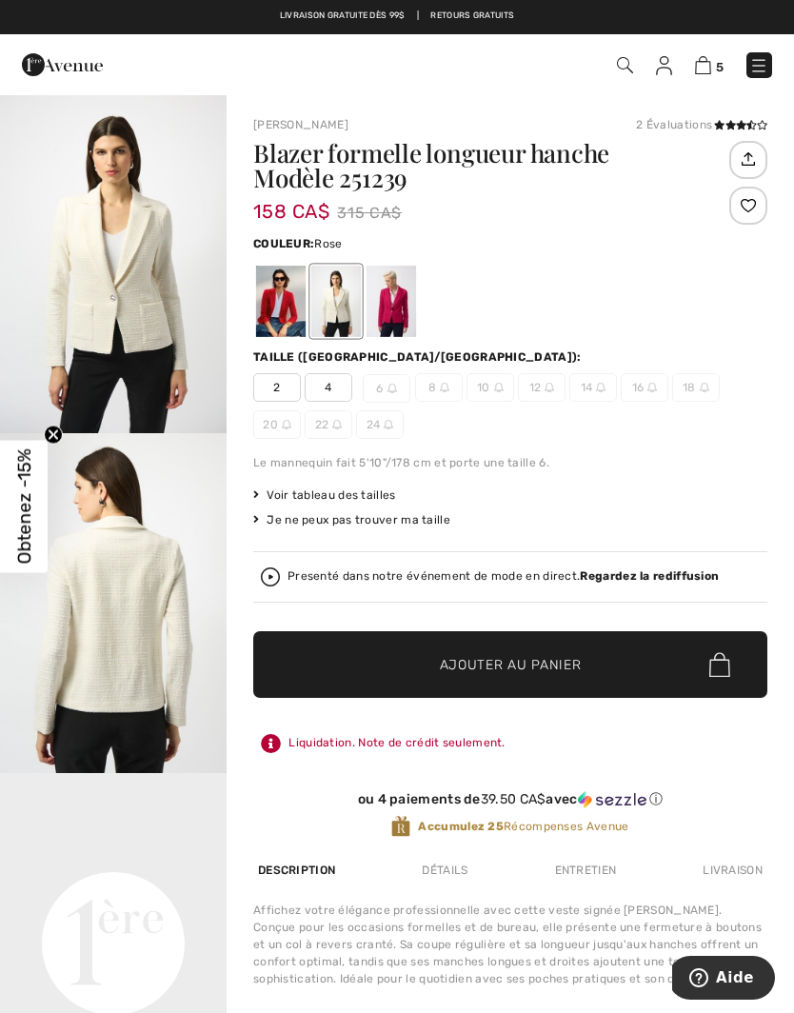
click at [392, 301] on div at bounding box center [390, 301] width 49 height 71
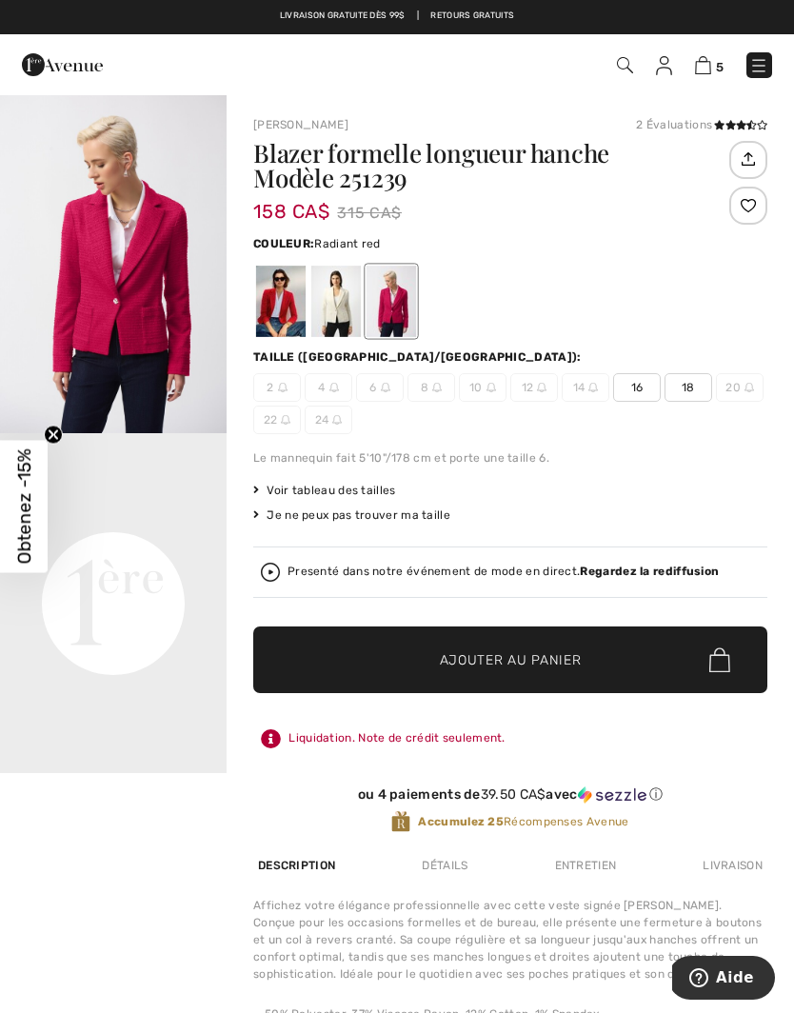
click at [277, 327] on div at bounding box center [280, 301] width 49 height 71
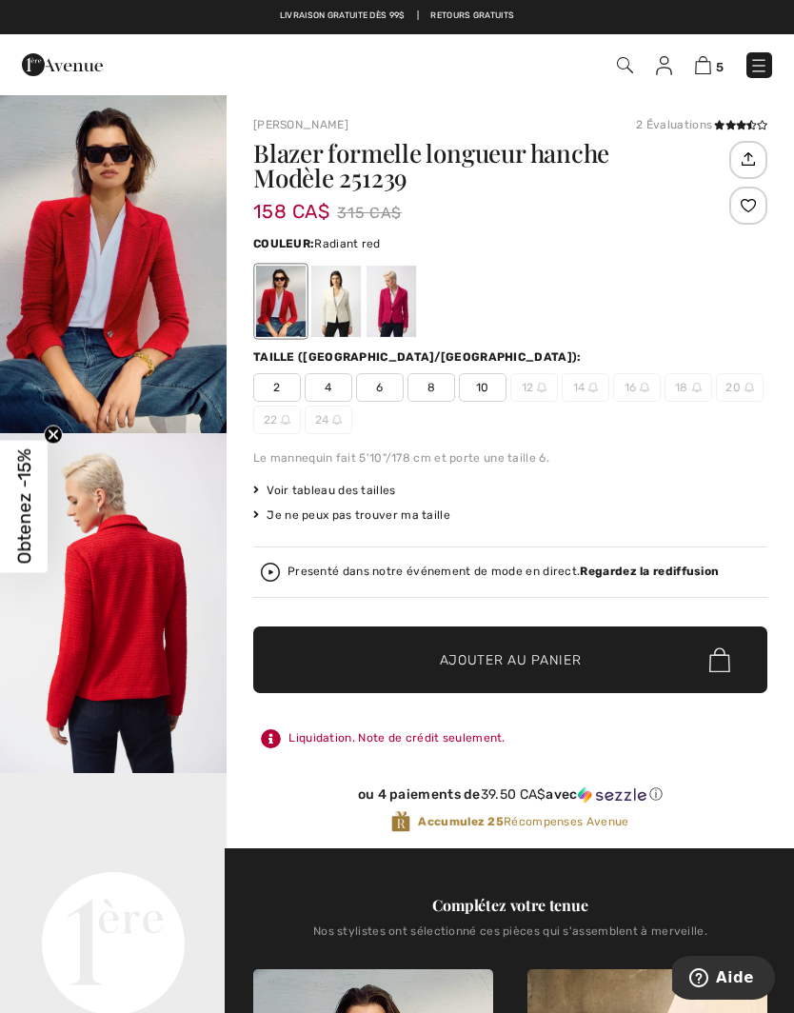
click at [707, 66] on img at bounding box center [703, 65] width 16 height 18
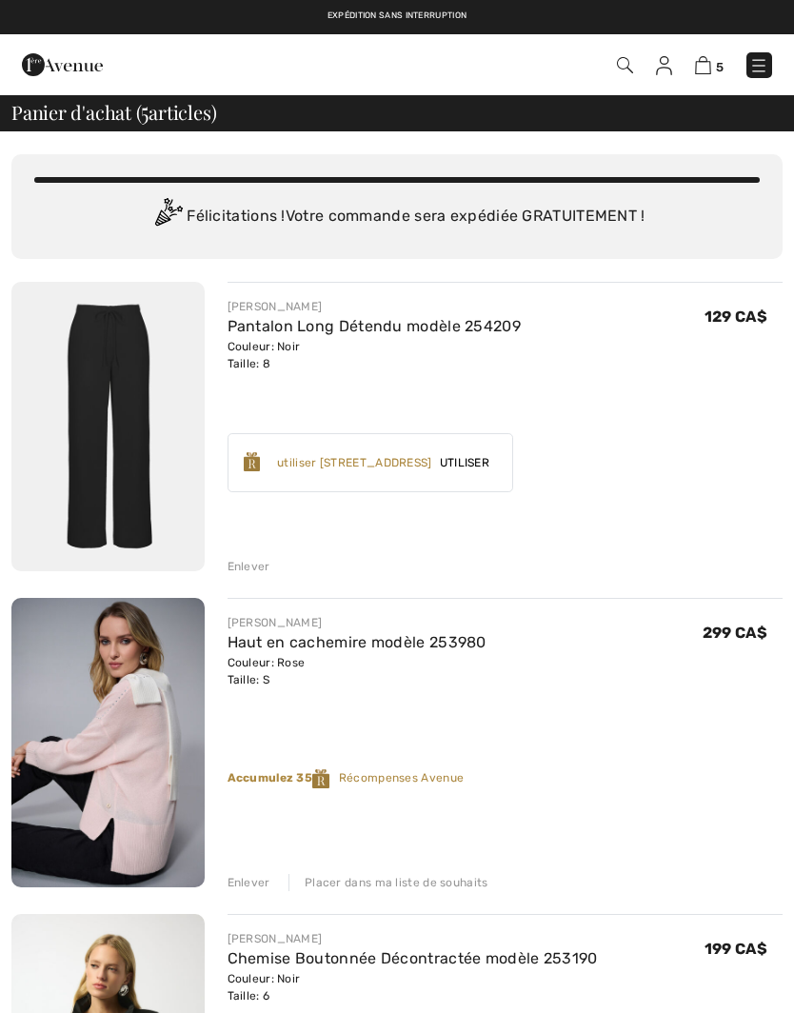
checkbox input "true"
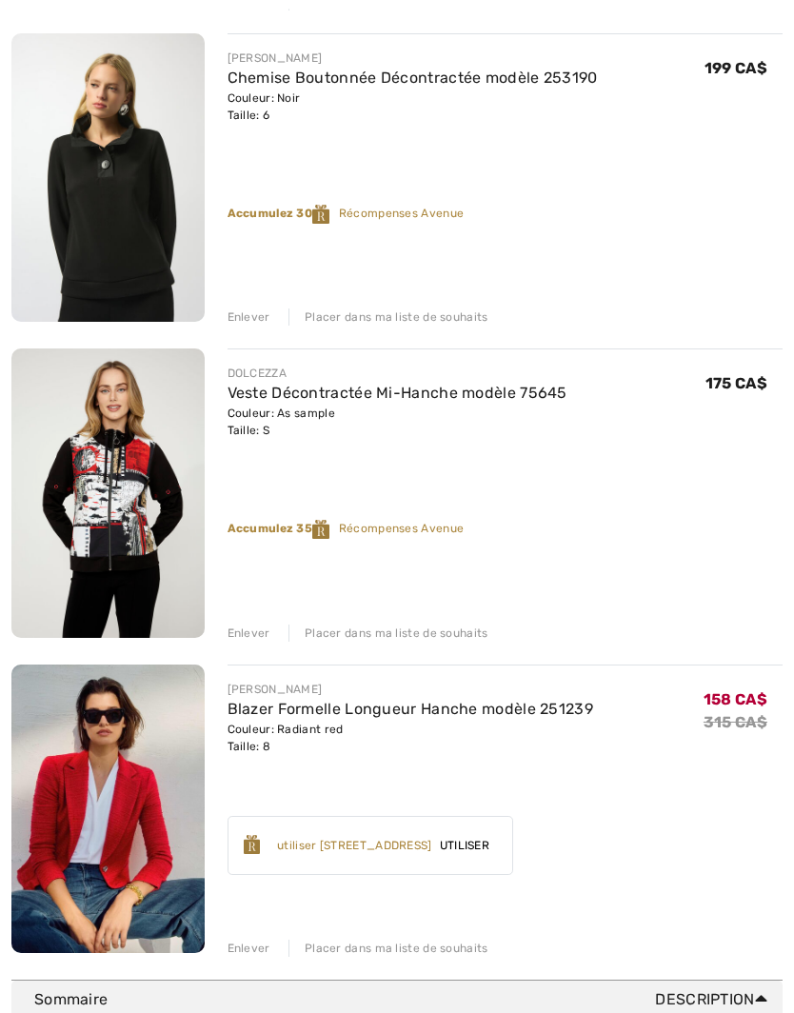
scroll to position [880, 0]
click at [437, 636] on div "Placer dans ma liste de souhaits" at bounding box center [388, 632] width 200 height 17
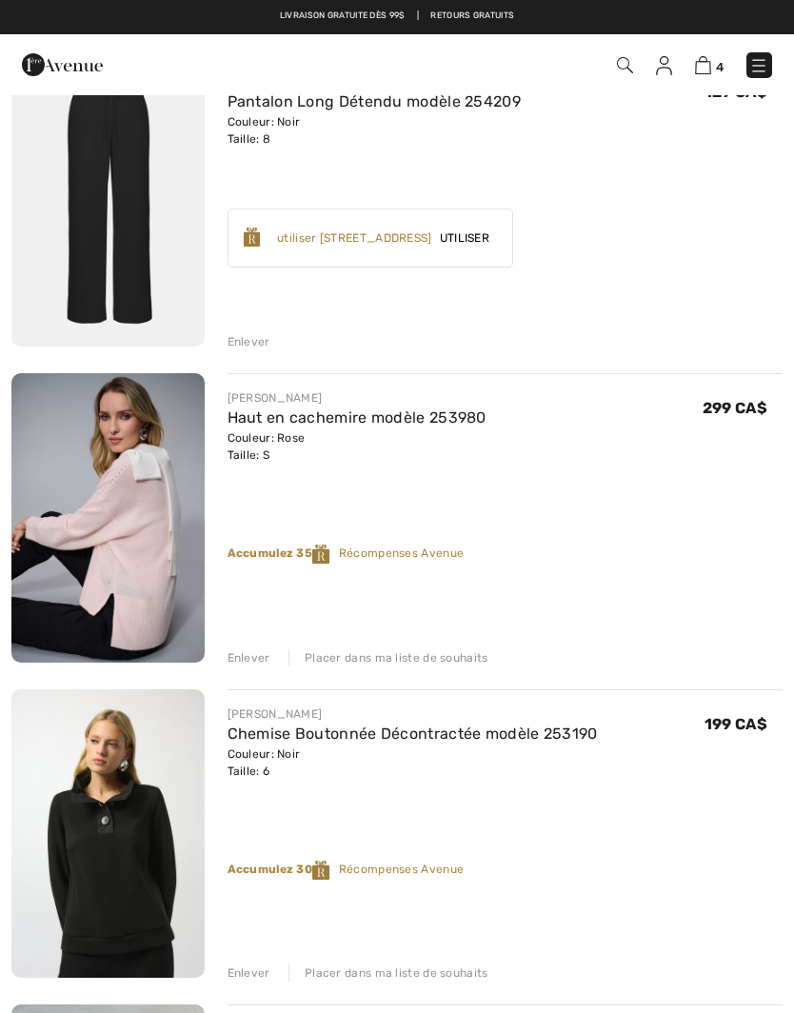
scroll to position [0, 0]
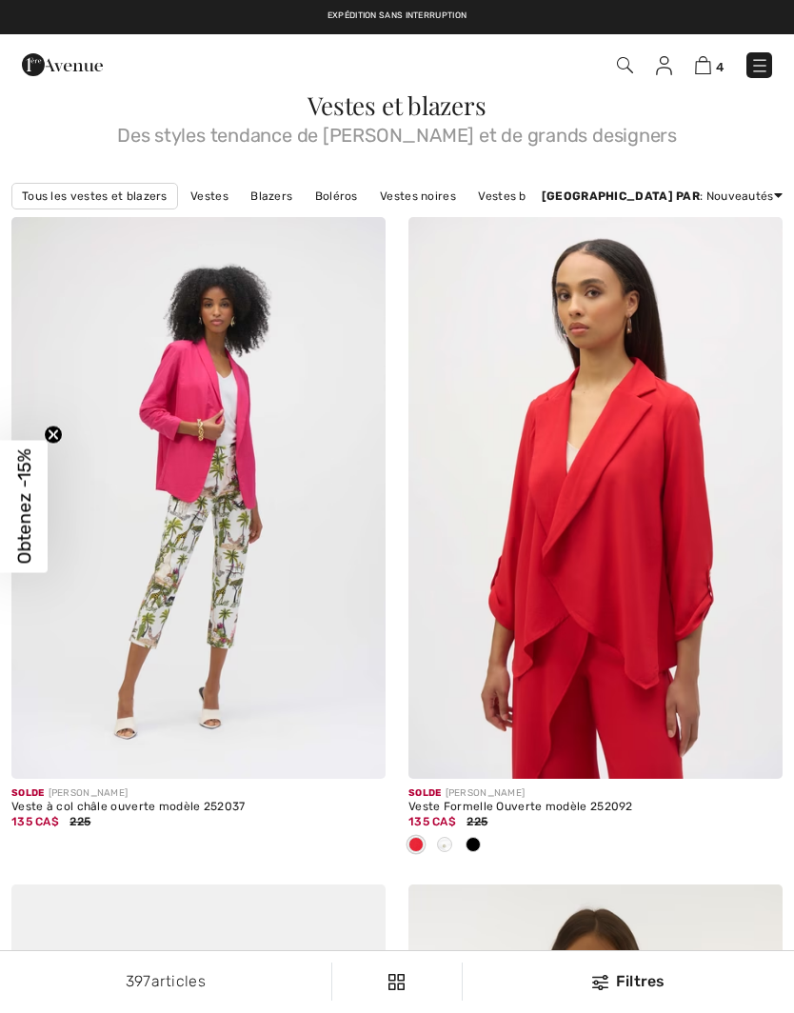
scroll to position [7301, 0]
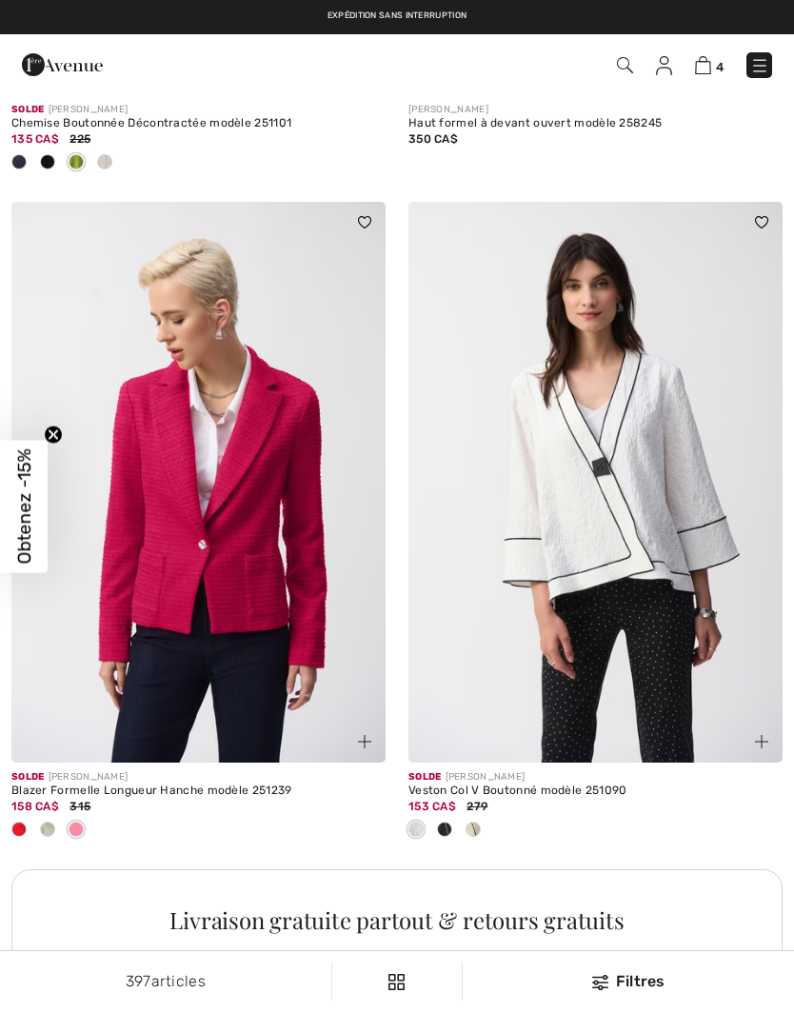
checkbox input "true"
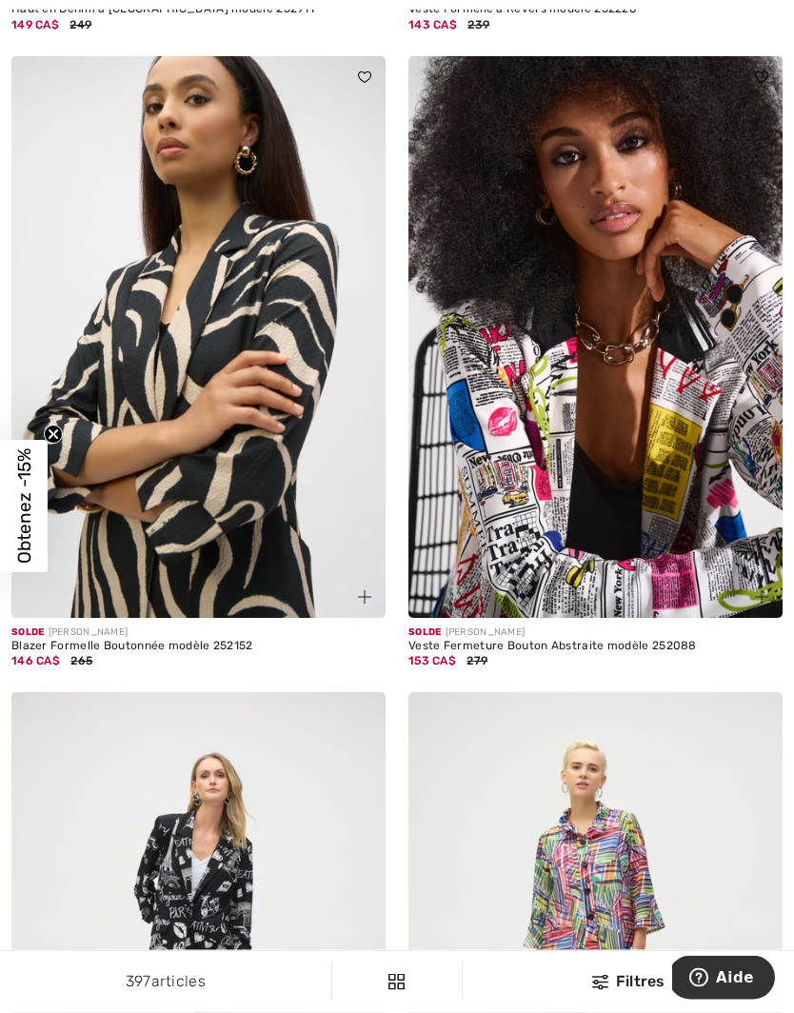
scroll to position [10186, 0]
click at [633, 492] on img at bounding box center [595, 336] width 374 height 561
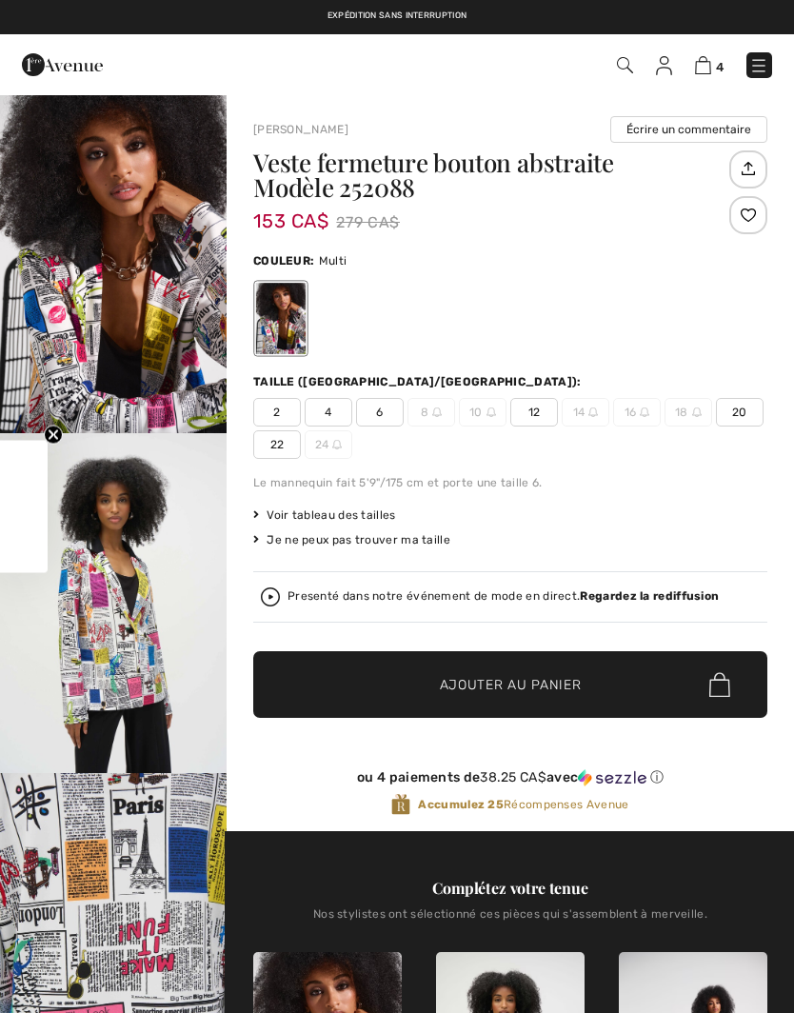
checkbox input "true"
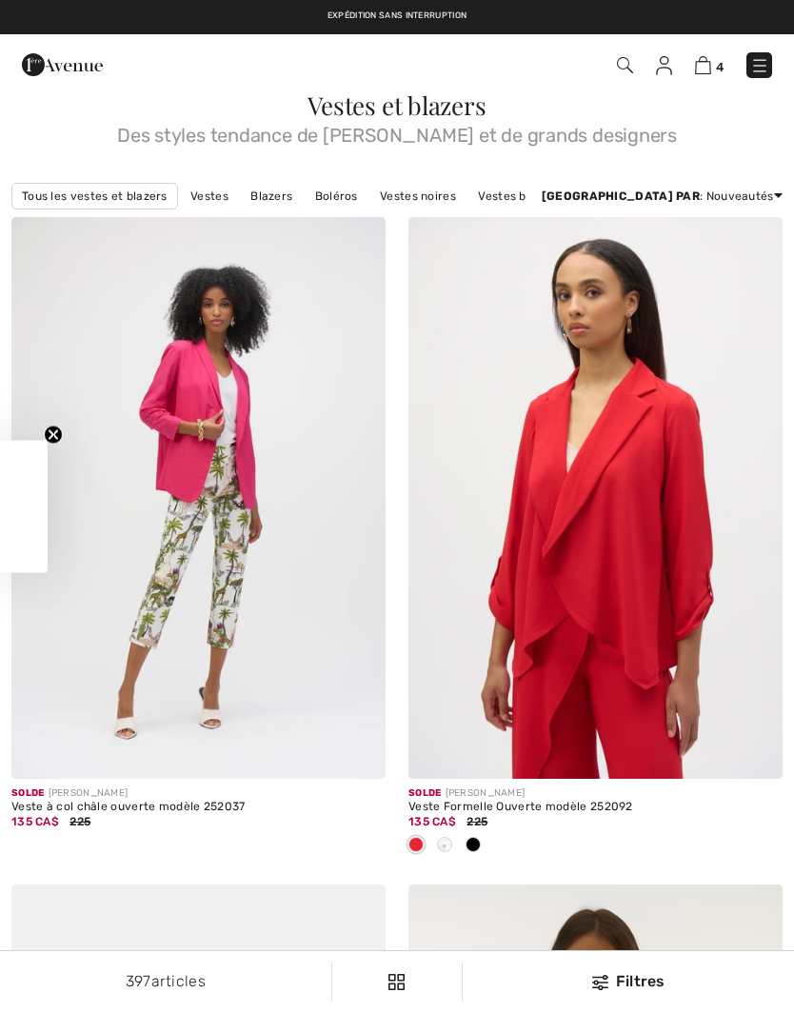
checkbox input "true"
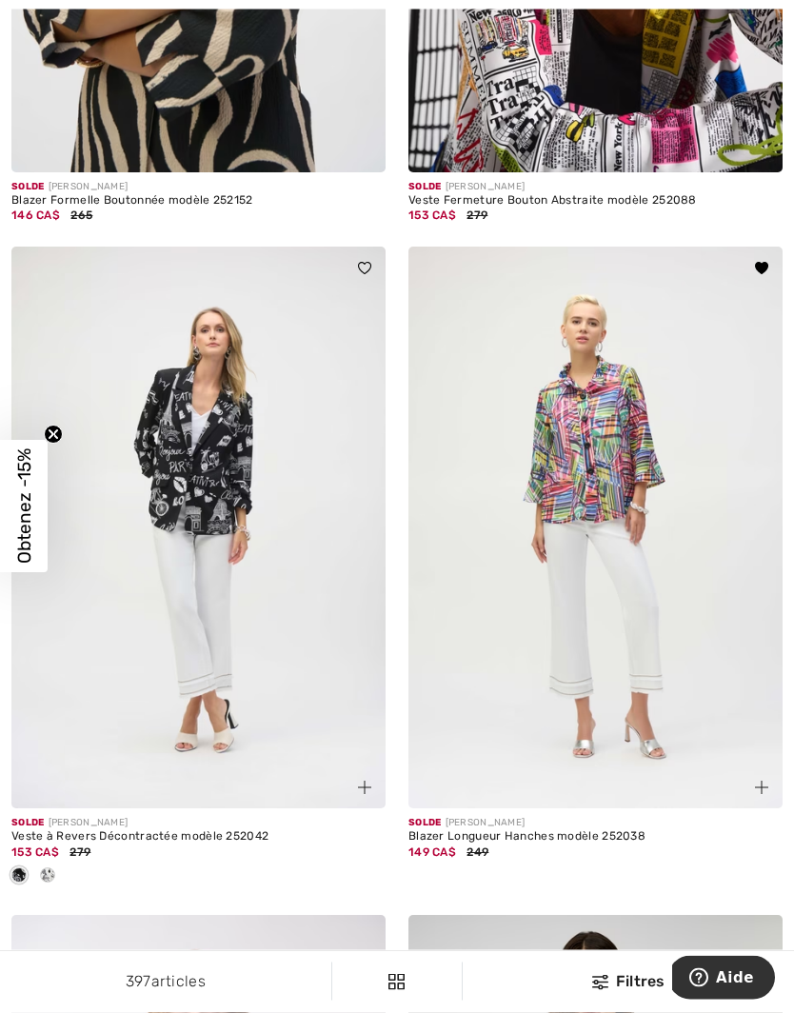
scroll to position [10632, 0]
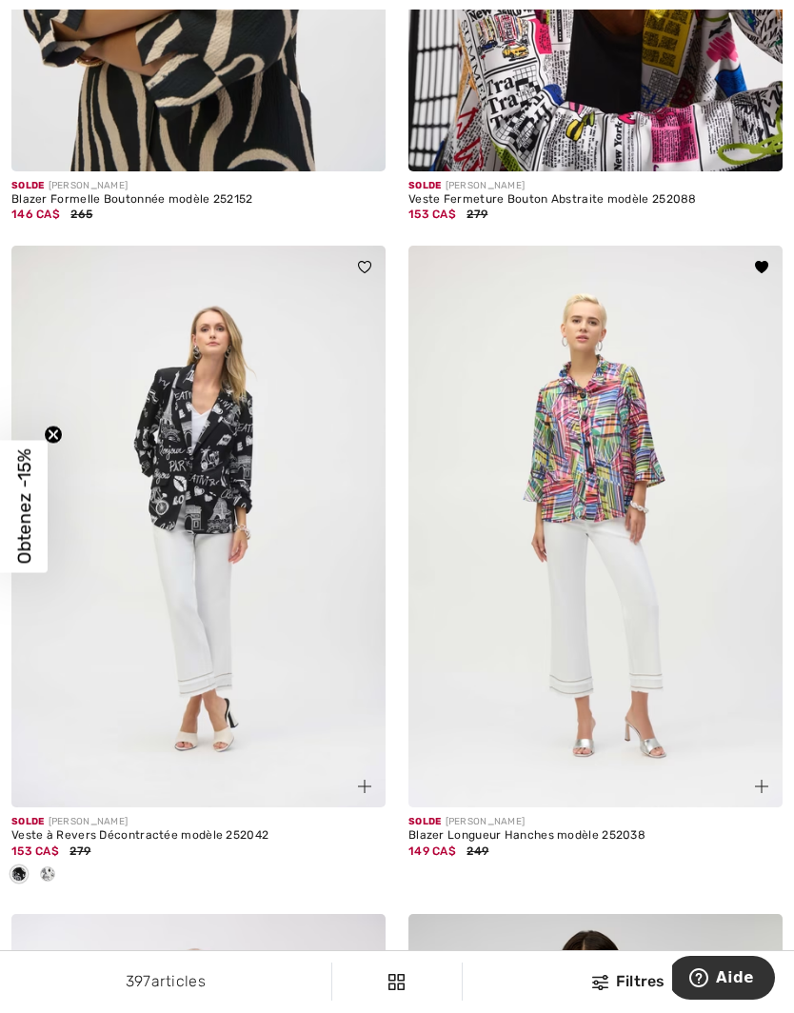
click at [654, 649] on img at bounding box center [595, 526] width 374 height 561
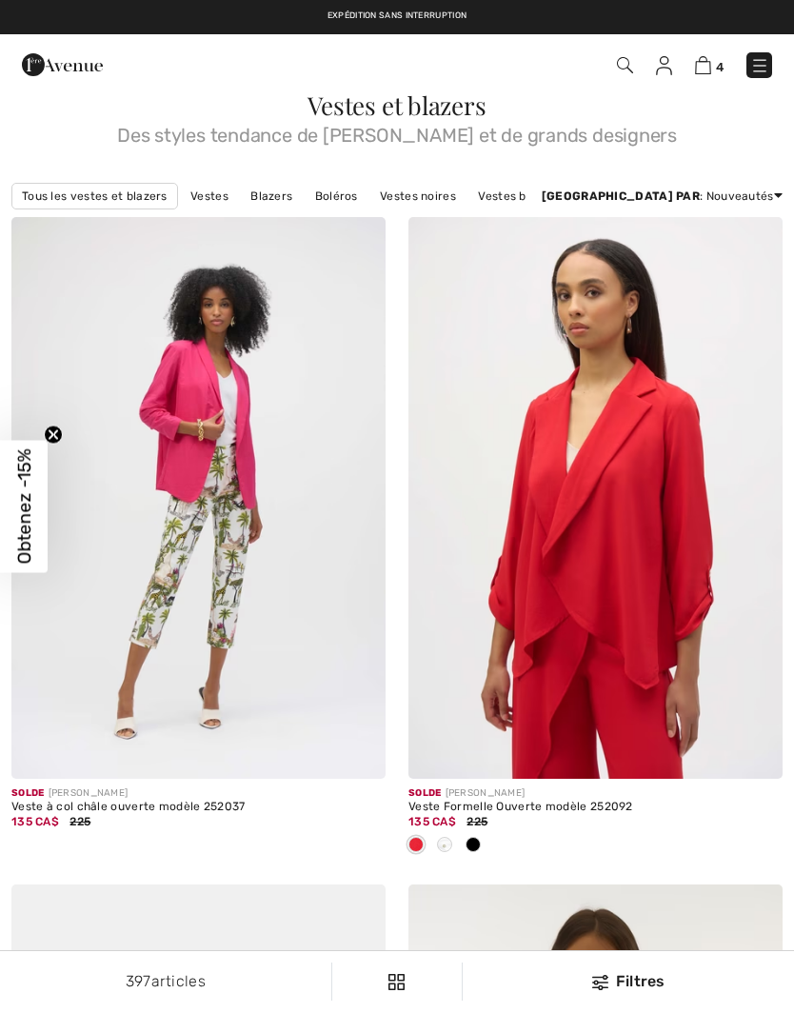
checkbox input "true"
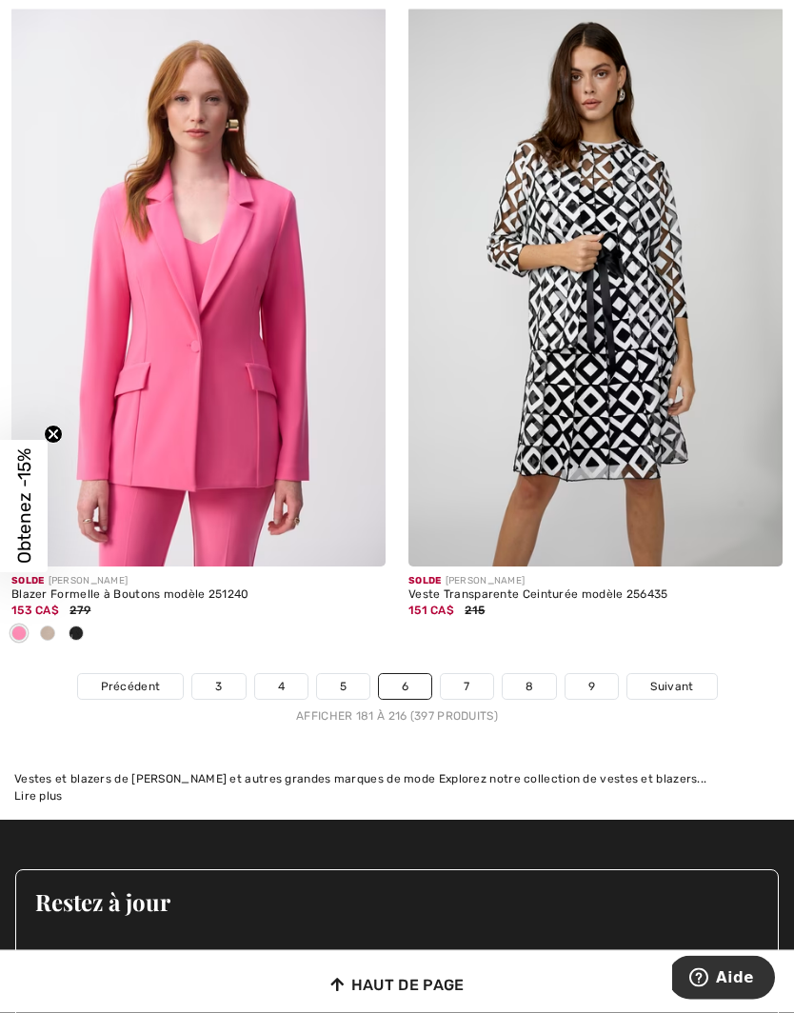
scroll to position [11540, 0]
click at [472, 674] on link "7" at bounding box center [466, 686] width 51 height 25
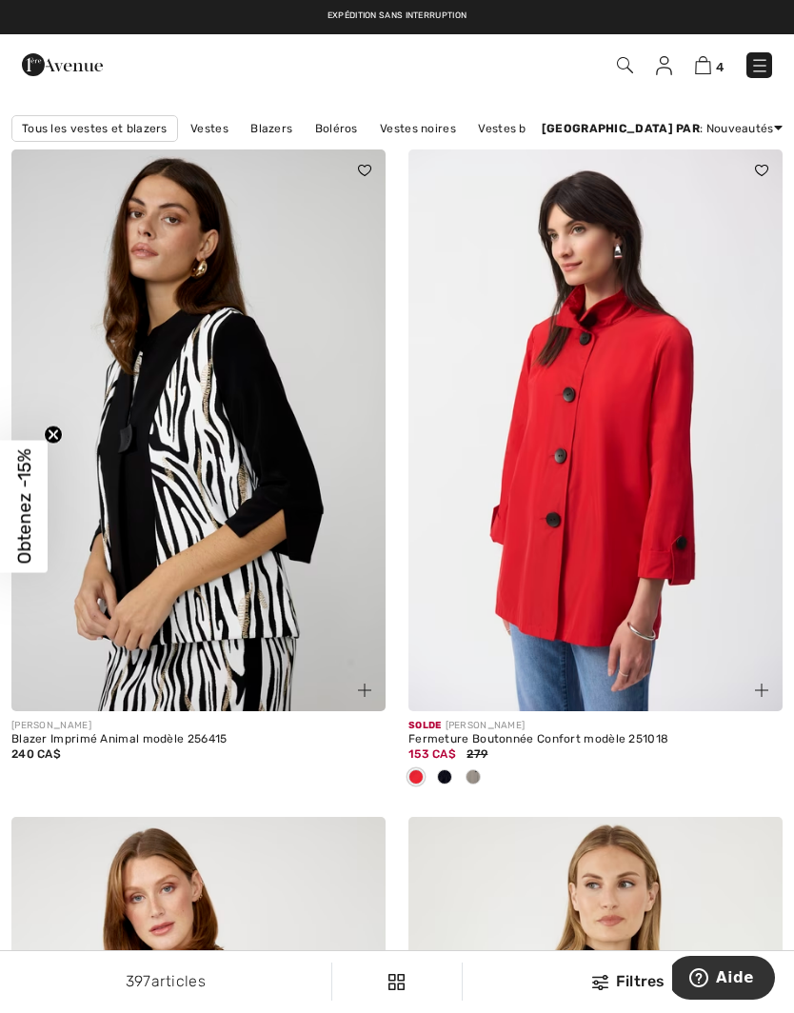
scroll to position [76, 0]
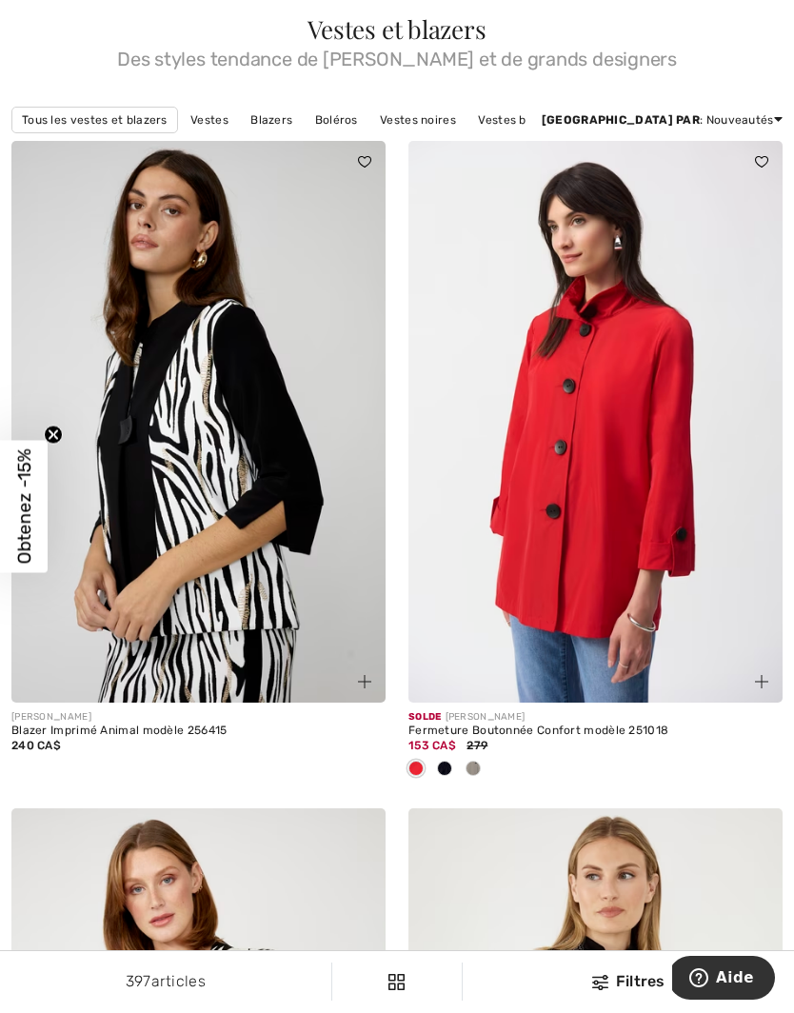
click at [452, 766] on div at bounding box center [444, 769] width 29 height 31
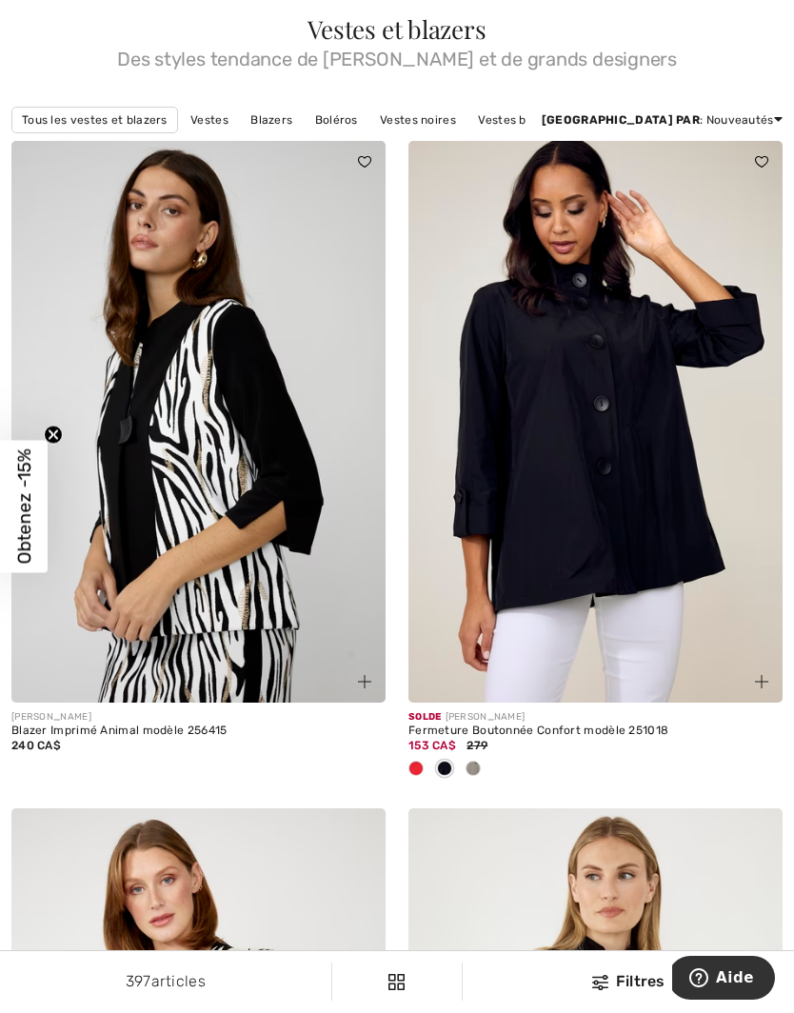
click at [483, 758] on div at bounding box center [473, 769] width 29 height 31
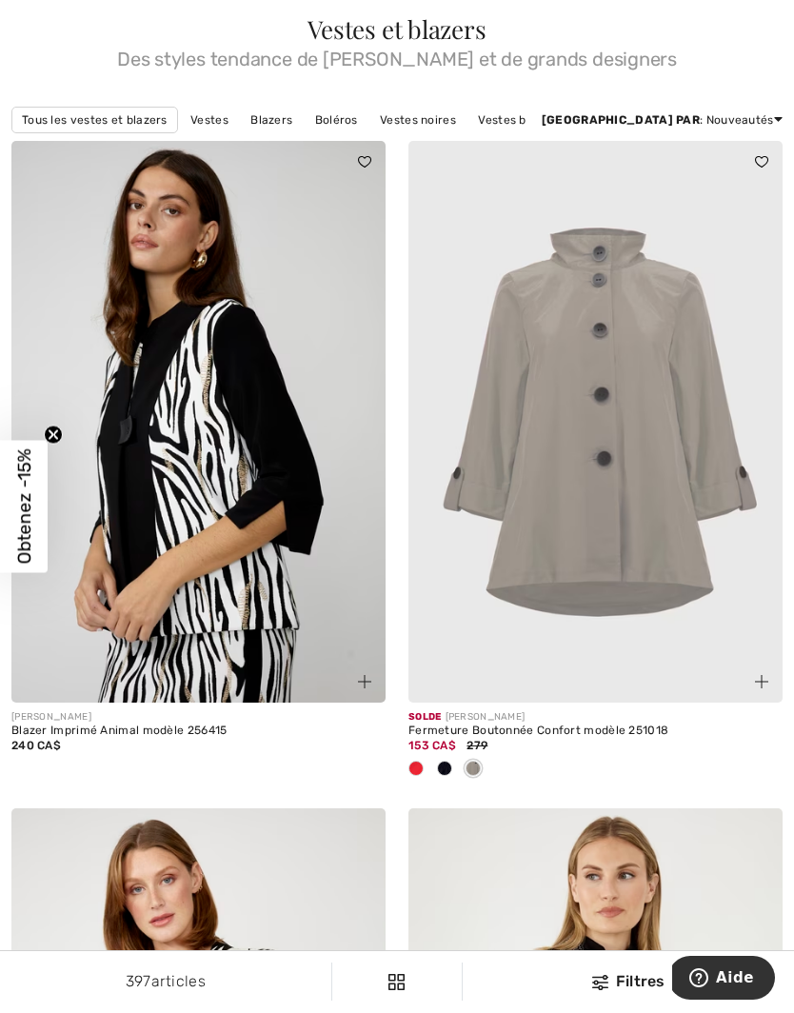
click at [431, 758] on div at bounding box center [444, 769] width 29 height 31
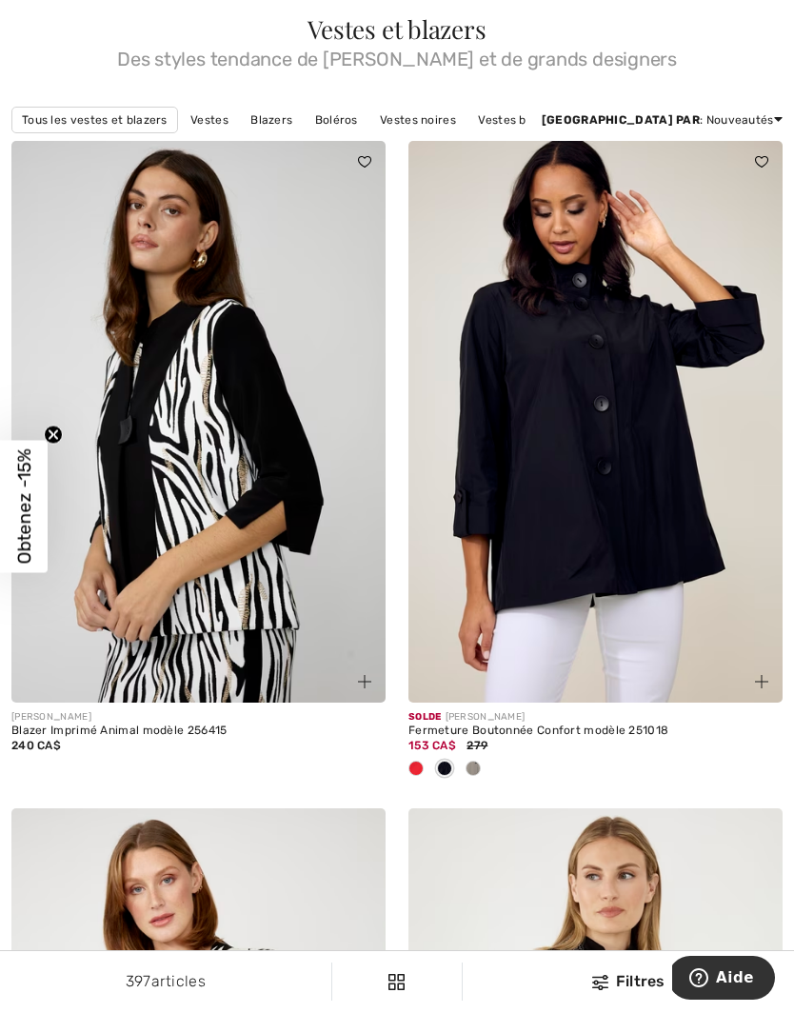
click at [414, 763] on span at bounding box center [415, 767] width 15 height 15
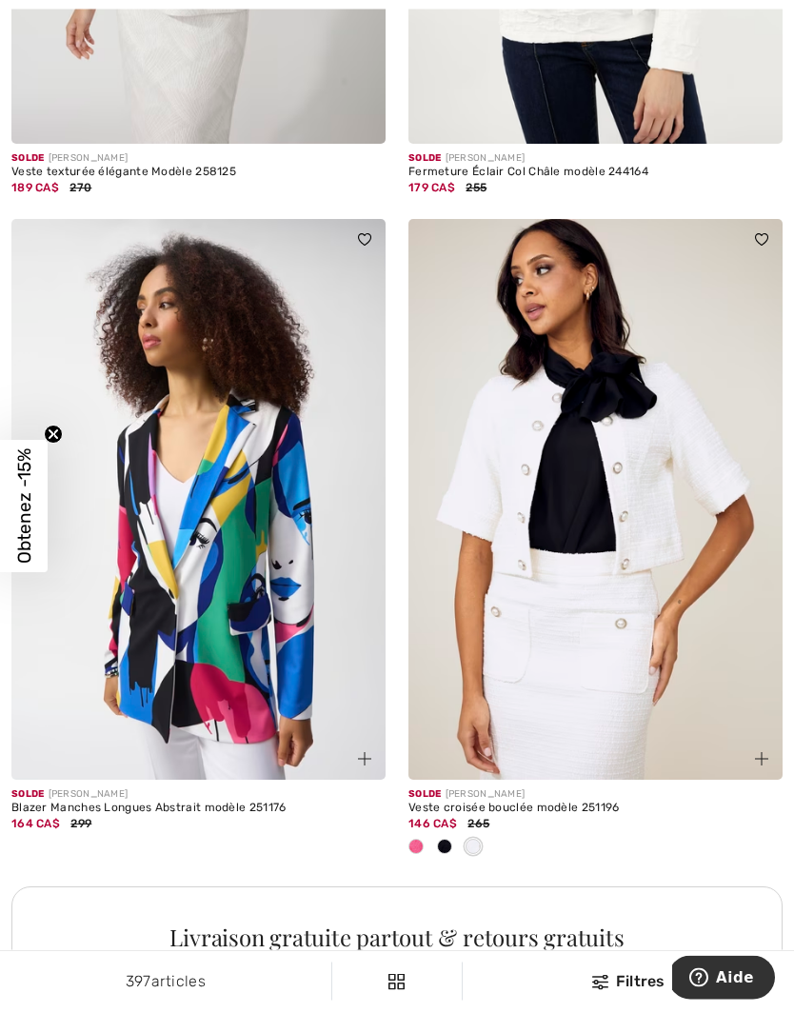
scroll to position [7347, 0]
click at [424, 839] on div at bounding box center [416, 847] width 29 height 31
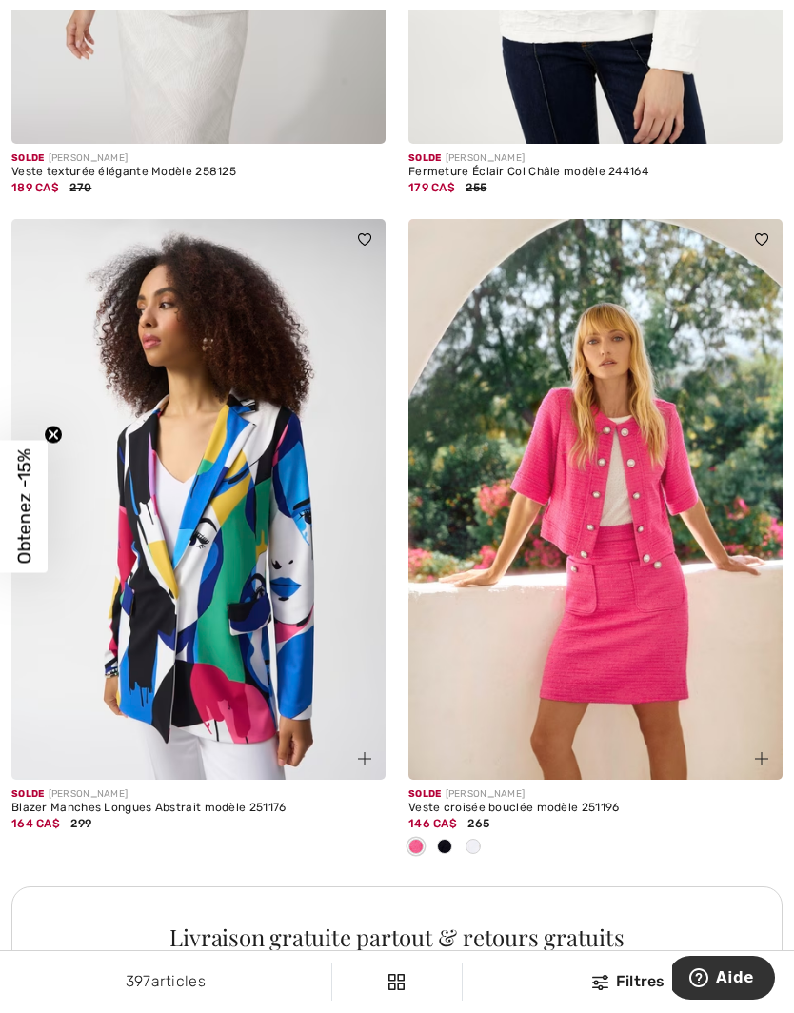
click at [610, 626] on img at bounding box center [595, 499] width 374 height 561
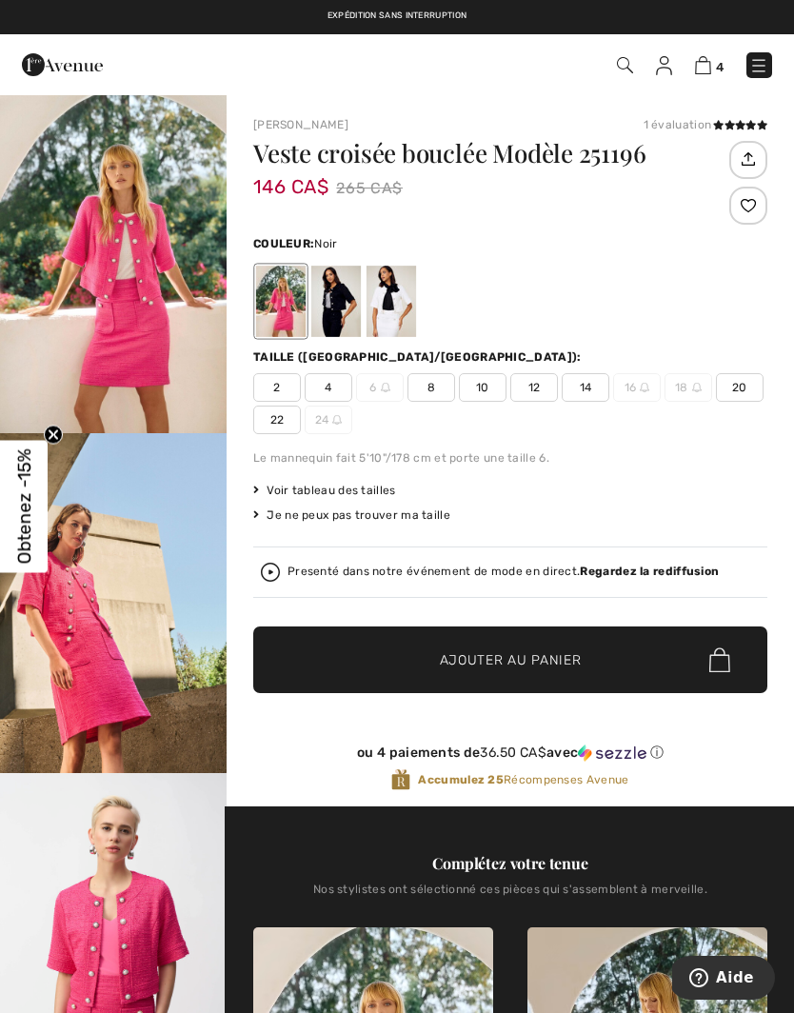
click at [339, 300] on div at bounding box center [335, 301] width 49 height 71
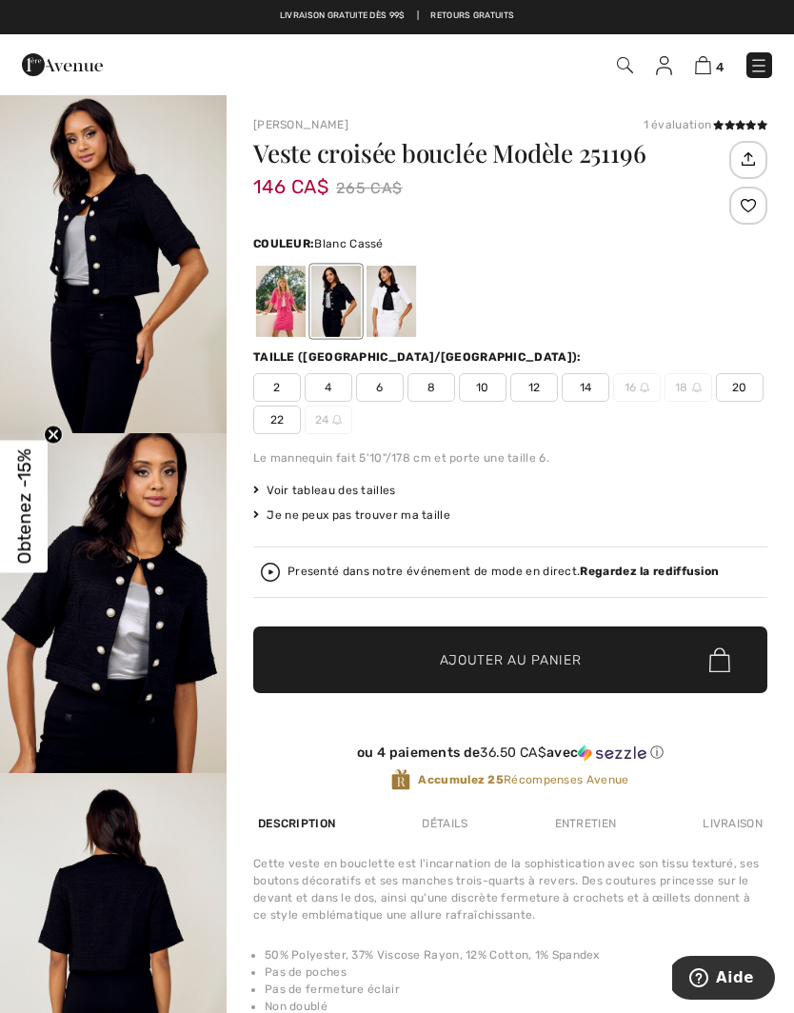
click at [397, 291] on div at bounding box center [390, 301] width 49 height 71
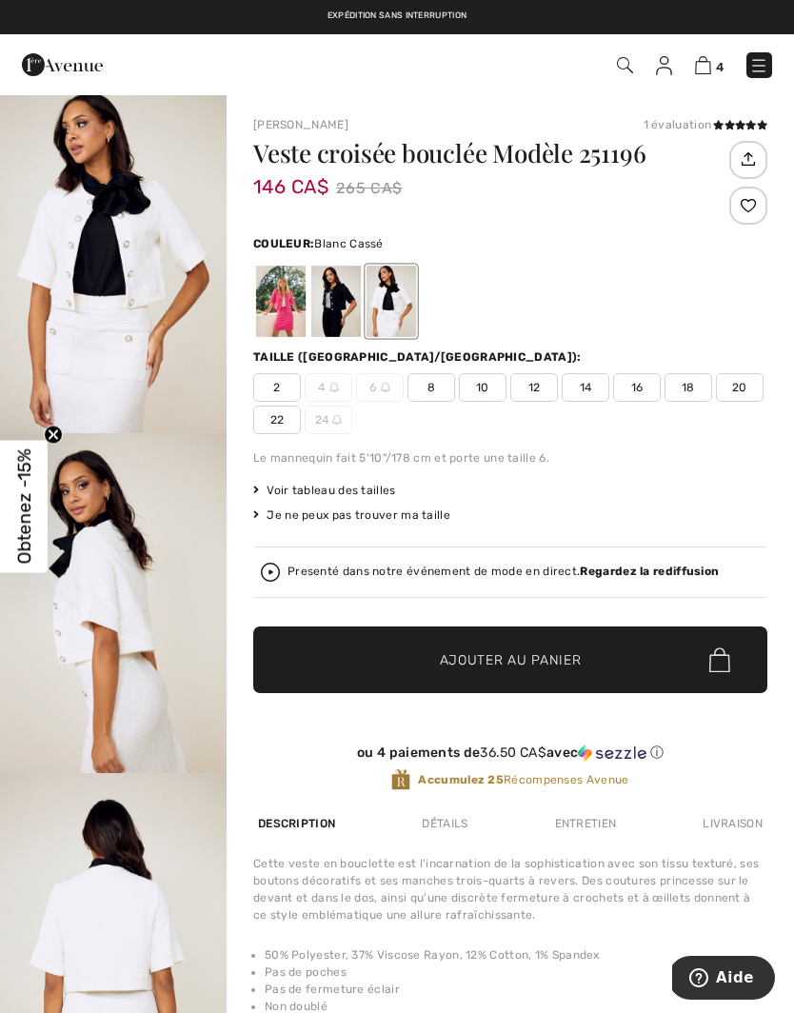
click at [264, 304] on div at bounding box center [280, 301] width 49 height 71
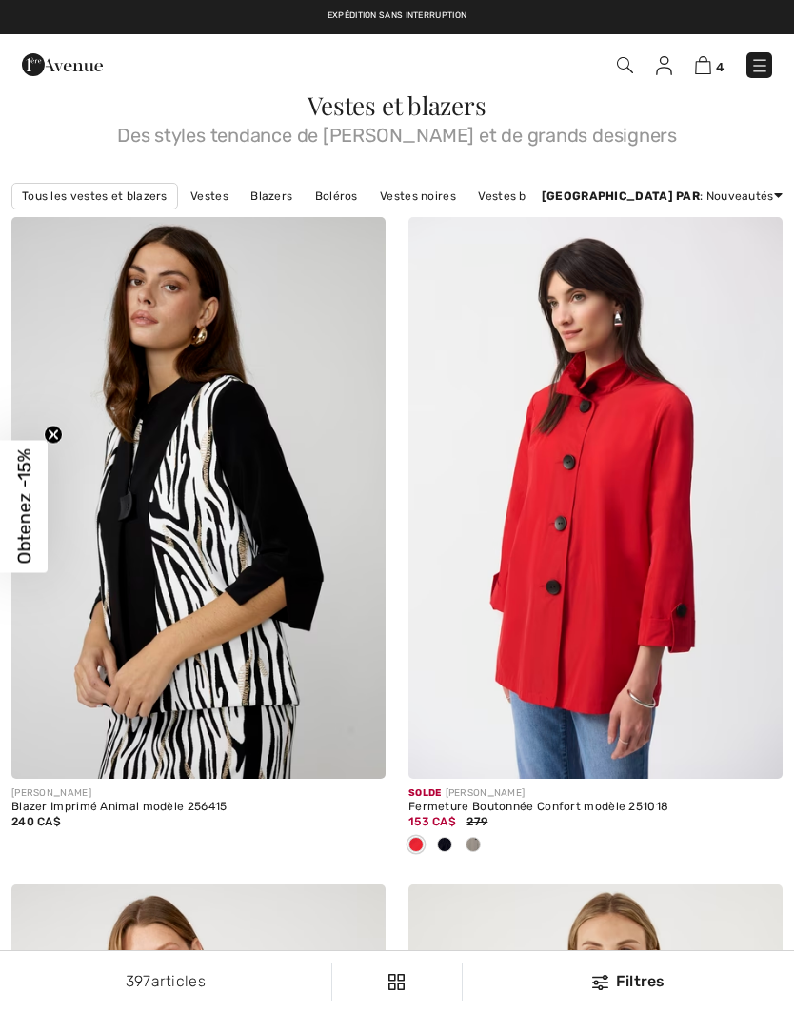
checkbox input "true"
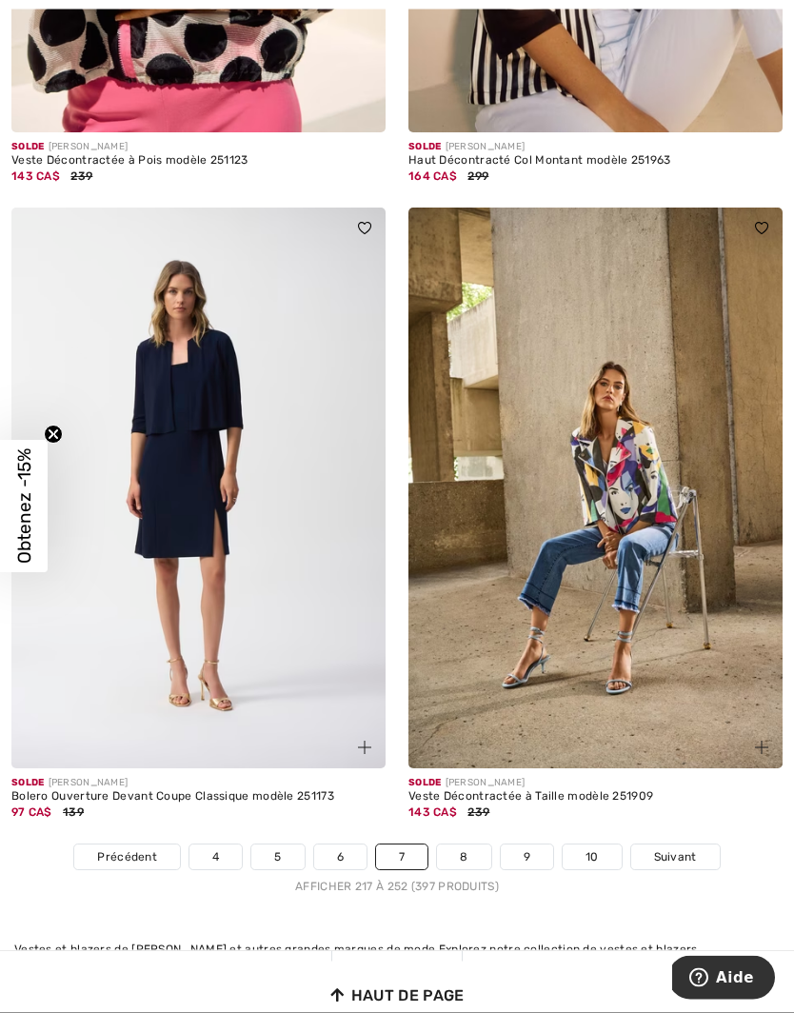
scroll to position [11411, 0]
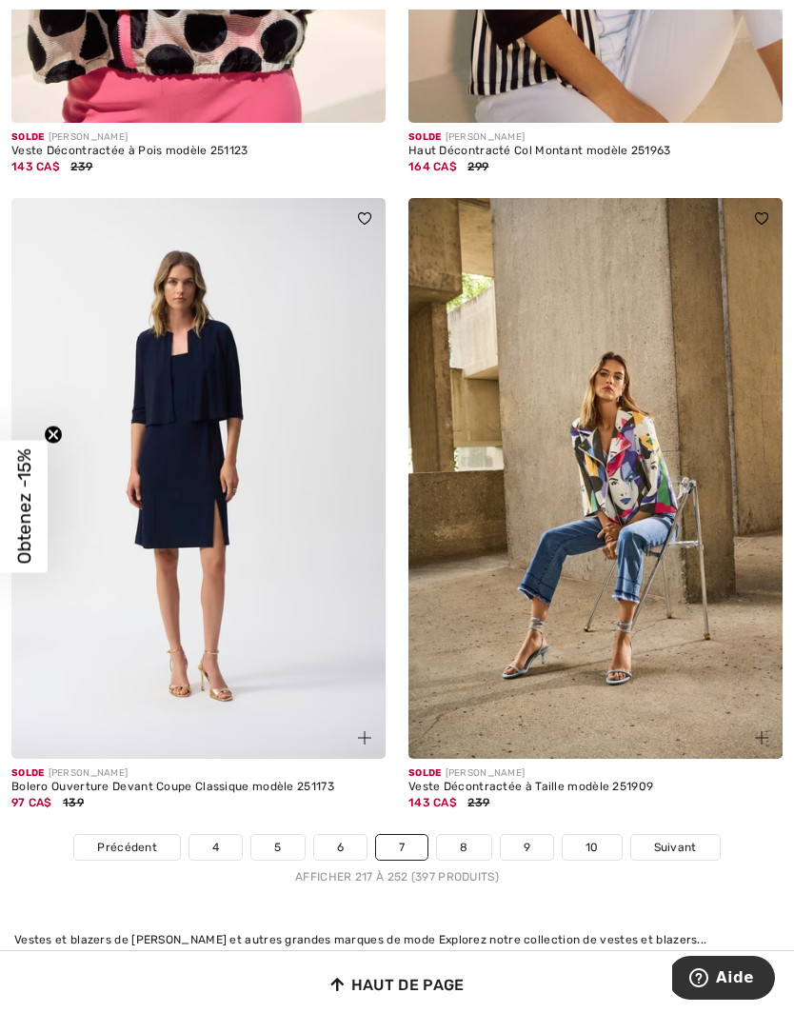
click at [460, 835] on link "8" at bounding box center [463, 847] width 53 height 25
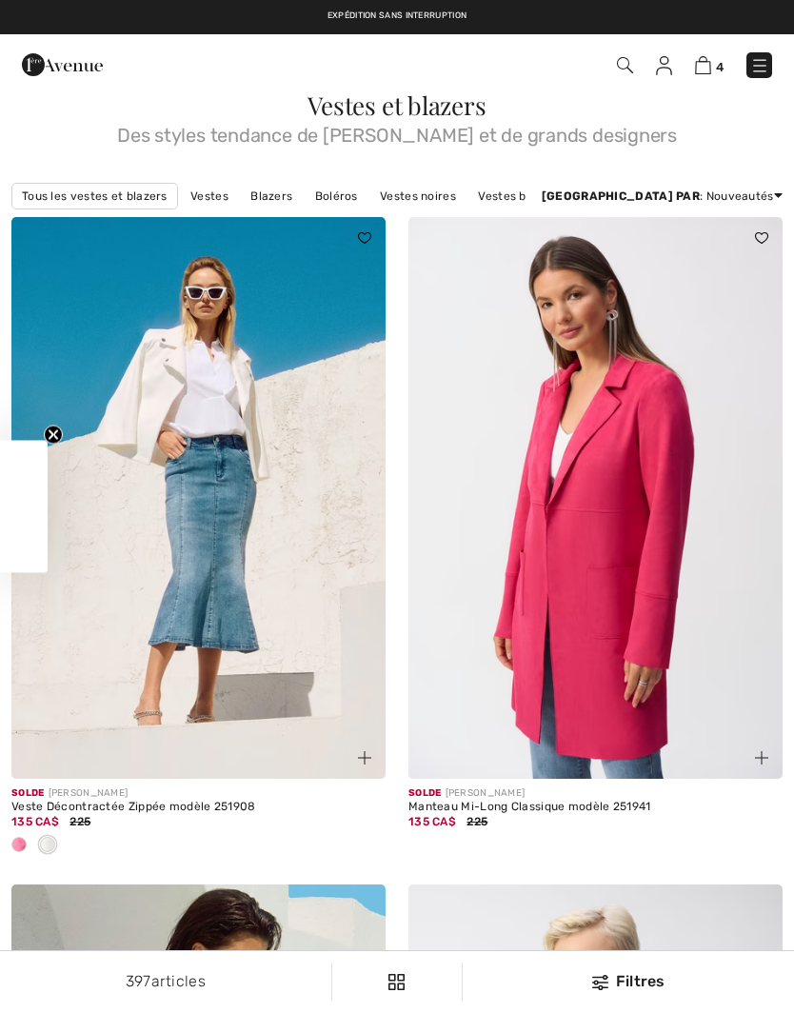
checkbox input "true"
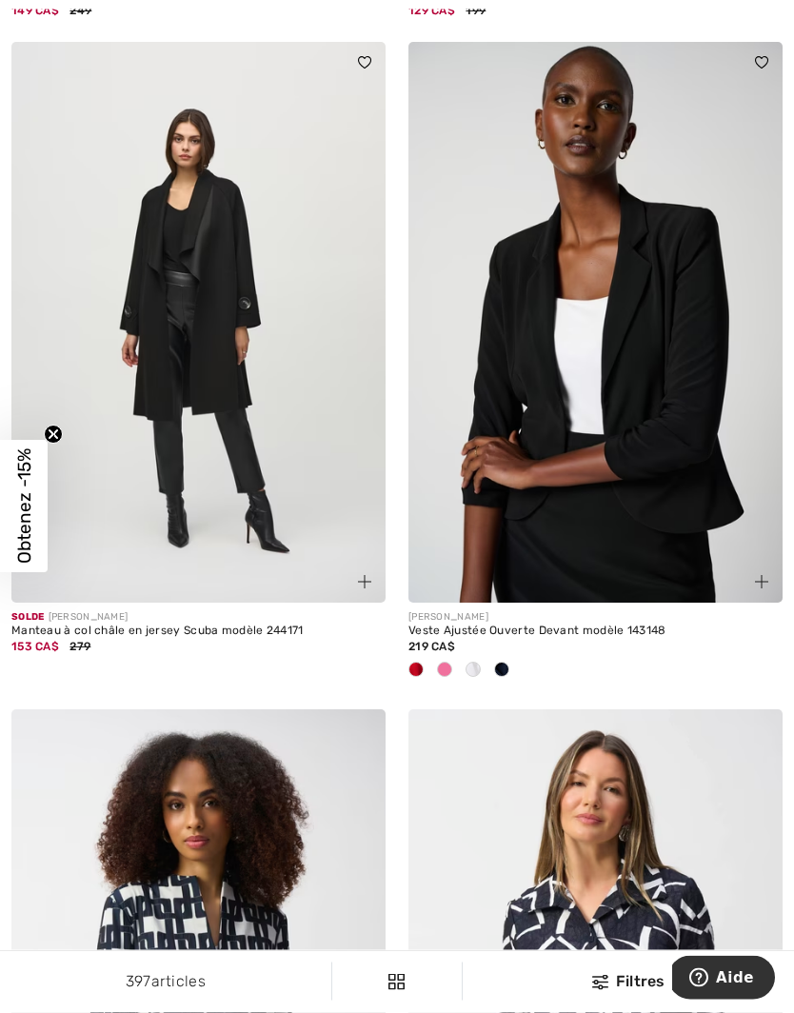
scroll to position [1479, 0]
click at [622, 489] on img at bounding box center [595, 322] width 374 height 561
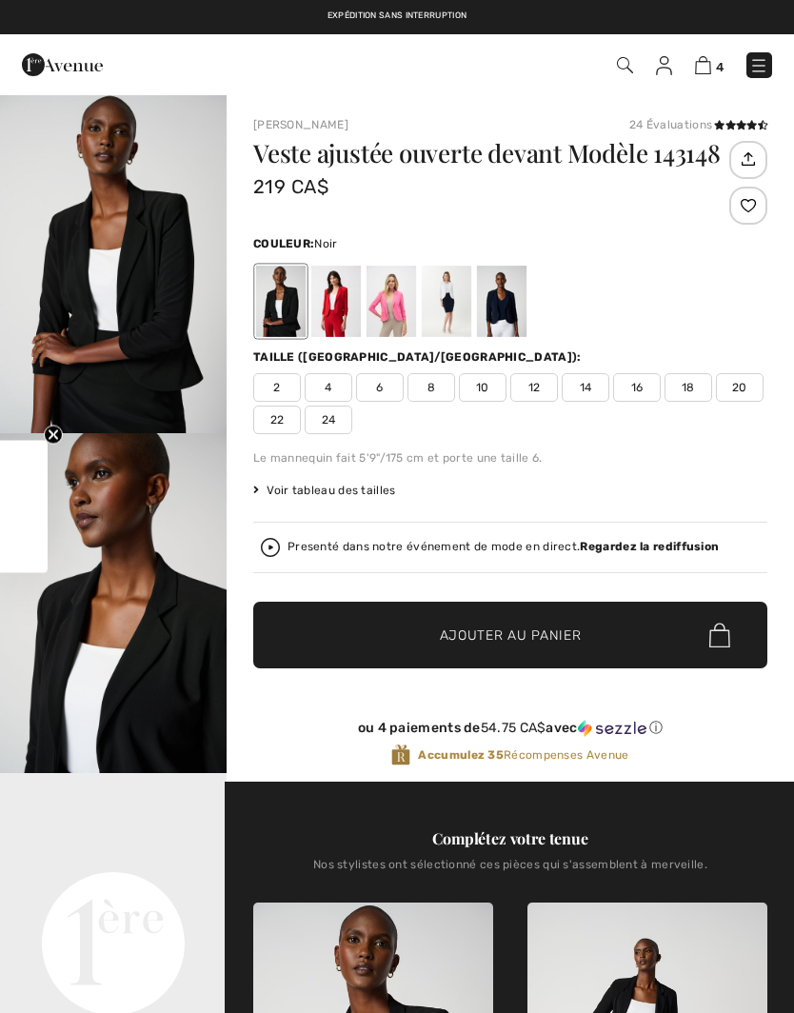
checkbox input "true"
click at [333, 305] on div at bounding box center [335, 301] width 49 height 71
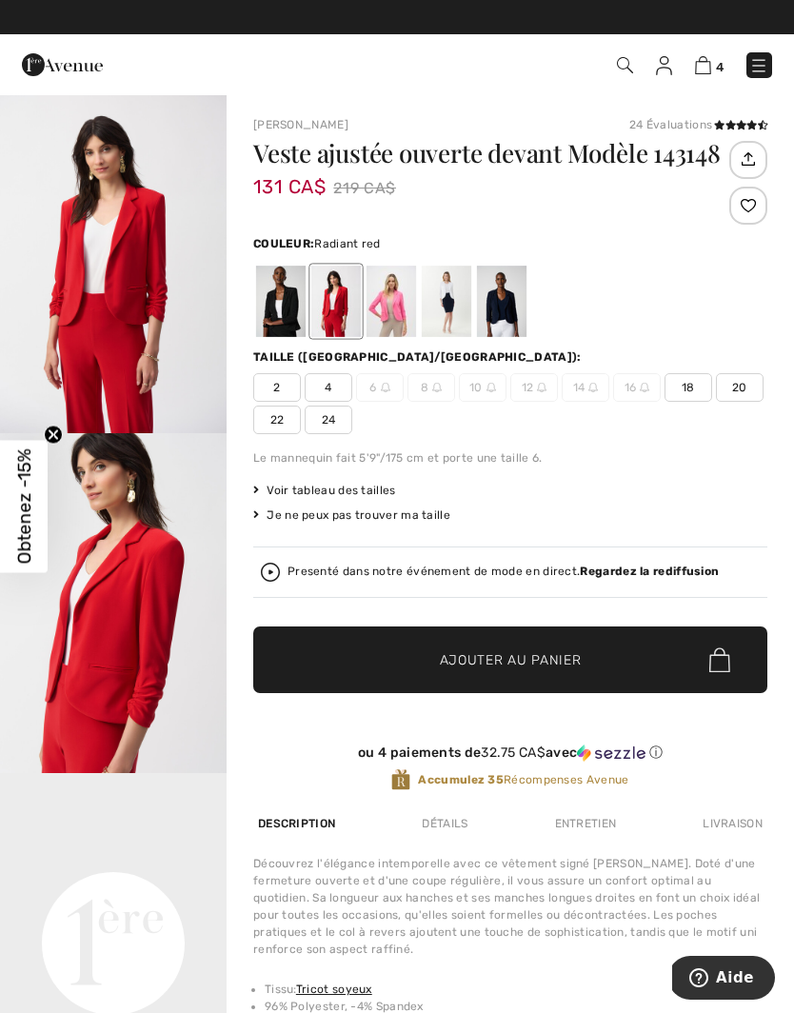
click at [396, 298] on div at bounding box center [390, 301] width 49 height 71
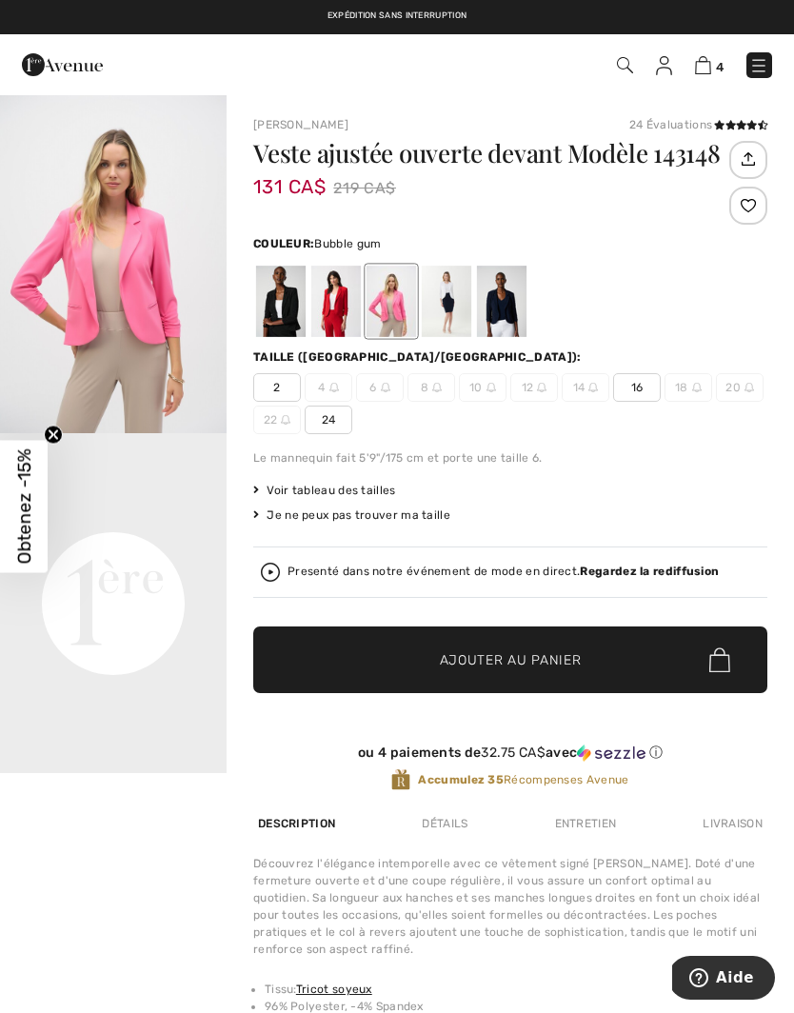
click at [445, 305] on div at bounding box center [446, 301] width 49 height 71
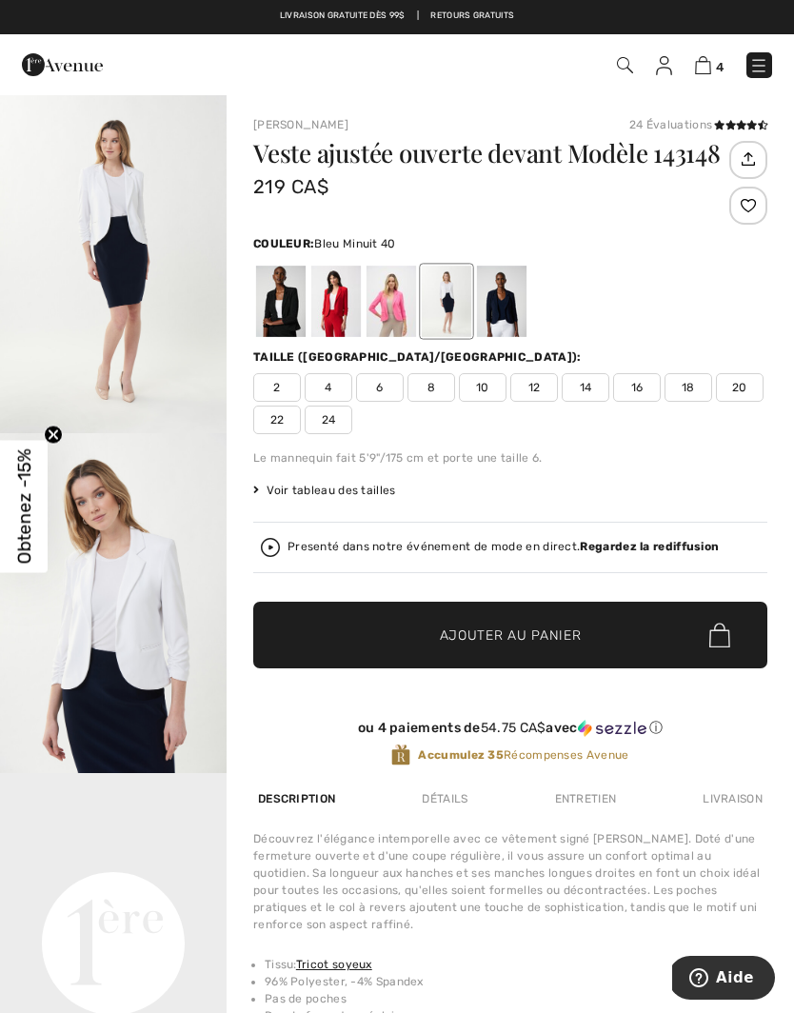
click at [503, 306] on div at bounding box center [501, 301] width 49 height 71
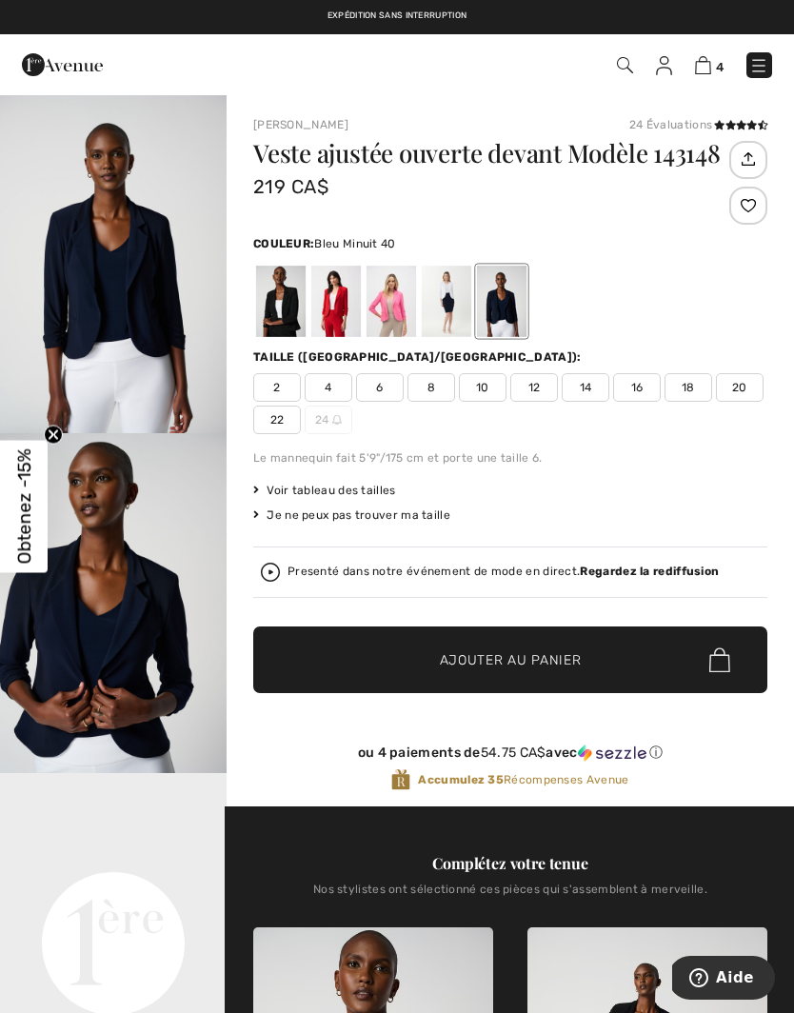
click at [273, 304] on div at bounding box center [280, 301] width 49 height 71
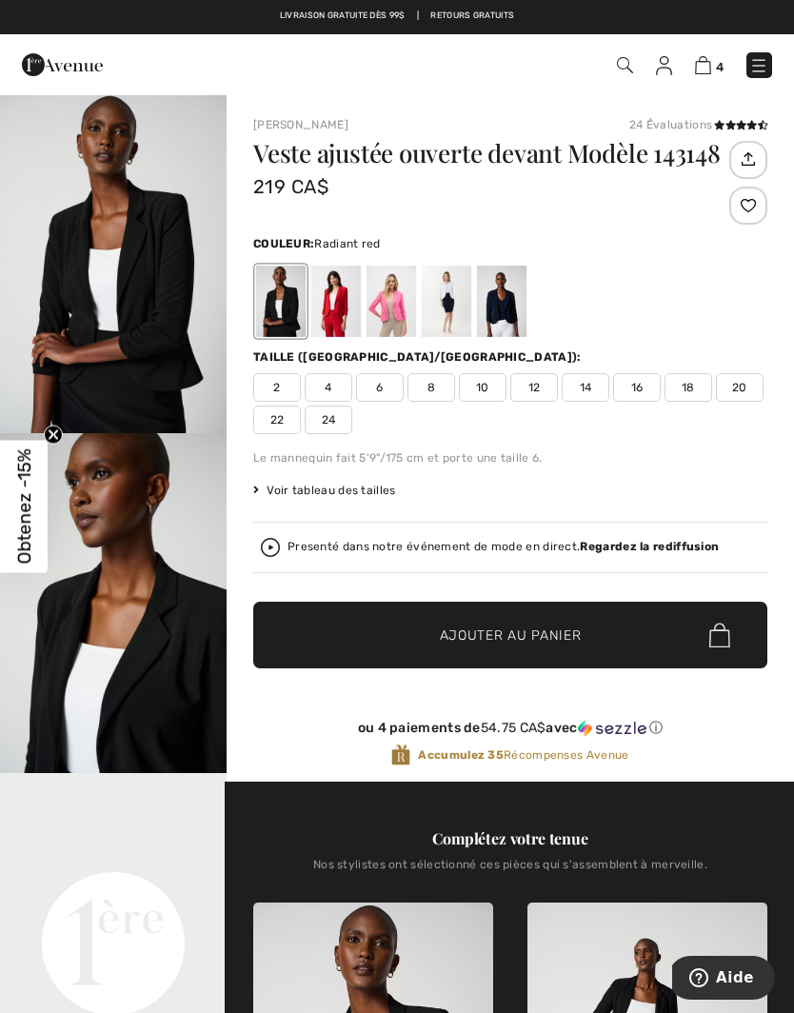
click at [341, 302] on div at bounding box center [335, 301] width 49 height 71
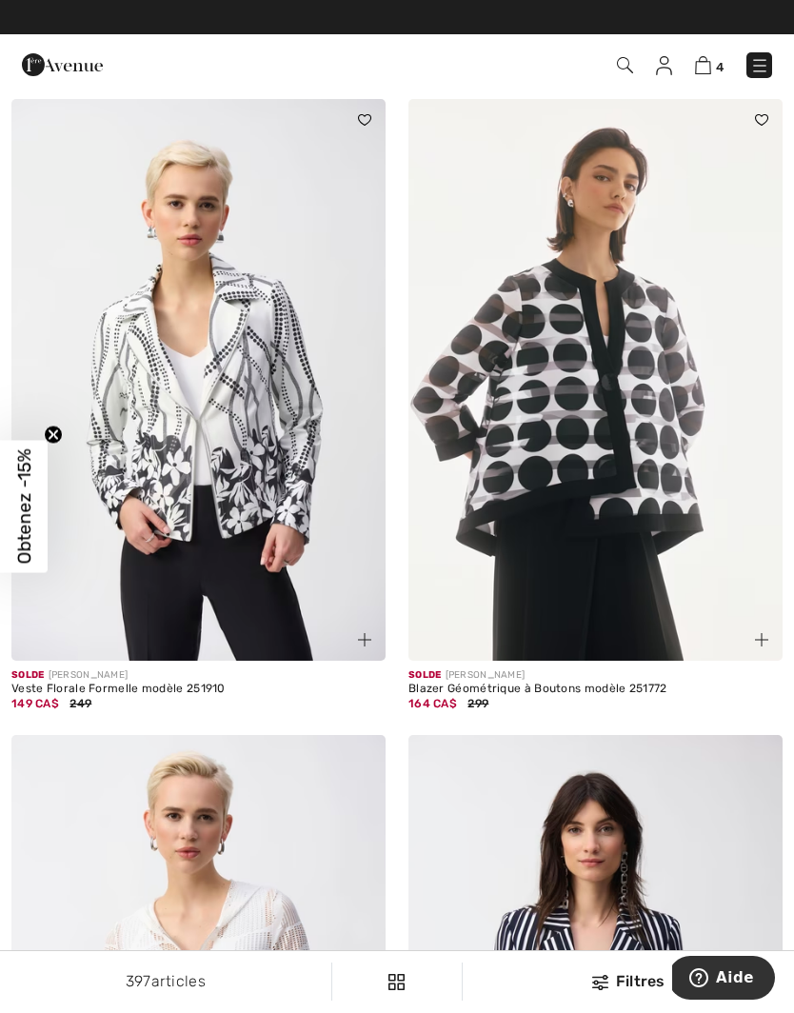
scroll to position [4128, 0]
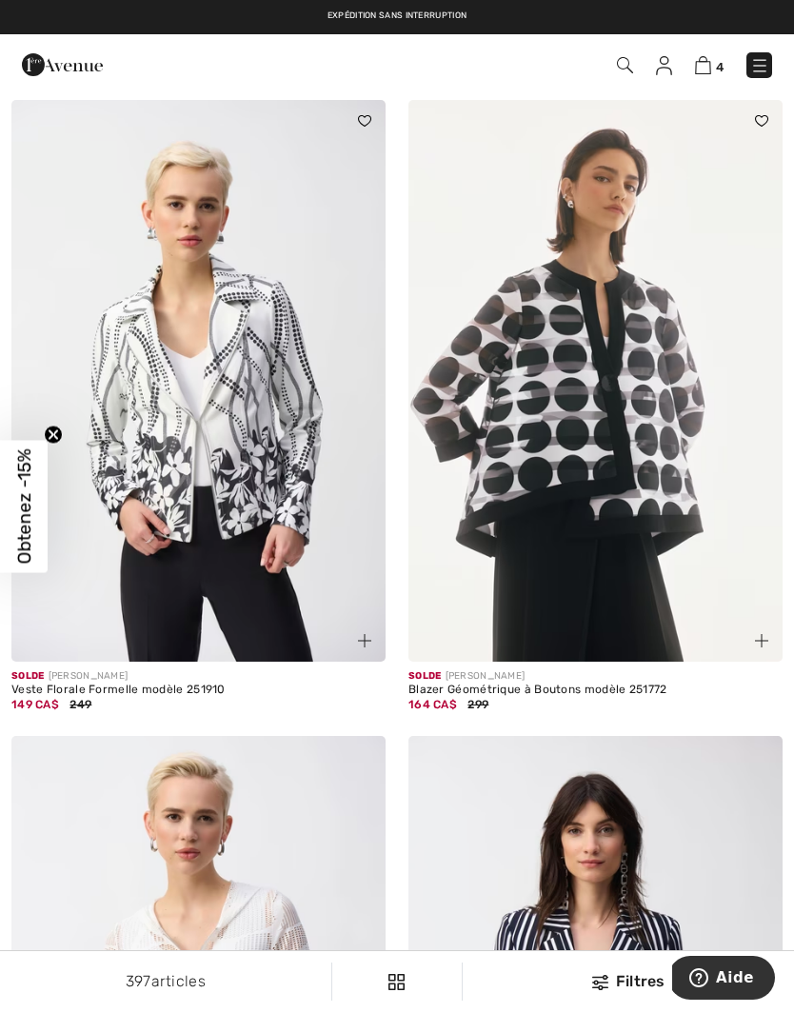
click at [237, 503] on img at bounding box center [198, 380] width 374 height 561
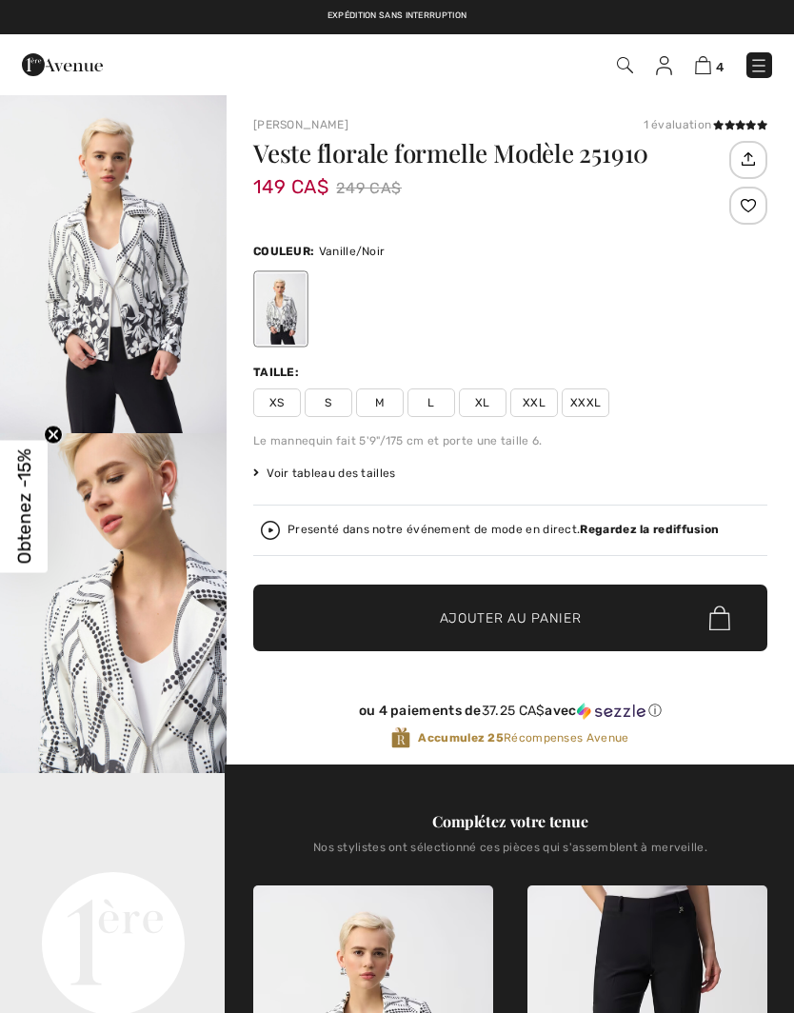
checkbox input "true"
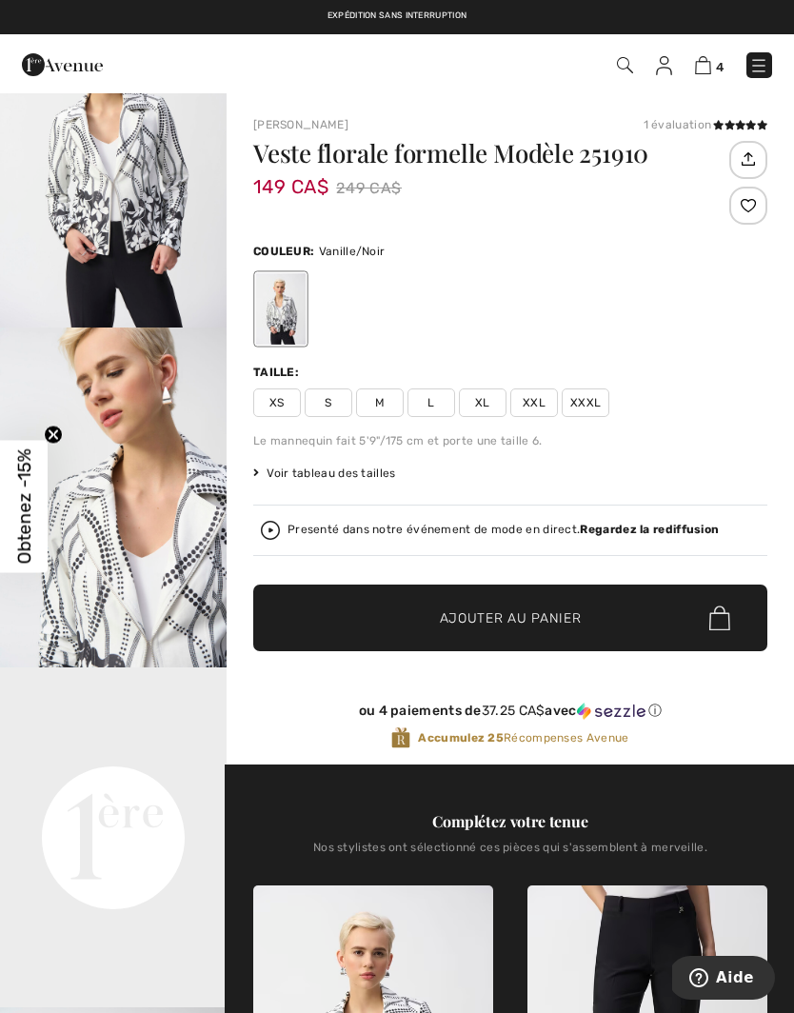
scroll to position [172, 0]
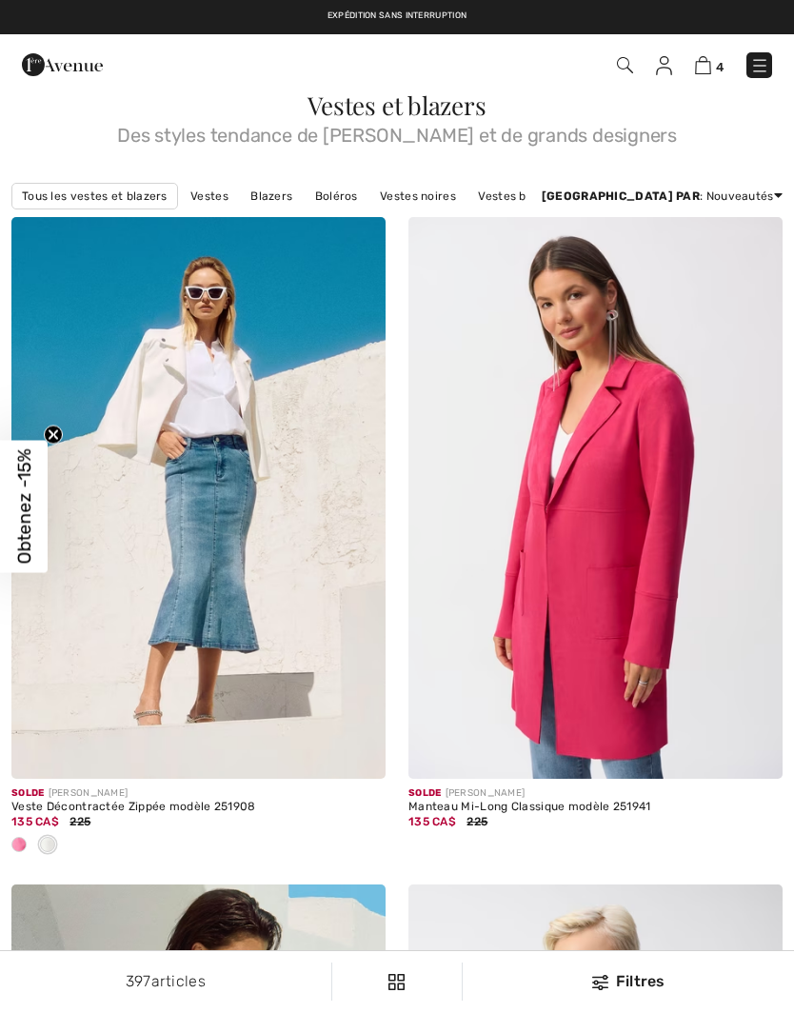
checkbox input "true"
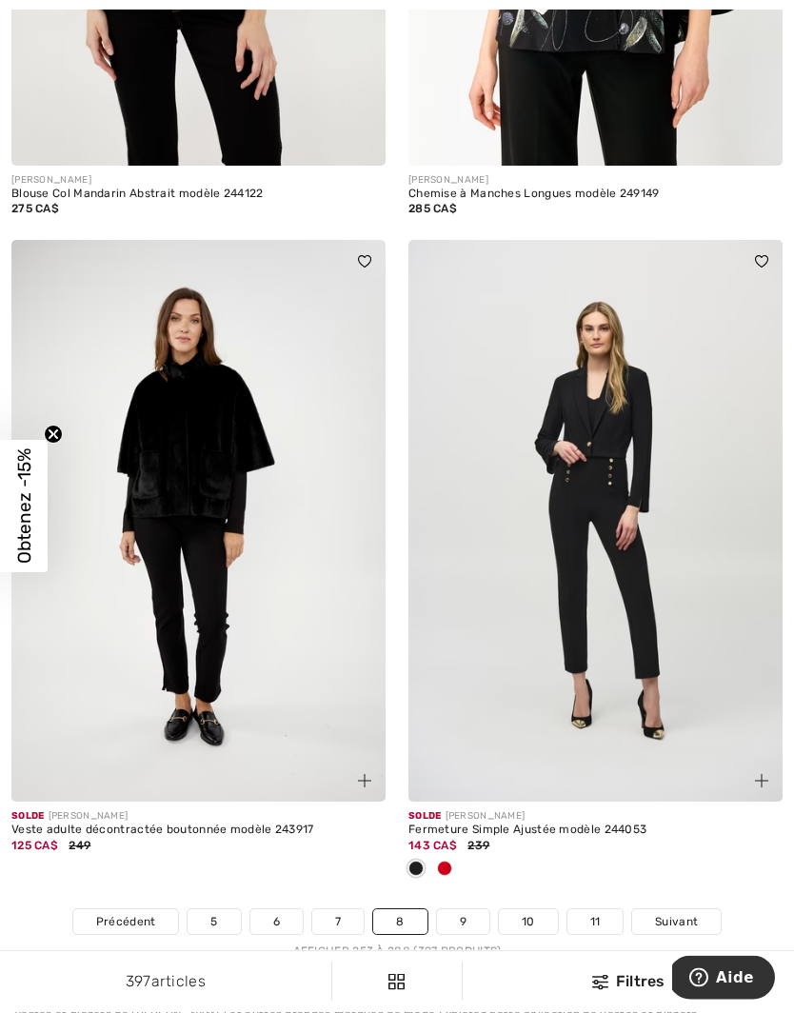
scroll to position [11284, 0]
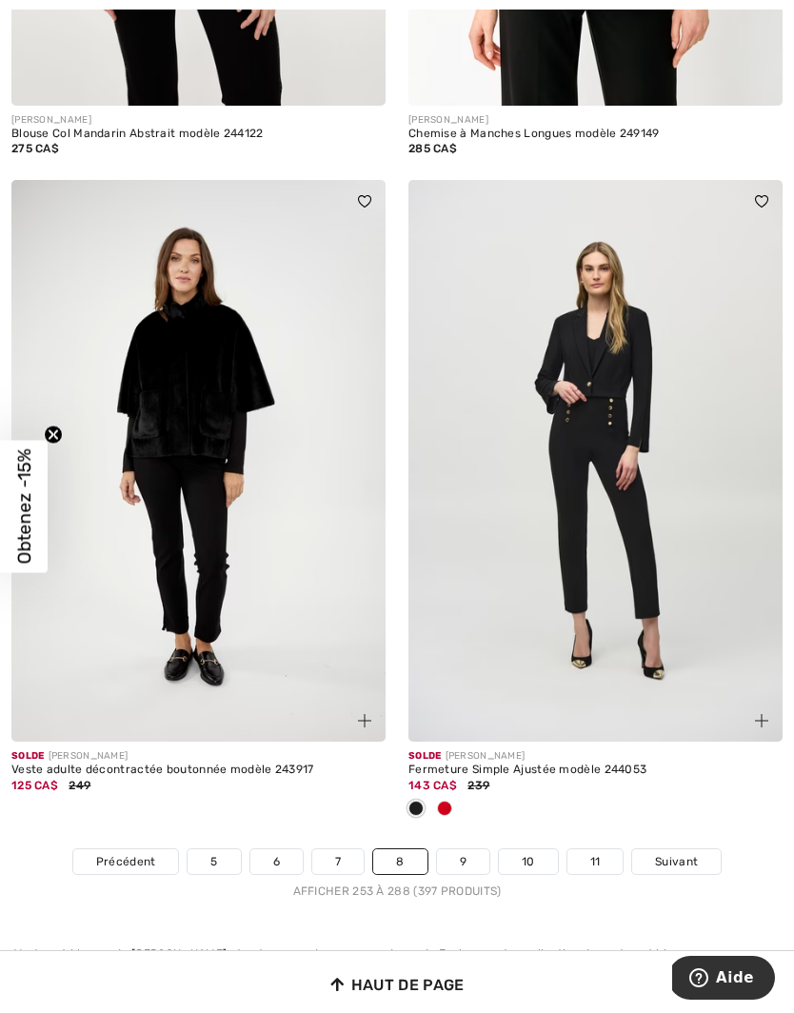
click at [471, 849] on link "9" at bounding box center [463, 861] width 52 height 25
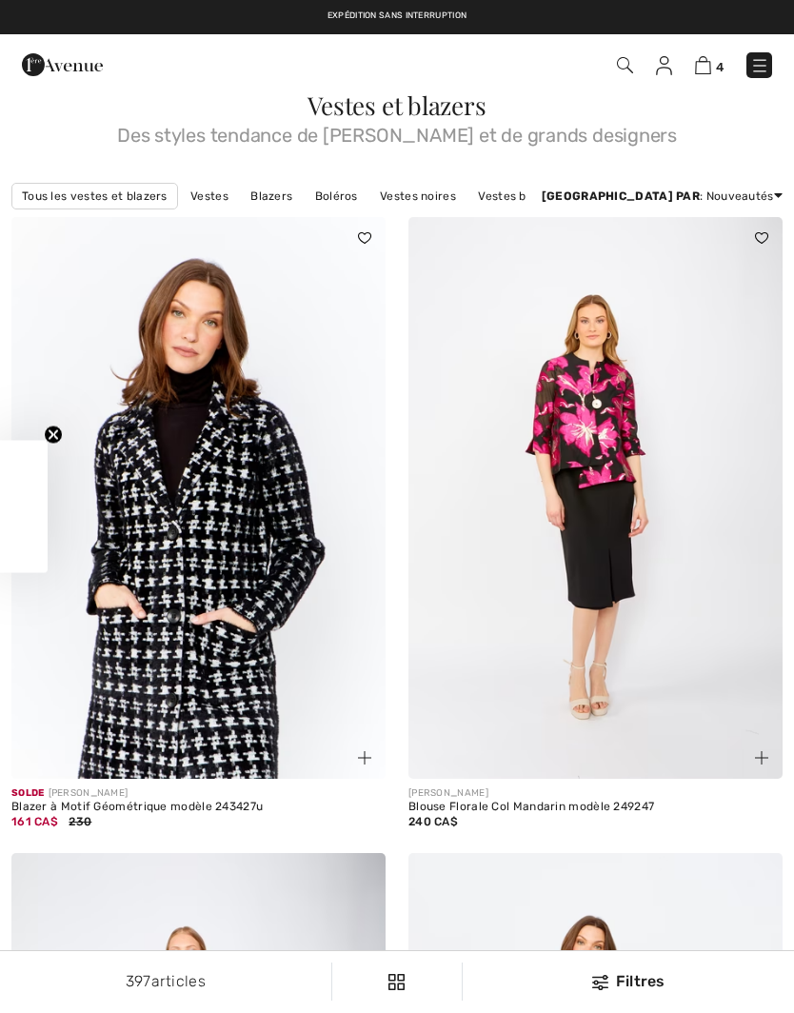
checkbox input "true"
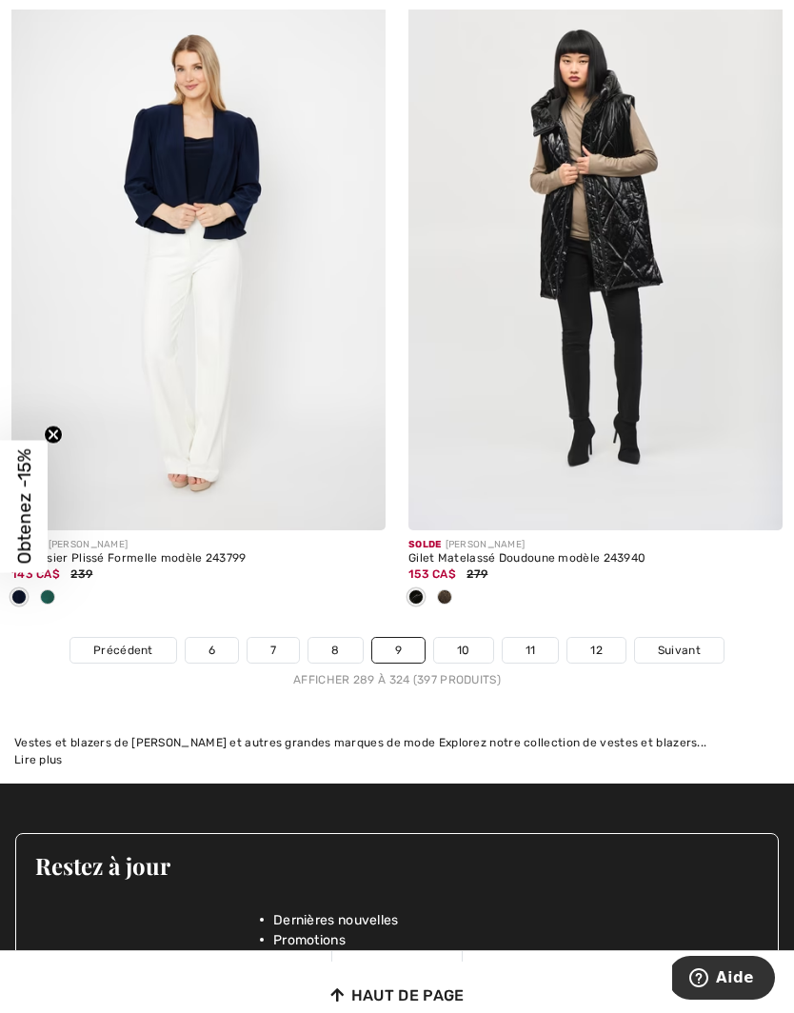
scroll to position [11465, 0]
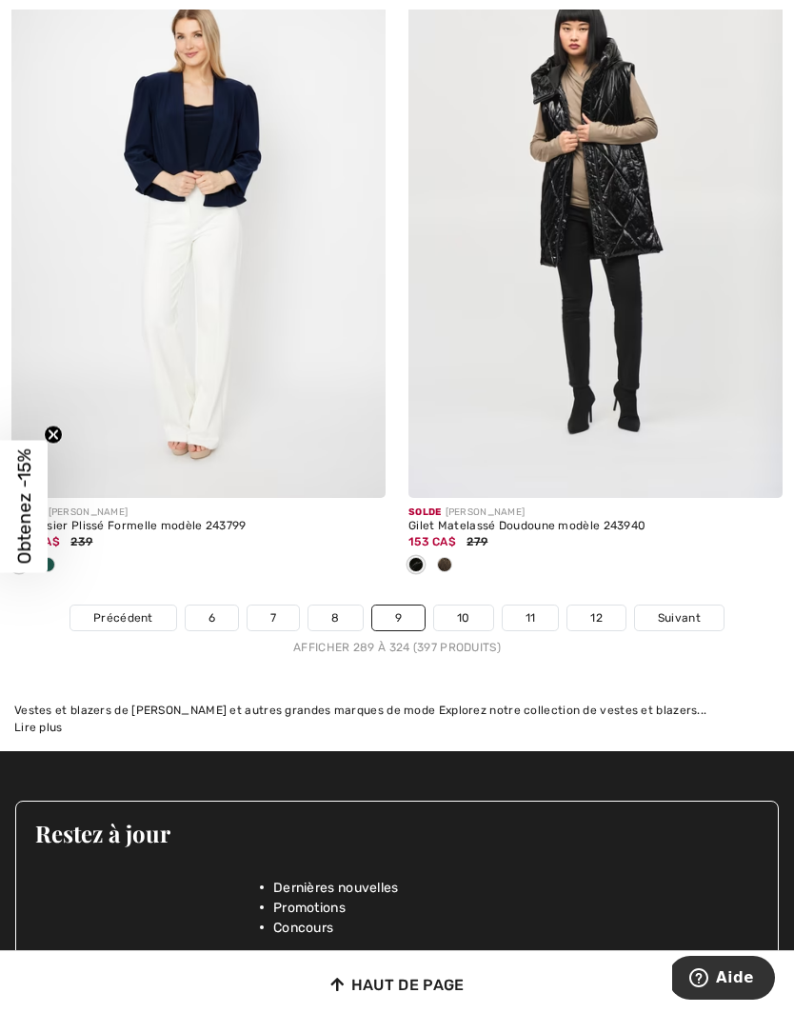
click at [482, 605] on link "10" at bounding box center [463, 617] width 59 height 25
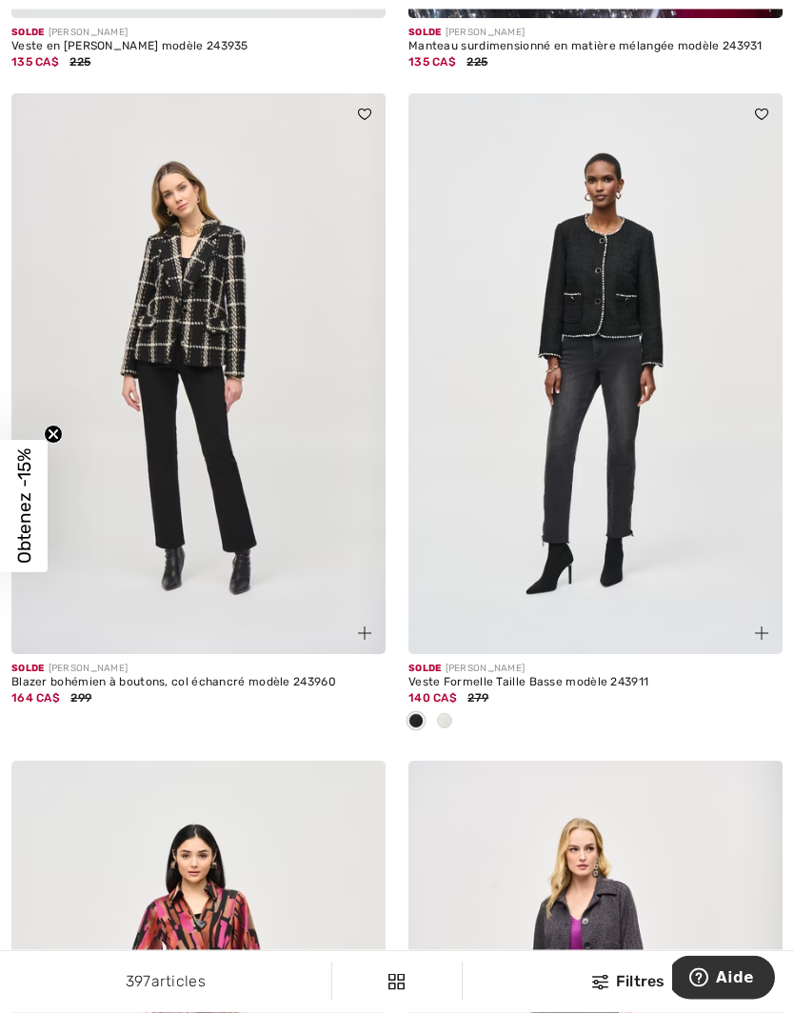
scroll to position [2032, 0]
click at [451, 711] on div at bounding box center [444, 721] width 29 height 31
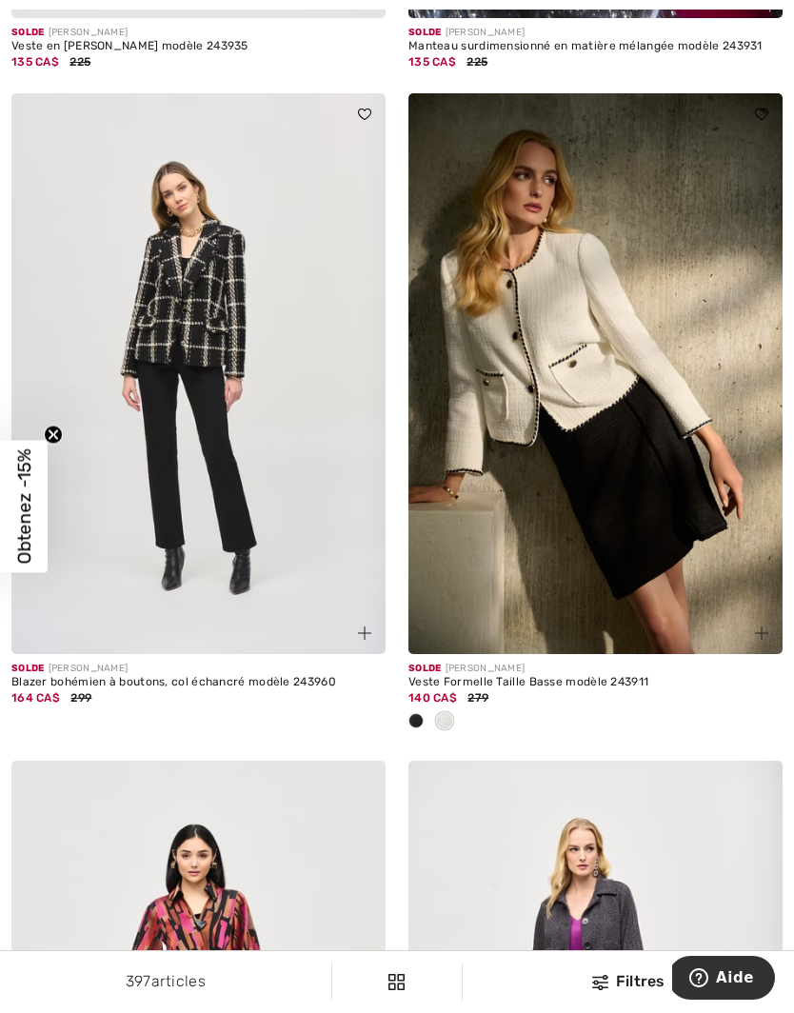
click at [424, 707] on div at bounding box center [416, 721] width 29 height 31
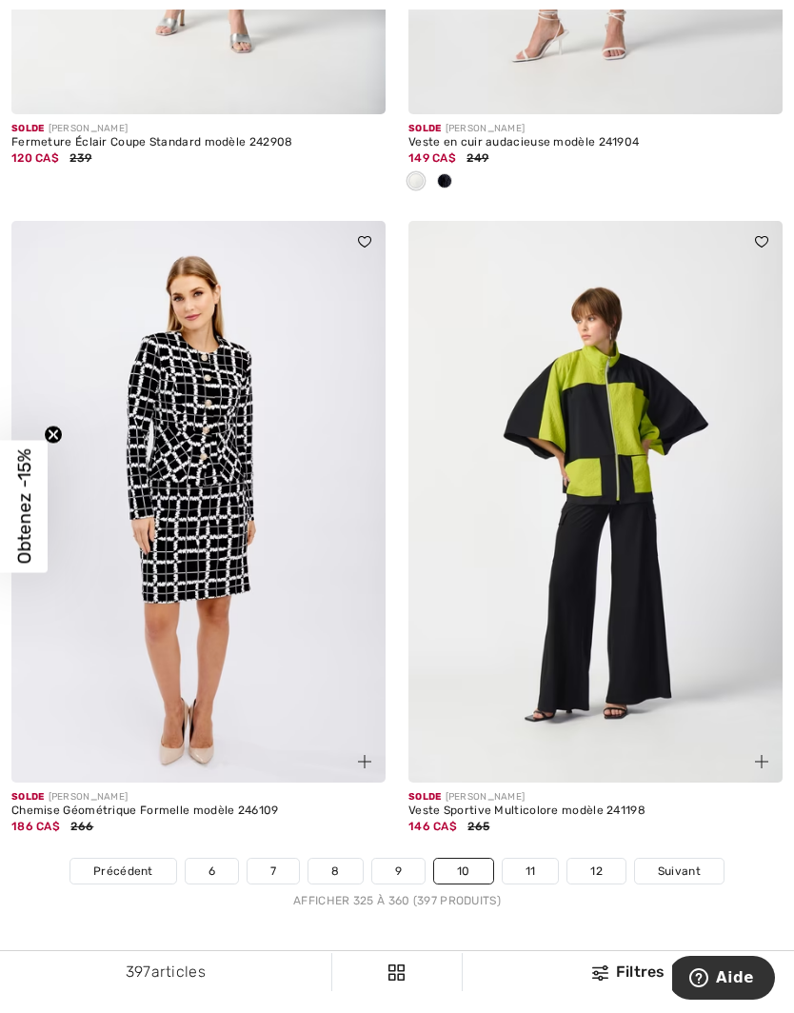
scroll to position [11389, 0]
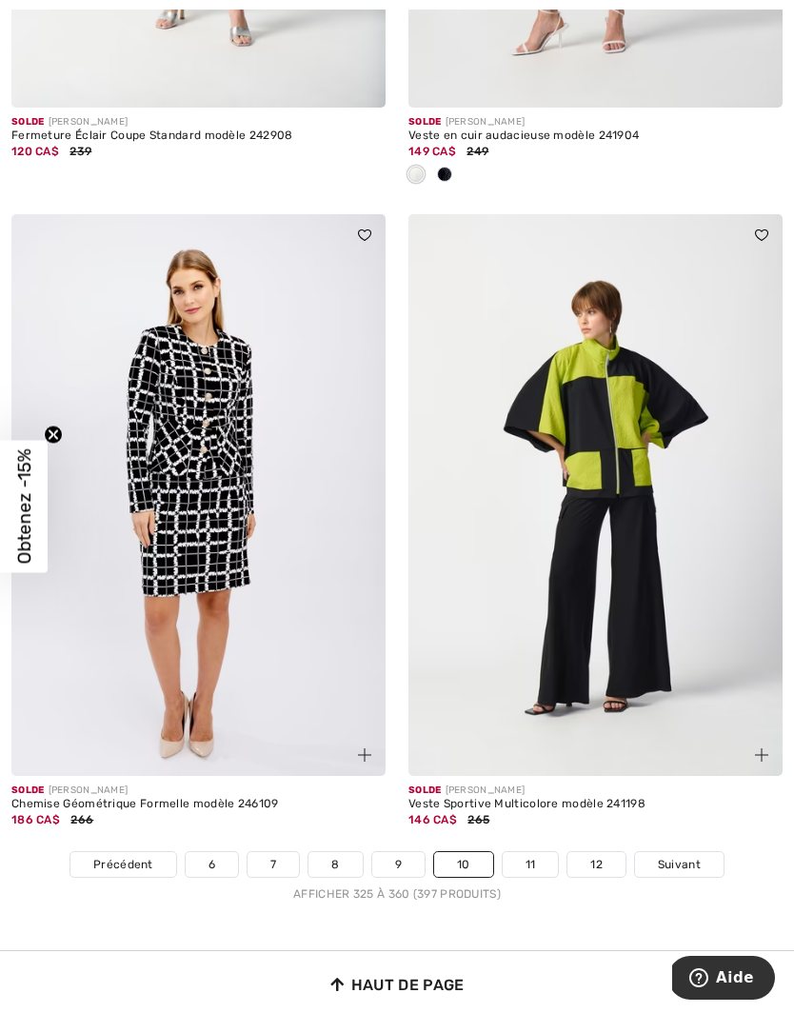
click at [685, 856] on span "Suivant" at bounding box center [679, 864] width 43 height 17
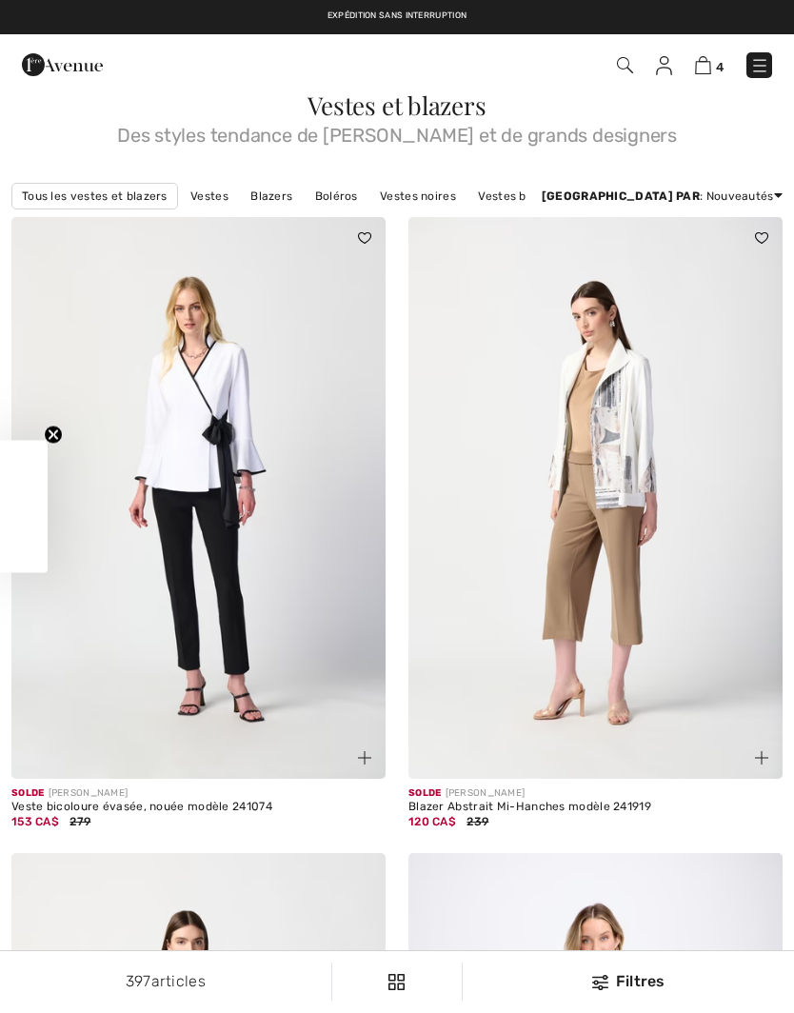
checkbox input "true"
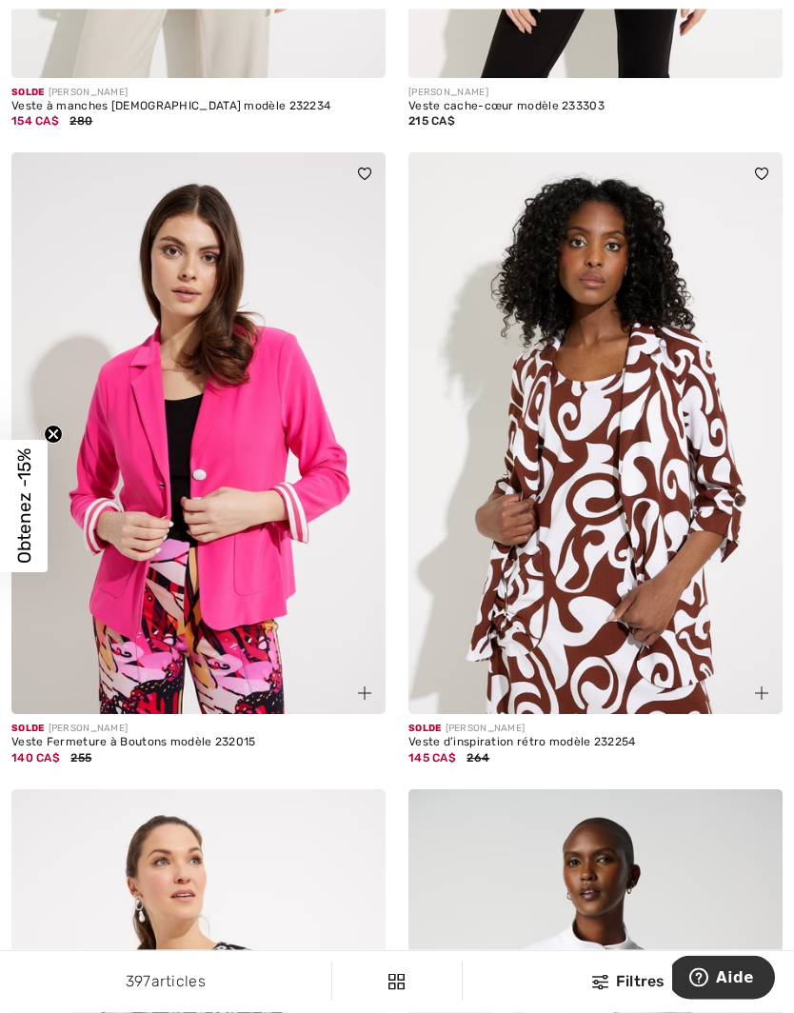
scroll to position [8660, 0]
click at [237, 586] on img at bounding box center [198, 432] width 374 height 561
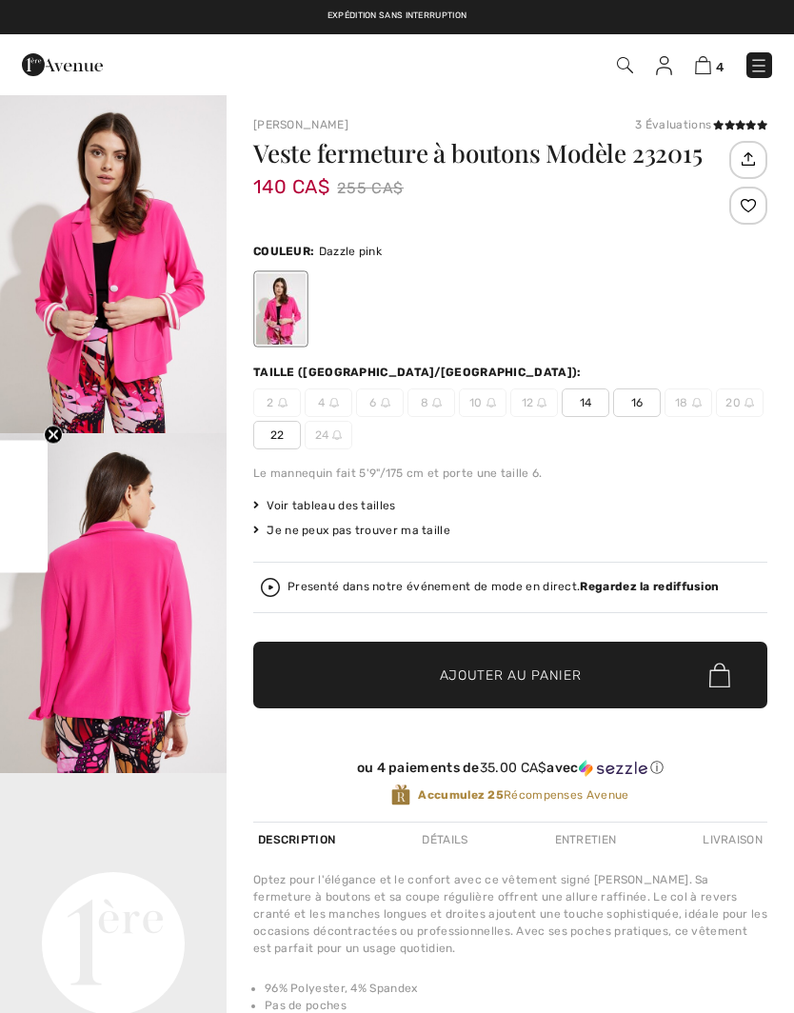
checkbox input "true"
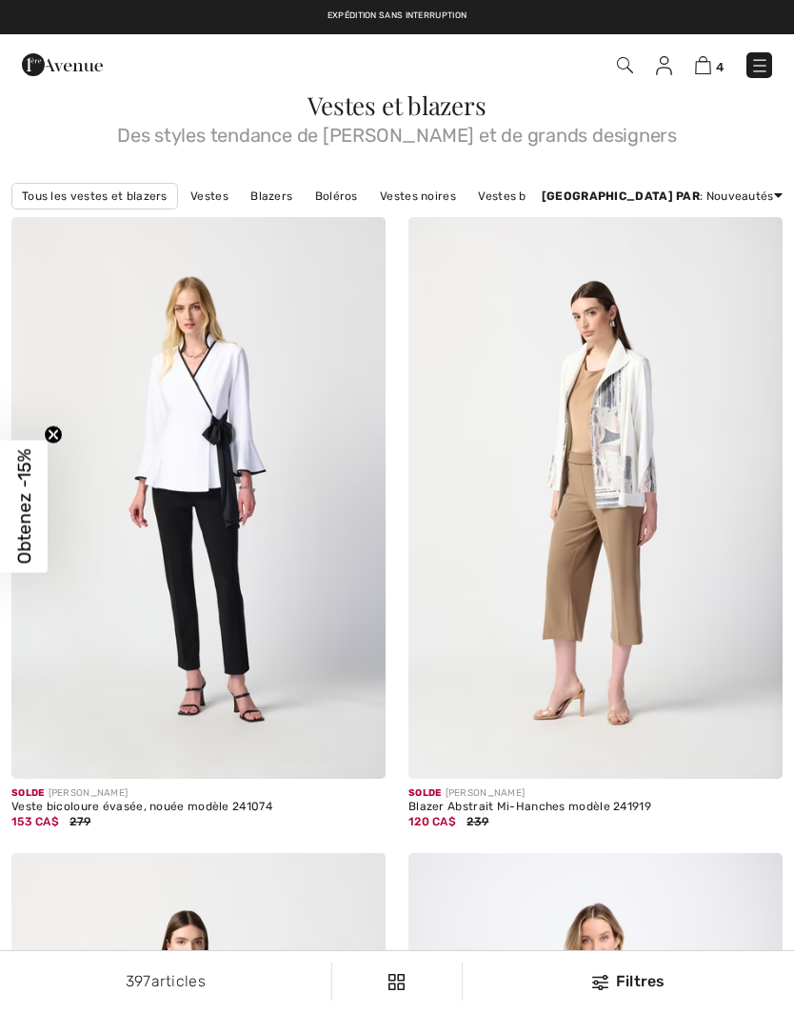
checkbox input "true"
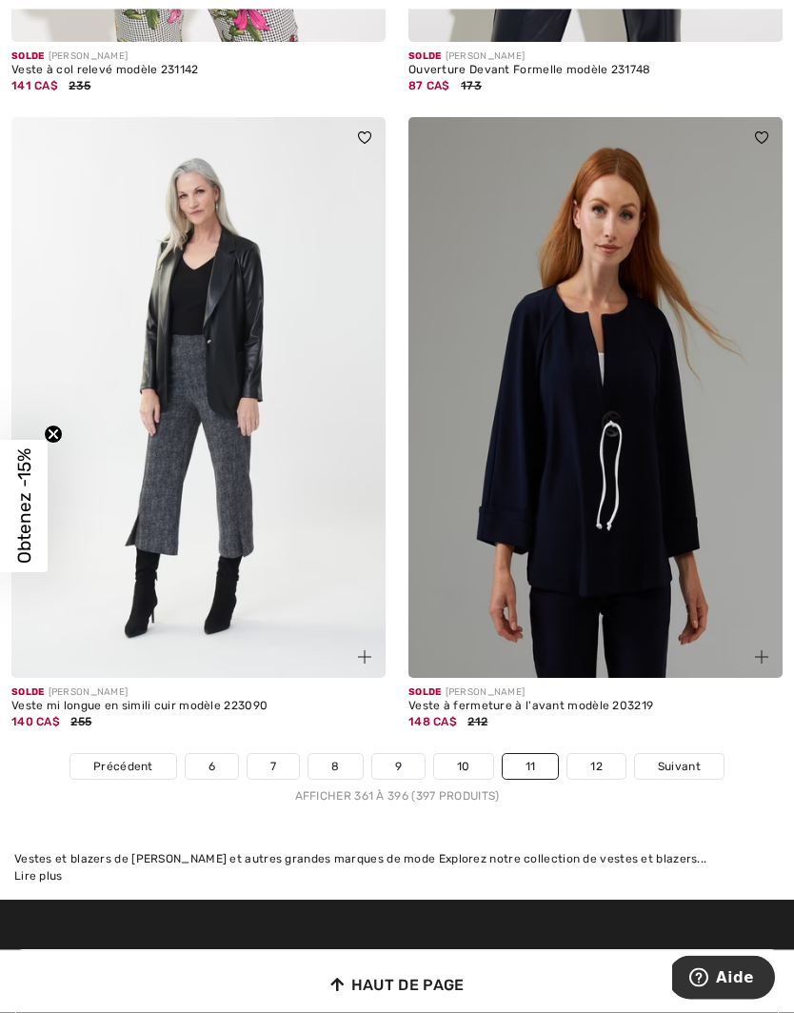
scroll to position [11272, 0]
click at [597, 755] on link "12" at bounding box center [596, 766] width 58 height 25
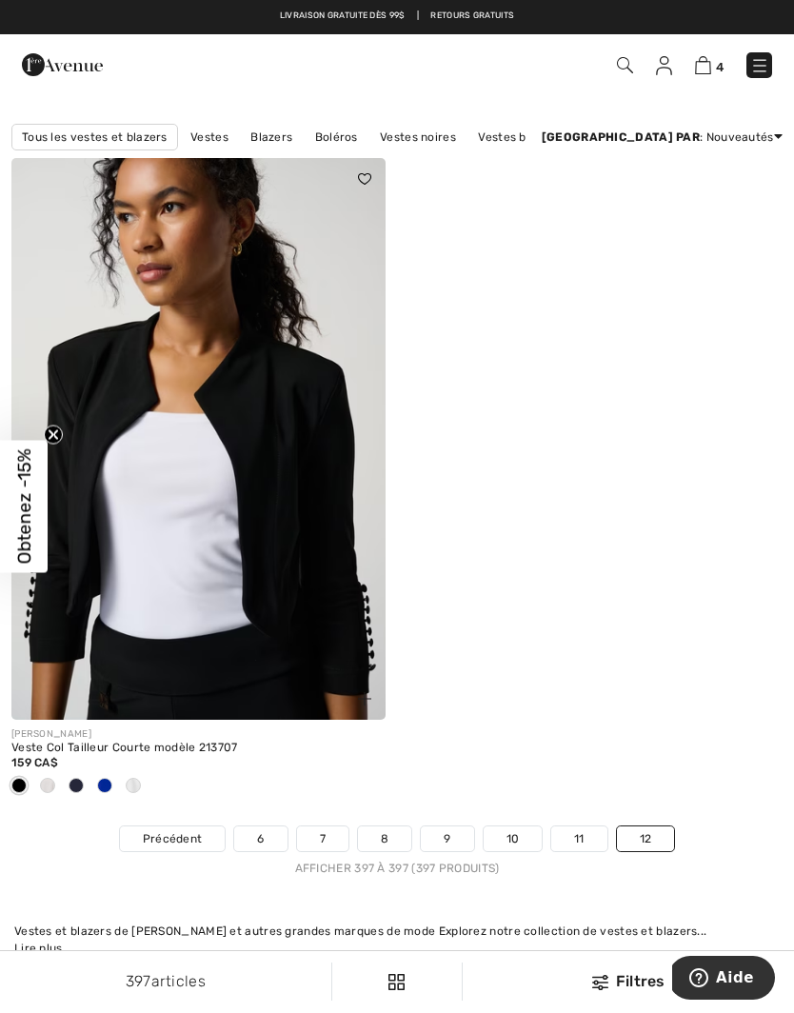
scroll to position [60, 0]
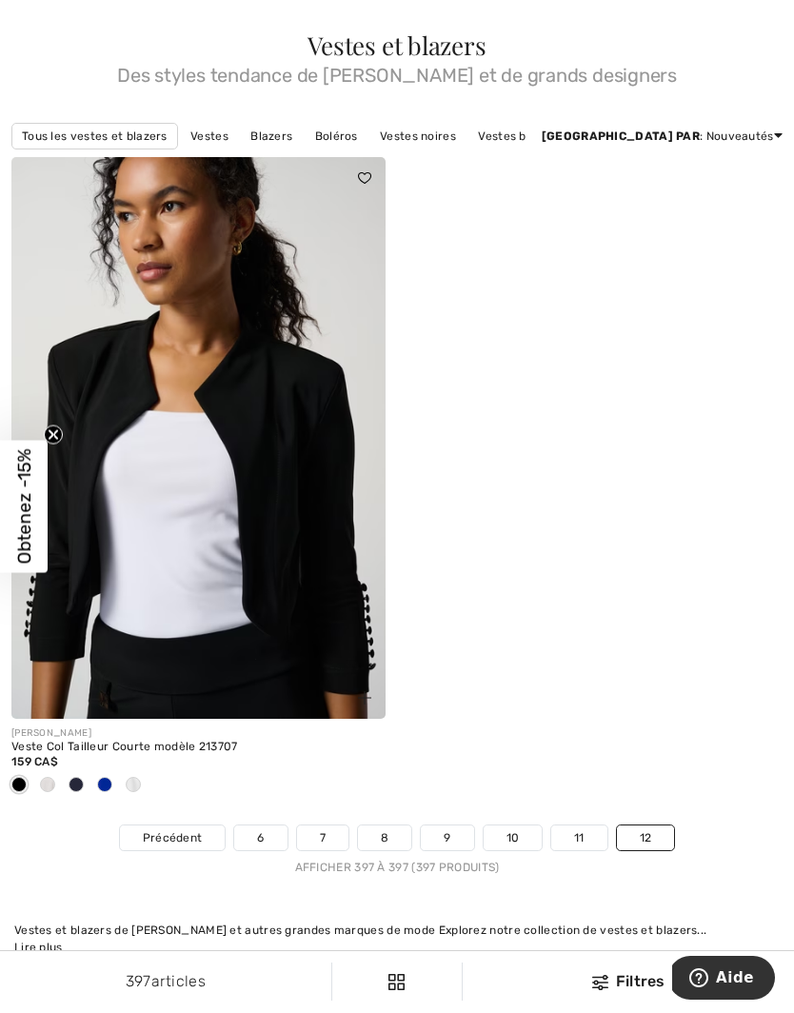
click at [594, 831] on link "11" at bounding box center [579, 837] width 56 height 25
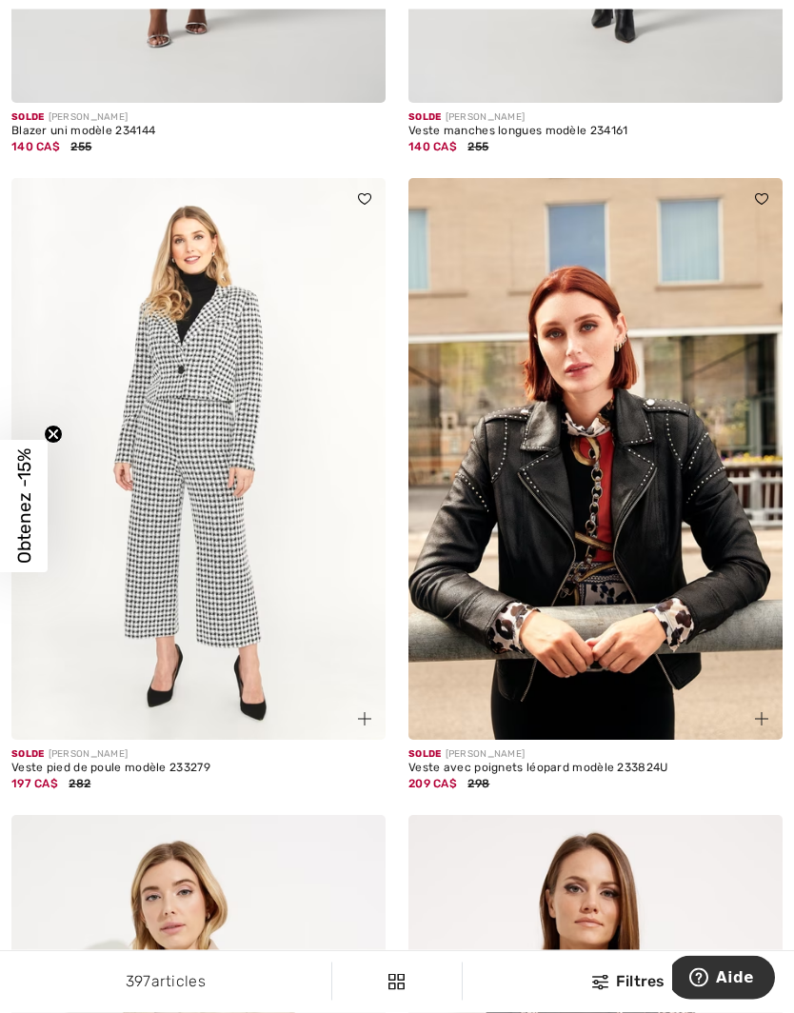
scroll to position [6594, 0]
click at [643, 565] on img at bounding box center [595, 458] width 374 height 561
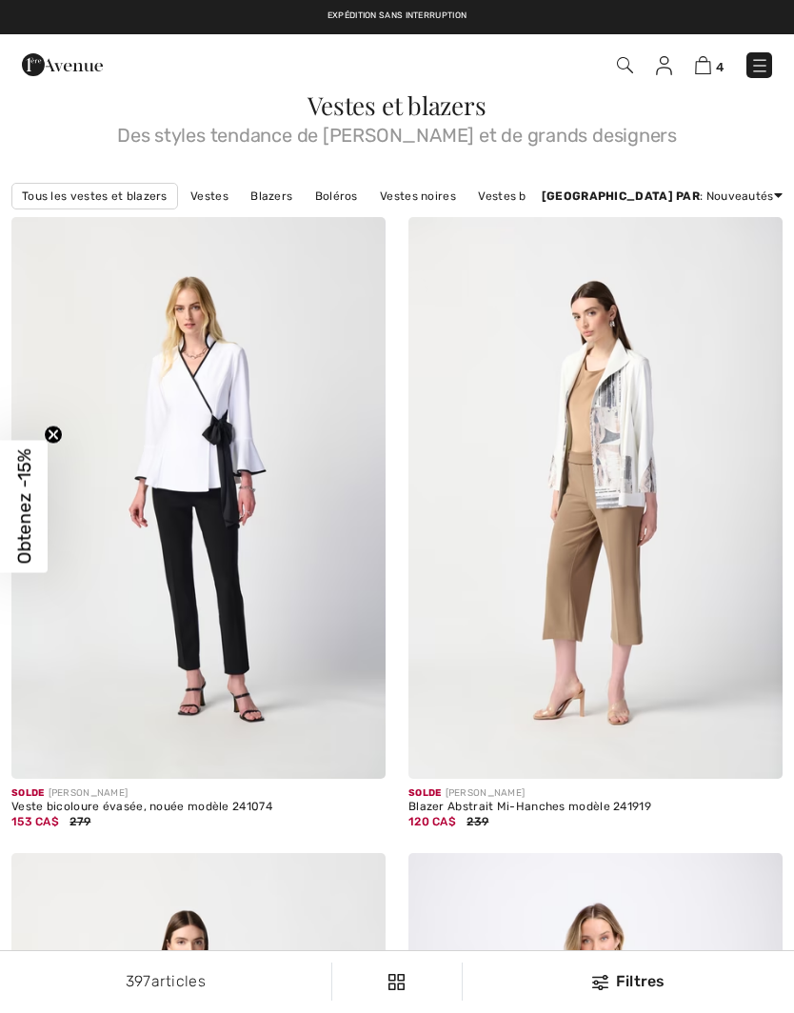
checkbox input "true"
